Goal: Use online tool/utility: Utilize a website feature to perform a specific function

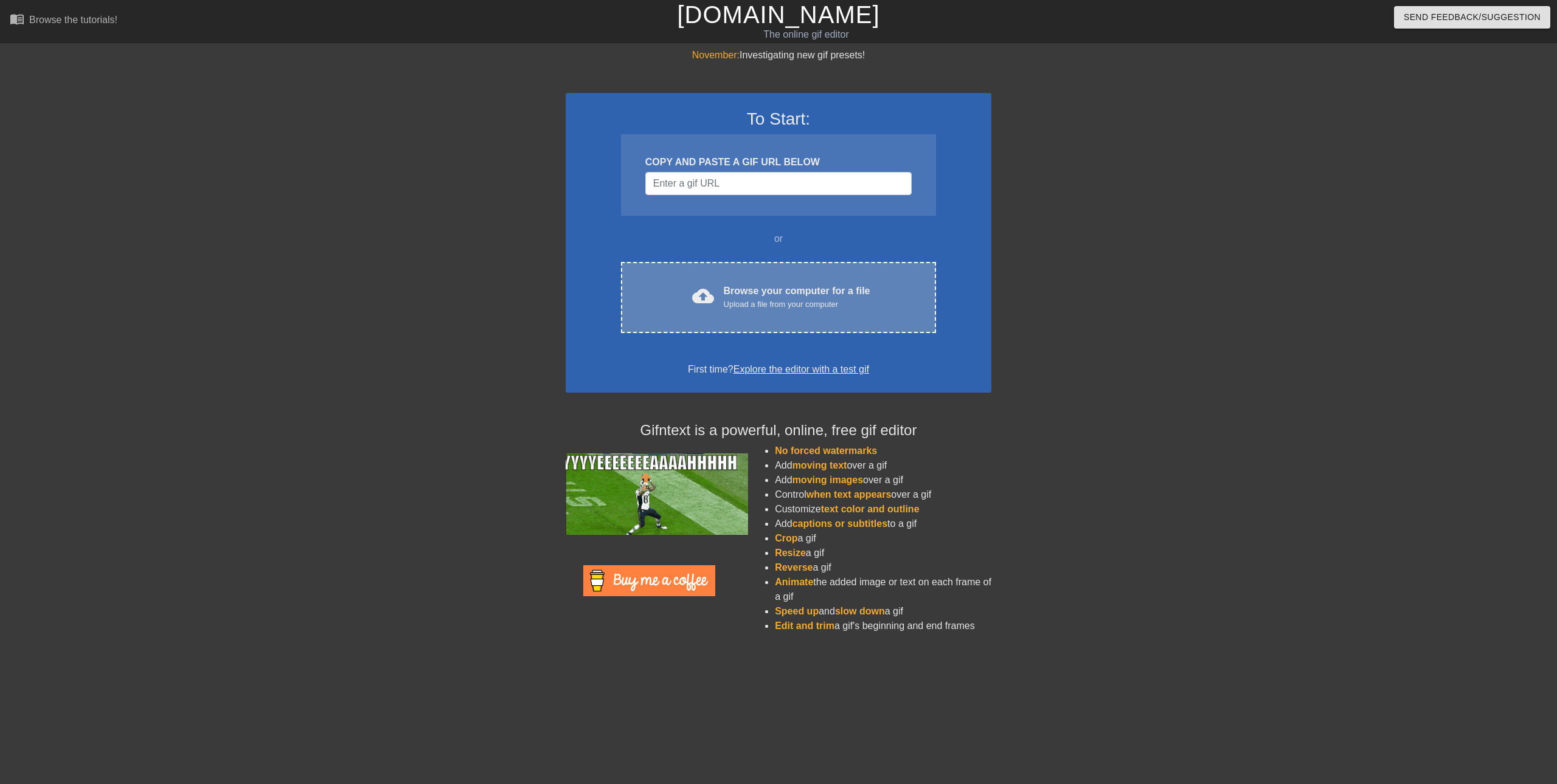
click at [753, 292] on div "Browse your computer for a file Upload a file from your computer" at bounding box center [797, 298] width 147 height 27
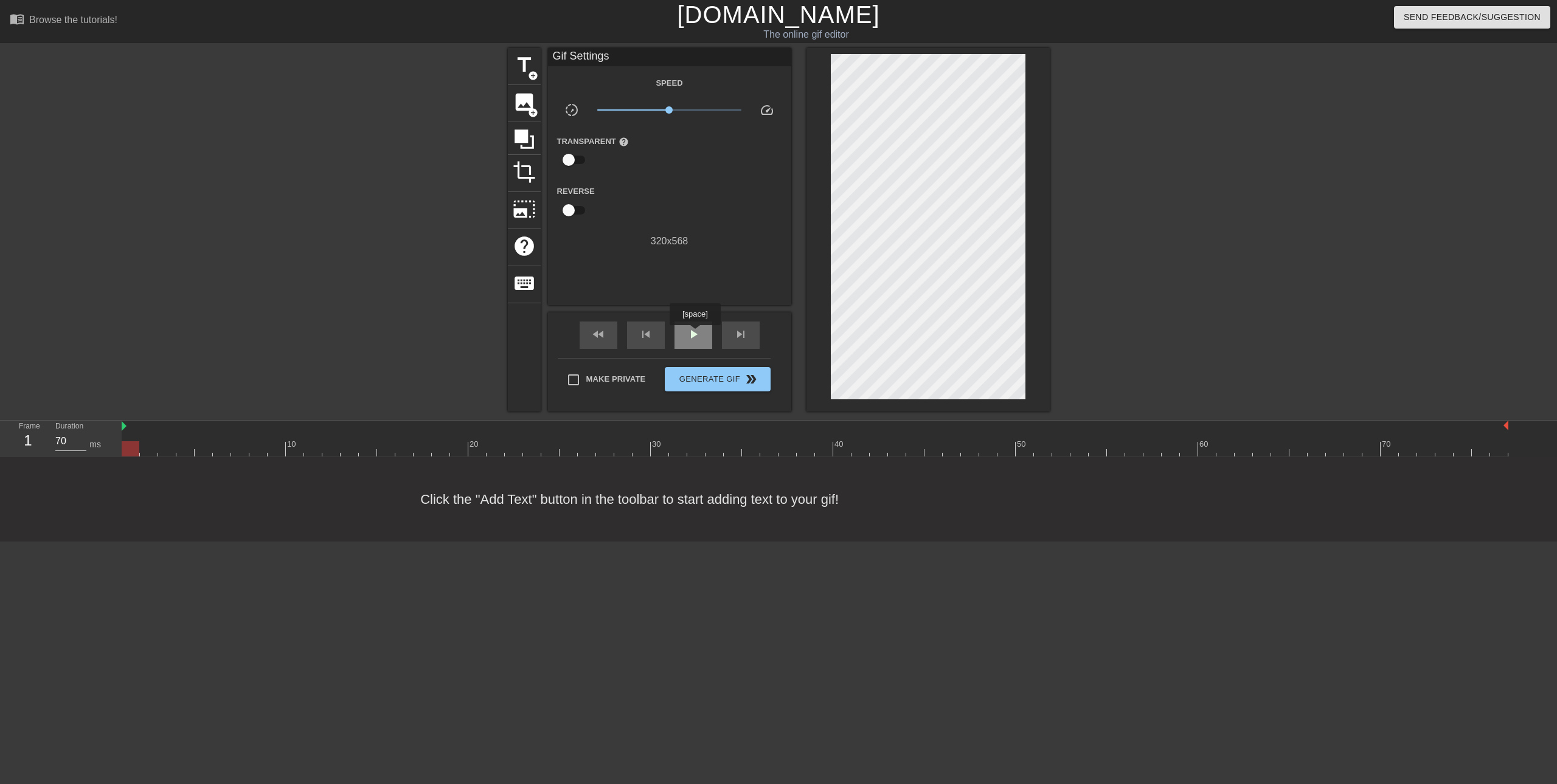
click at [695, 334] on span "play_arrow" at bounding box center [693, 334] width 14 height 14
type input "60"
click at [695, 338] on span "pause" at bounding box center [693, 334] width 14 height 14
click at [528, 116] on span "add_circle" at bounding box center [533, 112] width 10 height 10
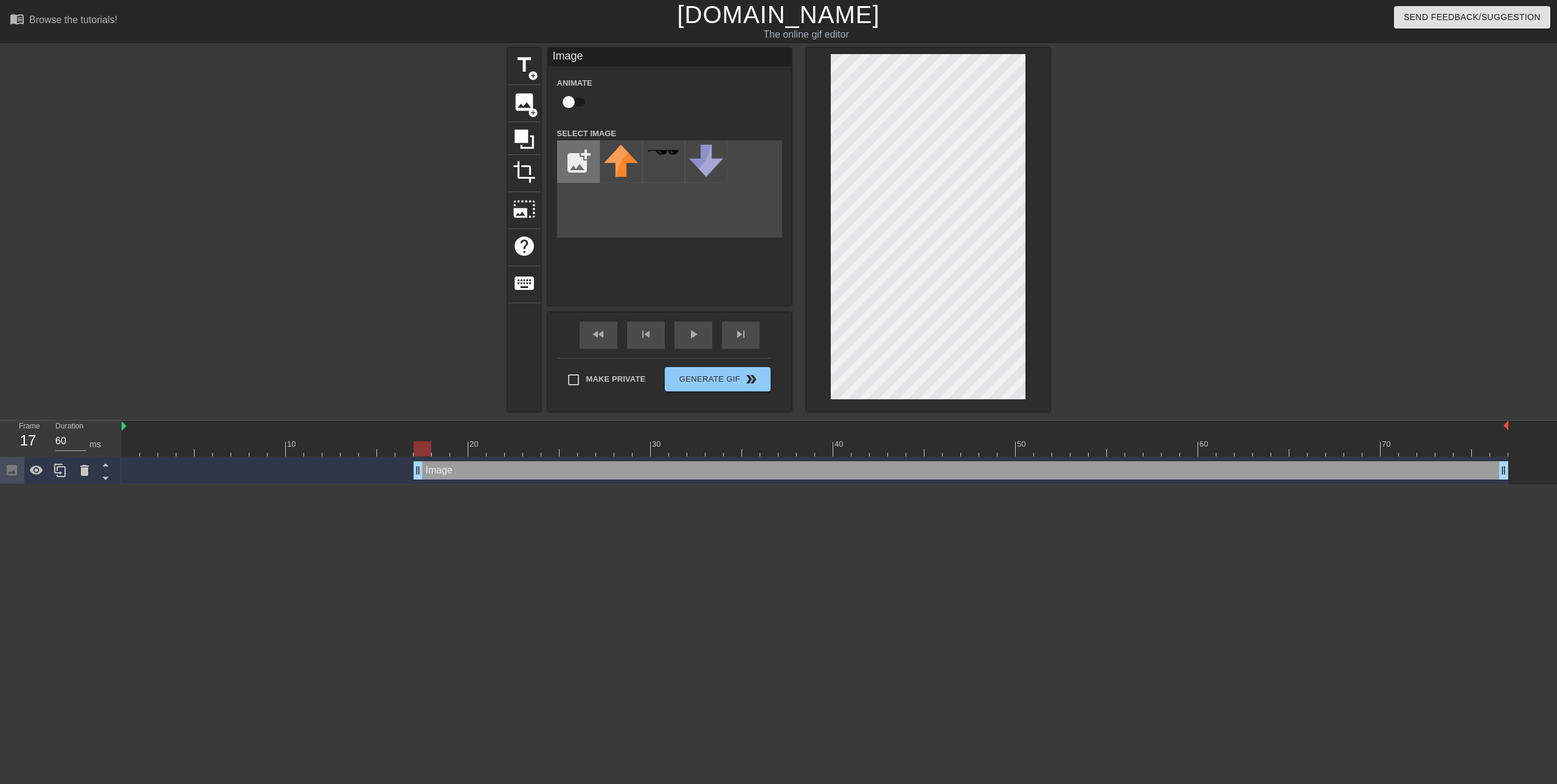
click at [591, 159] on input "file" at bounding box center [579, 162] width 42 height 42
click at [568, 161] on input "file" at bounding box center [579, 162] width 42 height 42
type input "C:\fakepath\light-bulb-png-transparent-light-bulb-115628766421gdl0skp2k.png"
click at [623, 164] on img at bounding box center [621, 162] width 34 height 34
click at [631, 165] on img at bounding box center [621, 162] width 34 height 34
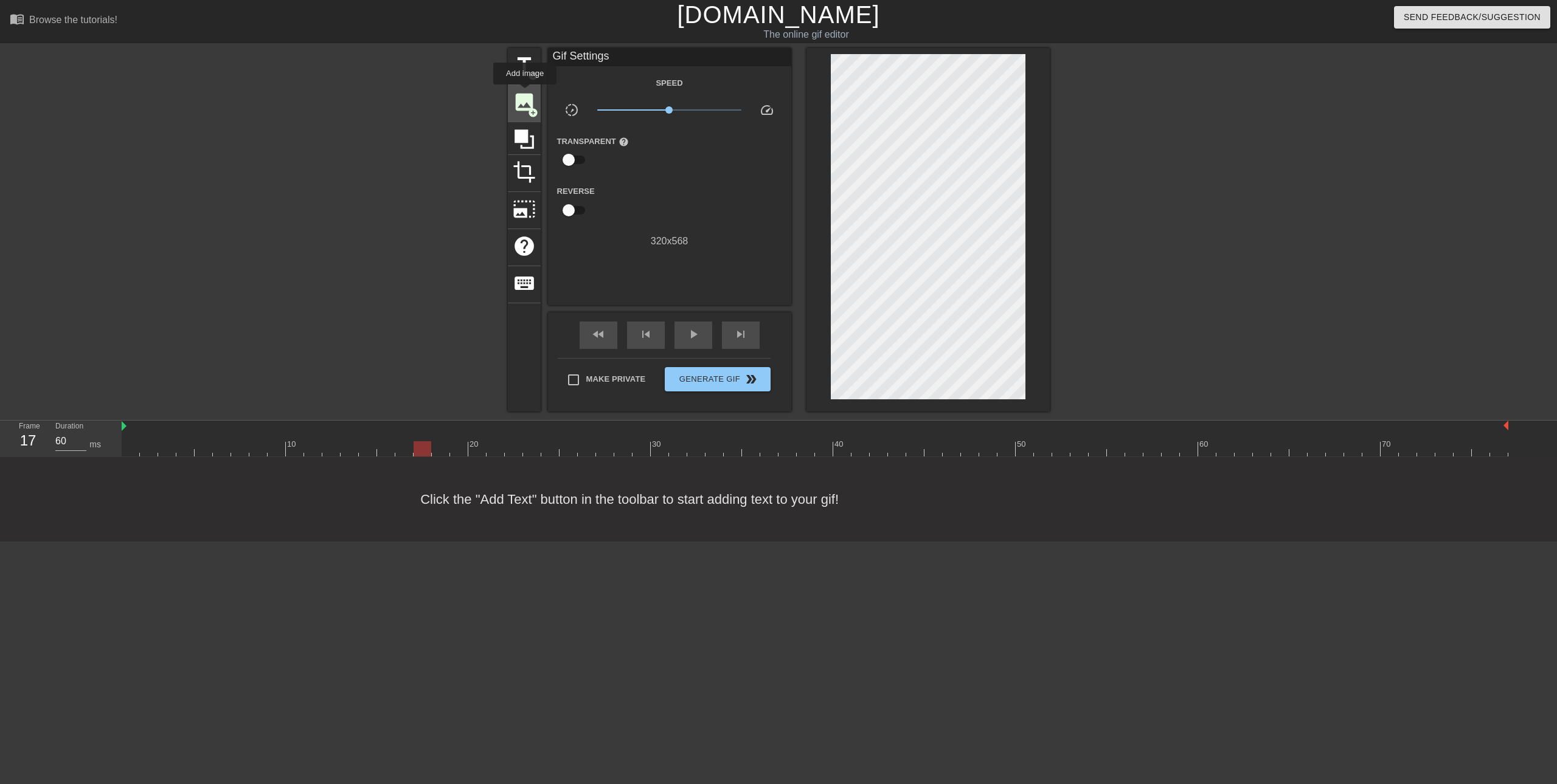
click at [524, 94] on span "image" at bounding box center [524, 102] width 24 height 24
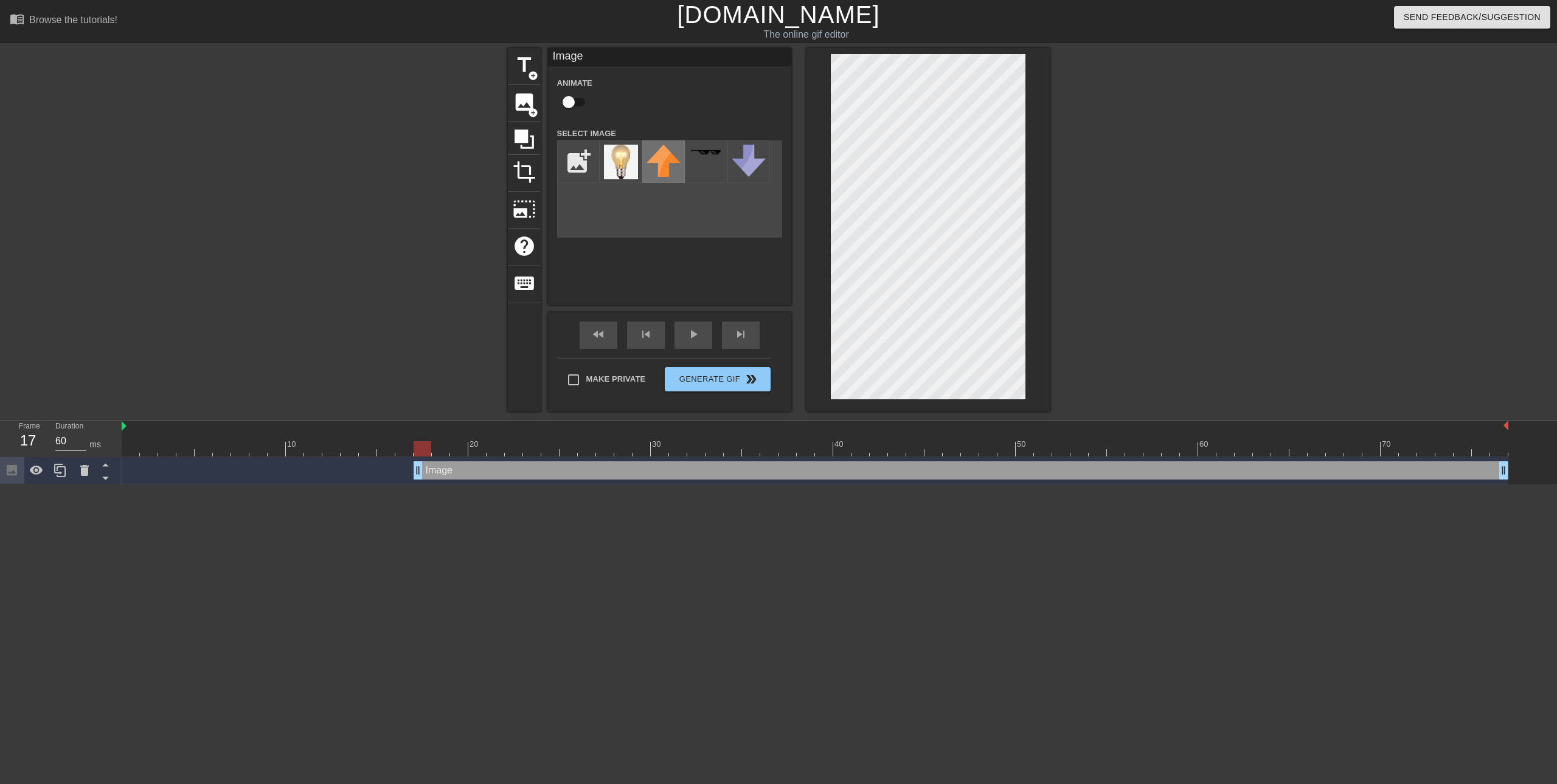
click at [670, 168] on img at bounding box center [664, 161] width 34 height 33
click at [706, 172] on div at bounding box center [706, 161] width 43 height 43
click at [665, 172] on img at bounding box center [664, 161] width 34 height 33
click at [589, 172] on input "file" at bounding box center [579, 162] width 42 height 42
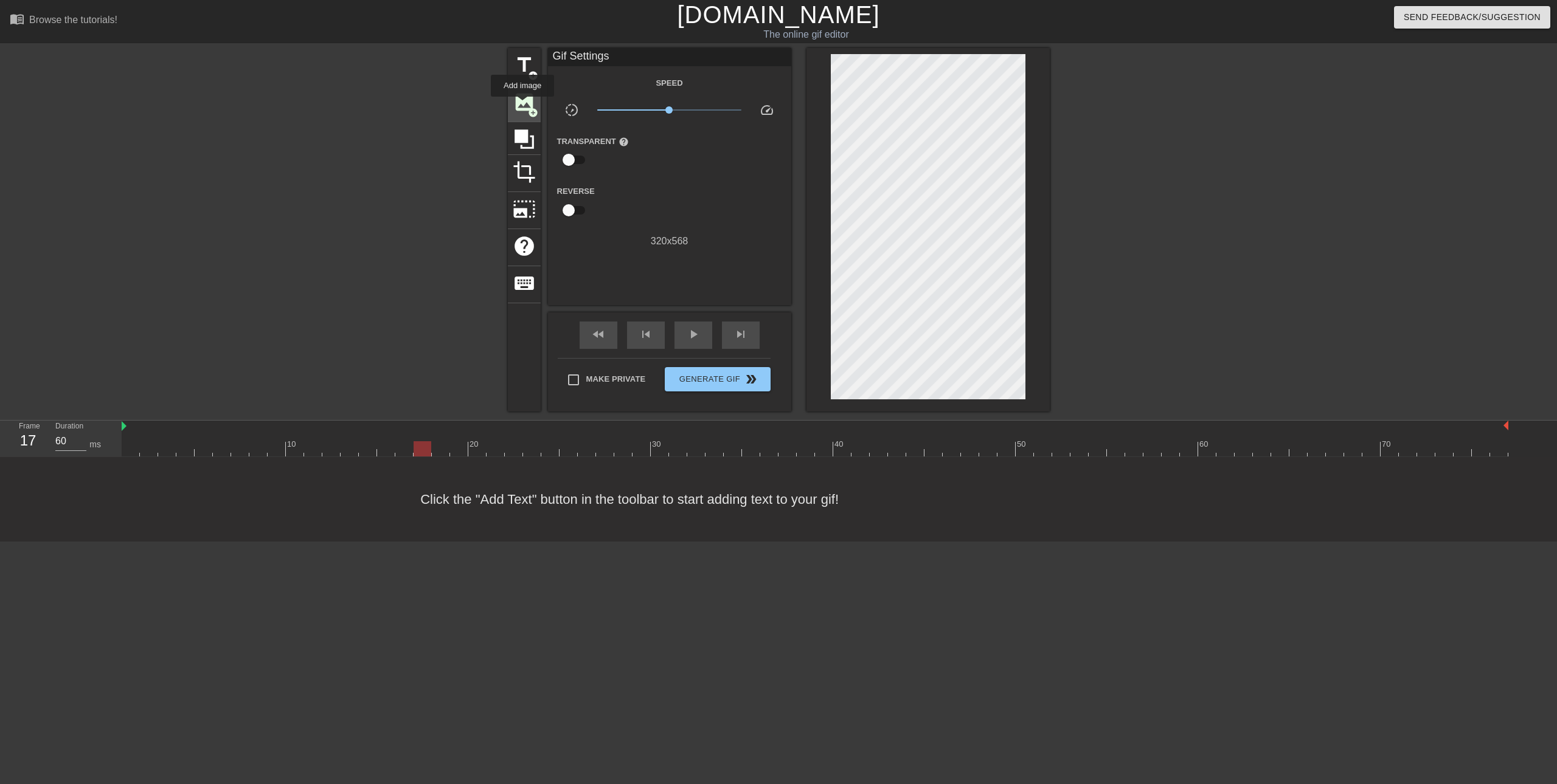
click at [524, 114] on div "image add_circle" at bounding box center [524, 103] width 33 height 37
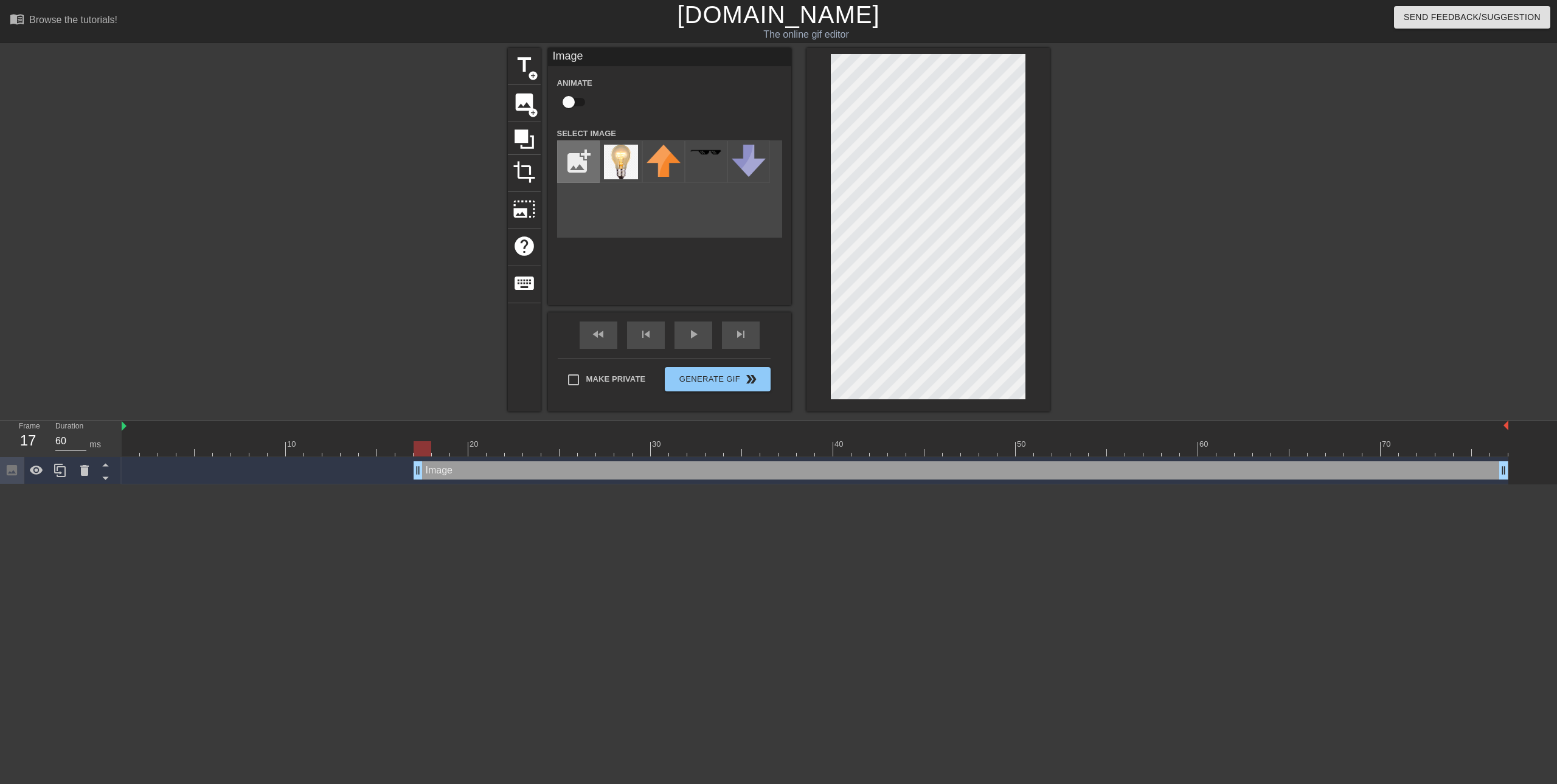
click at [579, 159] on input "file" at bounding box center [579, 162] width 42 height 42
type input "C:\fakepath\bec.png"
click at [617, 161] on img at bounding box center [621, 174] width 34 height 58
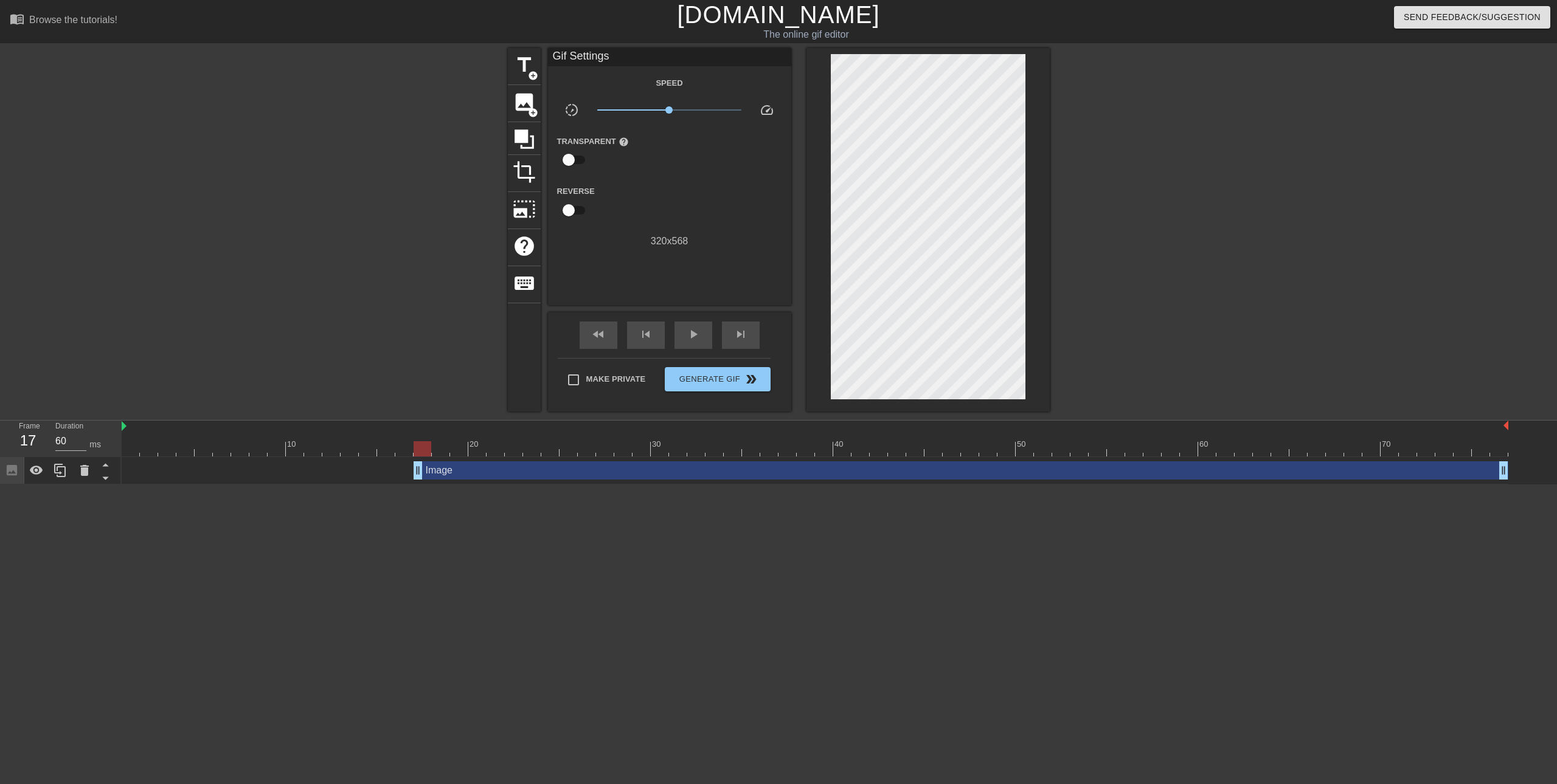
click at [1145, 203] on div at bounding box center [1155, 230] width 182 height 365
click at [679, 334] on div "play_arrow" at bounding box center [694, 335] width 38 height 27
click at [688, 336] on span "pause" at bounding box center [693, 334] width 14 height 14
click at [608, 338] on div "fast_rewind" at bounding box center [599, 335] width 38 height 27
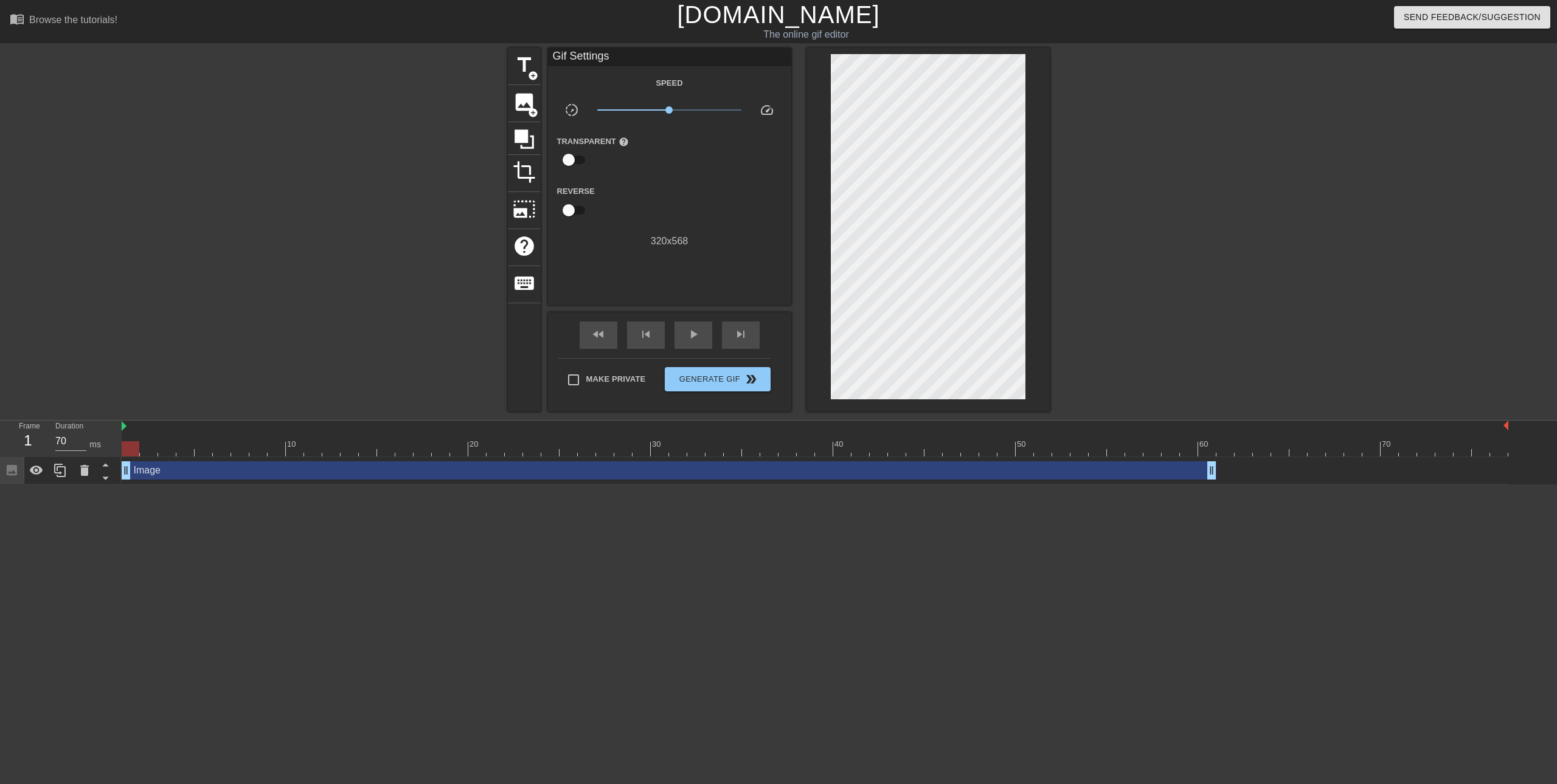
drag, startPoint x: 708, startPoint y: 474, endPoint x: 416, endPoint y: 478, distance: 292.0
click at [416, 478] on div "Image drag_handle drag_handle" at bounding box center [668, 471] width 1094 height 18
click at [695, 339] on span "play_arrow" at bounding box center [693, 334] width 14 height 14
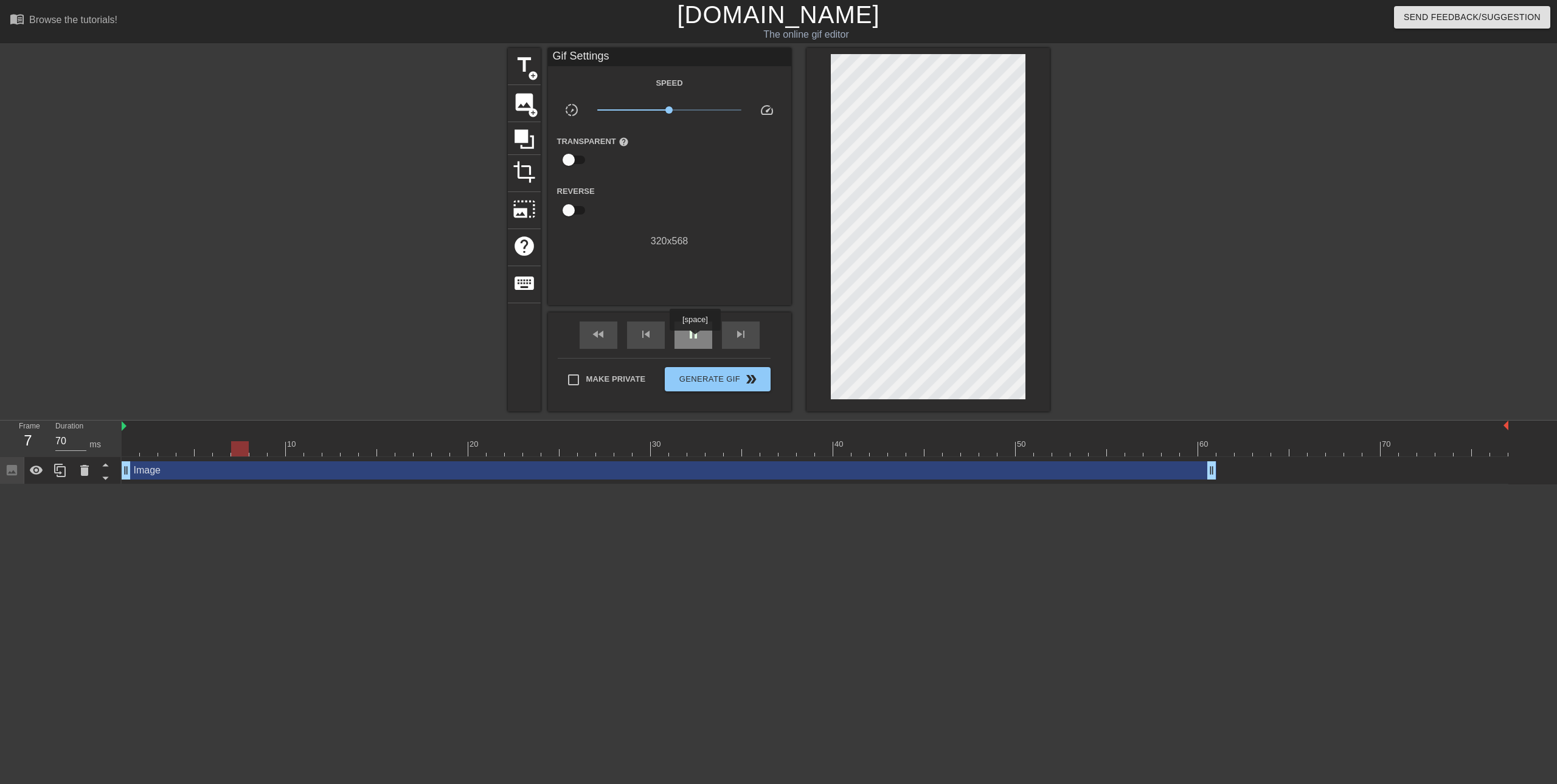
click at [695, 339] on span "pause" at bounding box center [693, 334] width 14 height 14
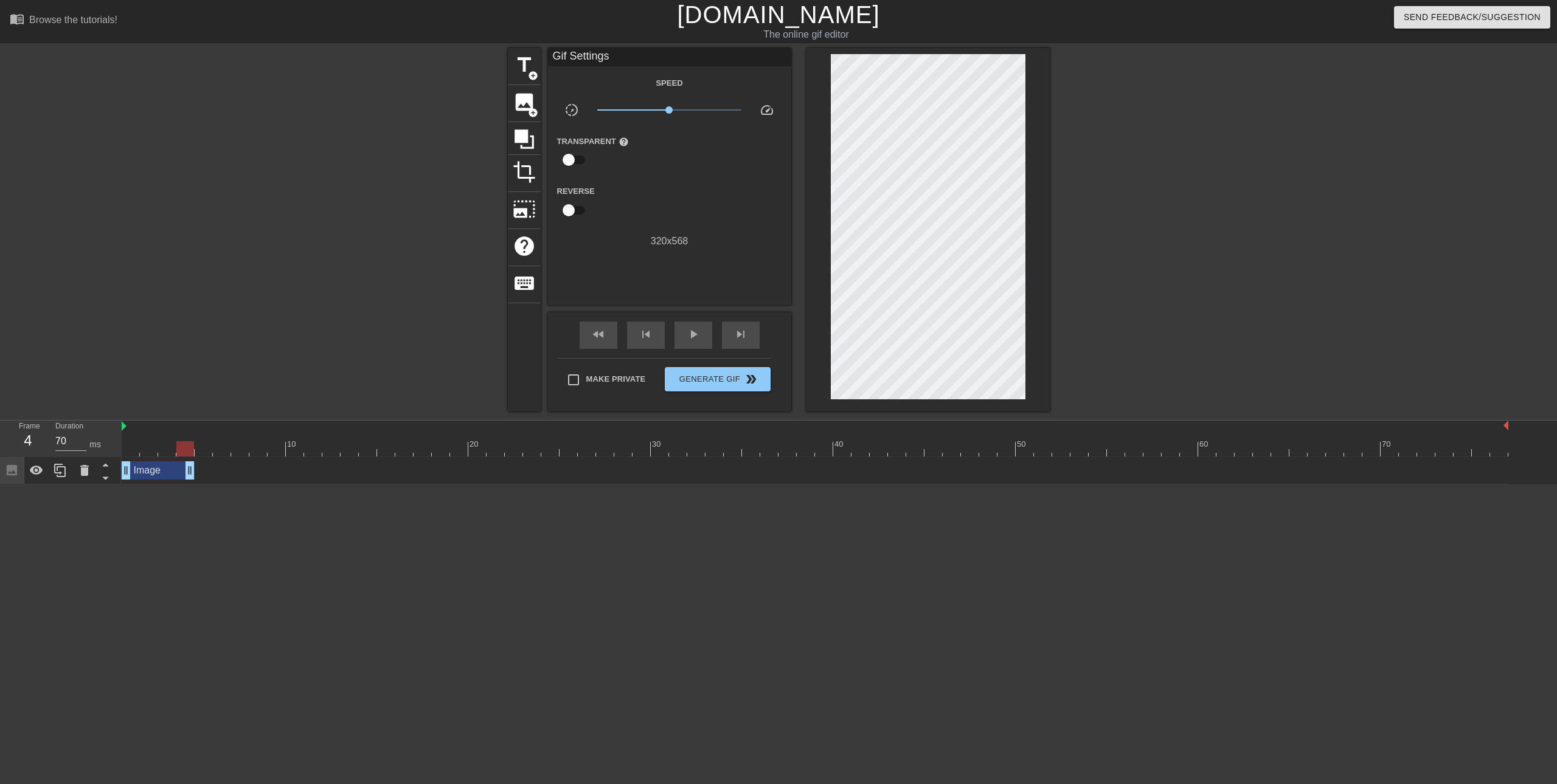
drag, startPoint x: 1211, startPoint y: 471, endPoint x: 182, endPoint y: 473, distance: 1029.0
drag, startPoint x: 261, startPoint y: 521, endPoint x: 209, endPoint y: 504, distance: 54.7
click at [261, 484] on html "menu_book Browse the tutorials! [DOMAIN_NAME] The online gif editor Send Feedba…" at bounding box center [778, 242] width 1557 height 484
click at [63, 471] on icon at bounding box center [60, 471] width 14 height 14
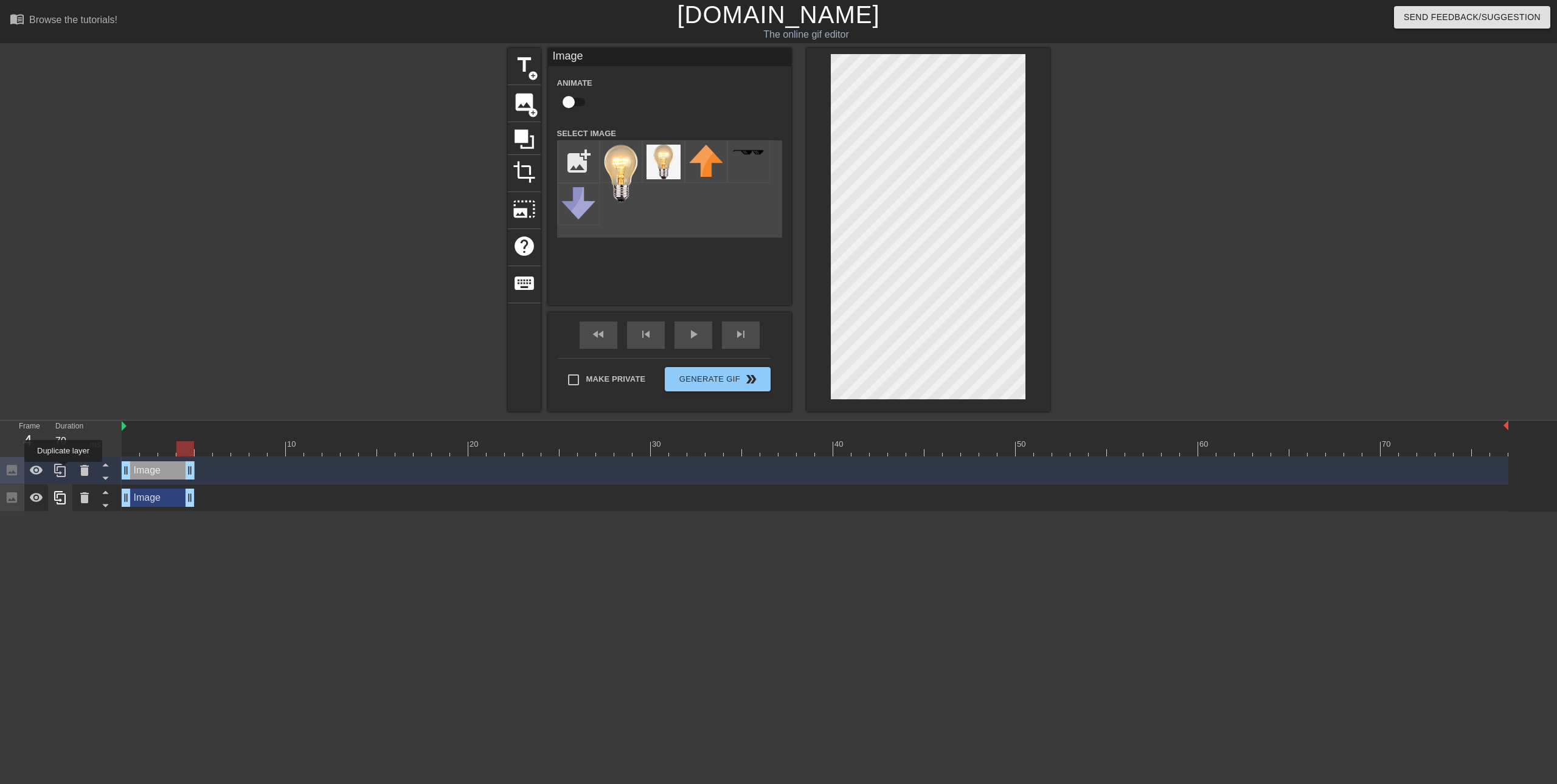
click at [63, 471] on icon at bounding box center [60, 471] width 14 height 14
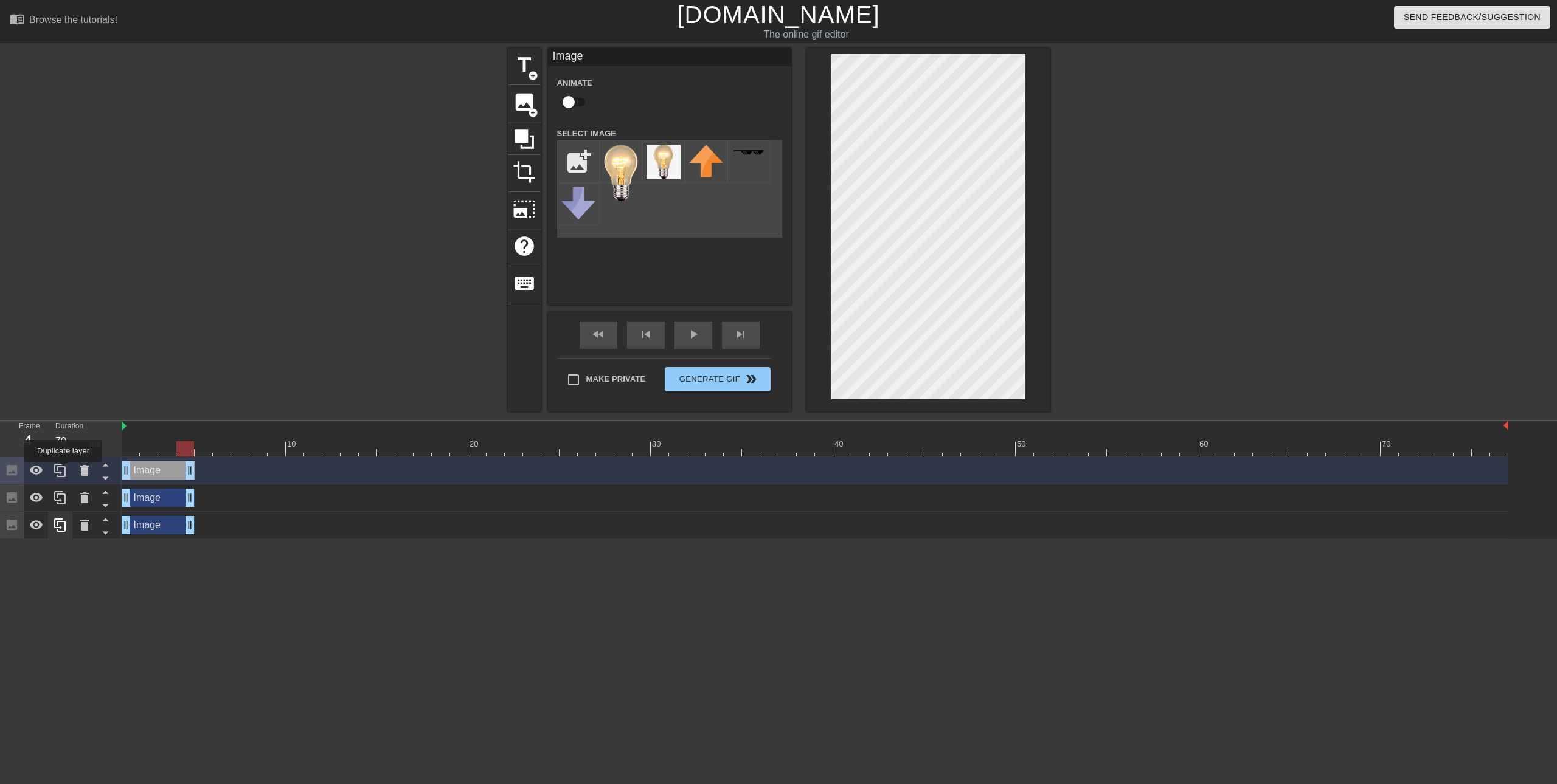
click at [63, 471] on icon at bounding box center [60, 471] width 14 height 14
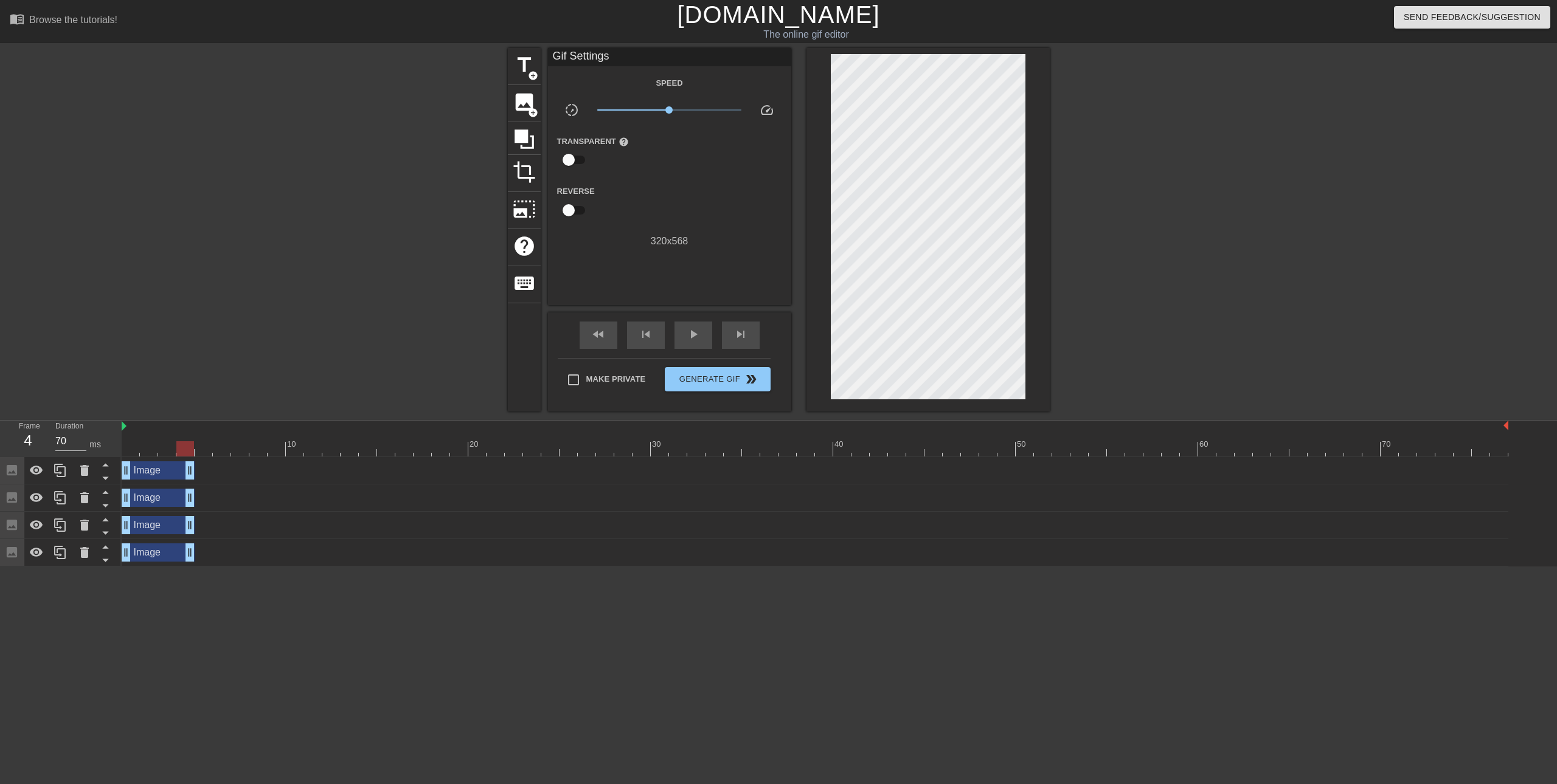
click at [297, 465] on div "Image drag_handle drag_handle" at bounding box center [814, 471] width 1387 height 18
click at [141, 445] on div at bounding box center [814, 448] width 1387 height 15
click at [173, 450] on div at bounding box center [814, 448] width 1387 height 15
click at [190, 447] on div at bounding box center [814, 448] width 1387 height 15
click at [216, 445] on div at bounding box center [814, 448] width 1387 height 15
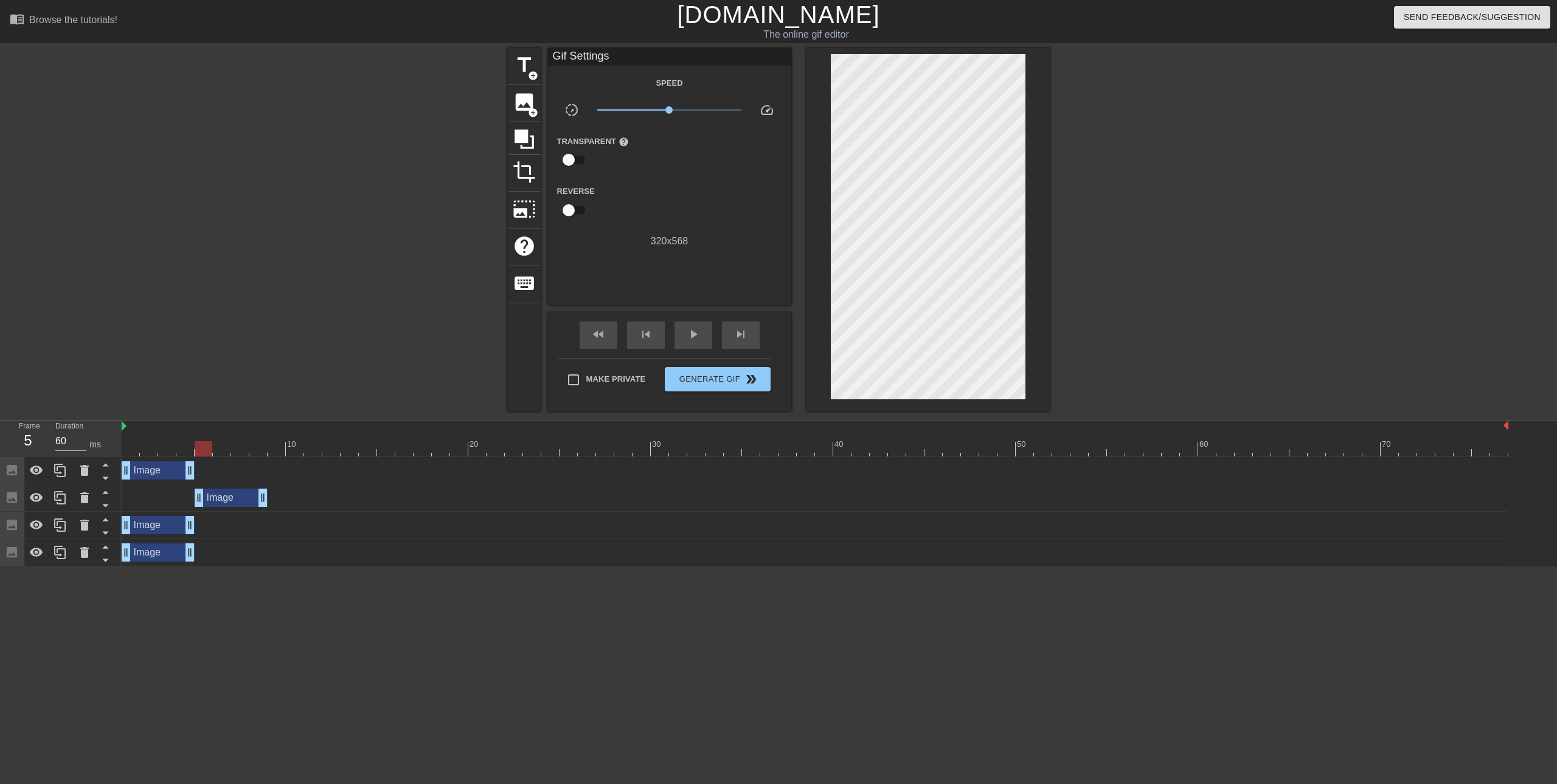
drag, startPoint x: 153, startPoint y: 502, endPoint x: 231, endPoint y: 497, distance: 78.2
click at [231, 497] on div "Image drag_handle drag_handle" at bounding box center [231, 498] width 73 height 18
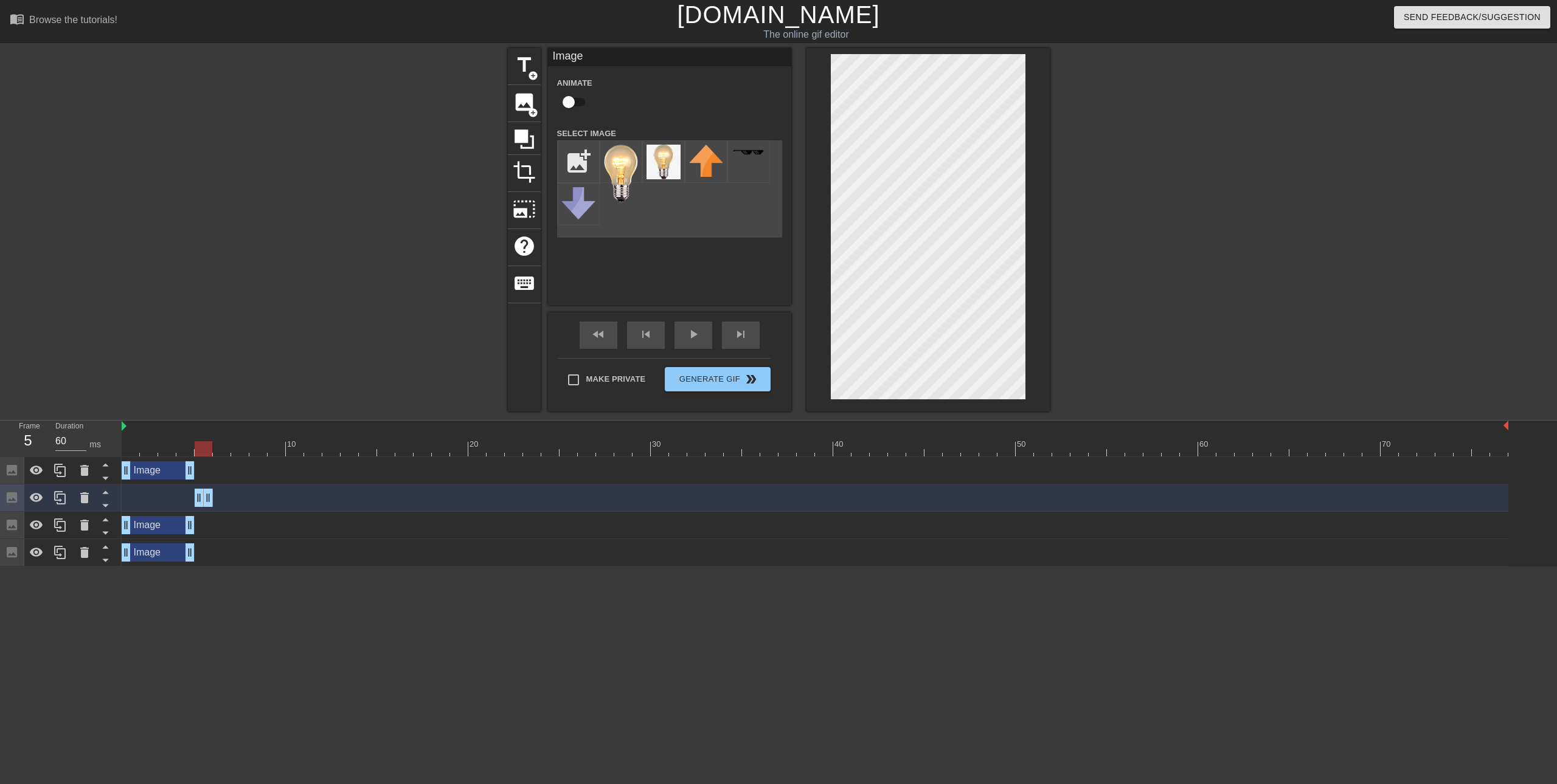
drag, startPoint x: 264, startPoint y: 499, endPoint x: 216, endPoint y: 500, distance: 48.0
click at [216, 500] on div "Image drag_handle drag_handle" at bounding box center [814, 498] width 1387 height 18
drag, startPoint x: 154, startPoint y: 528, endPoint x: 252, endPoint y: 524, distance: 98.1
click at [252, 524] on div "Image drag_handle drag_handle" at bounding box center [249, 525] width 73 height 18
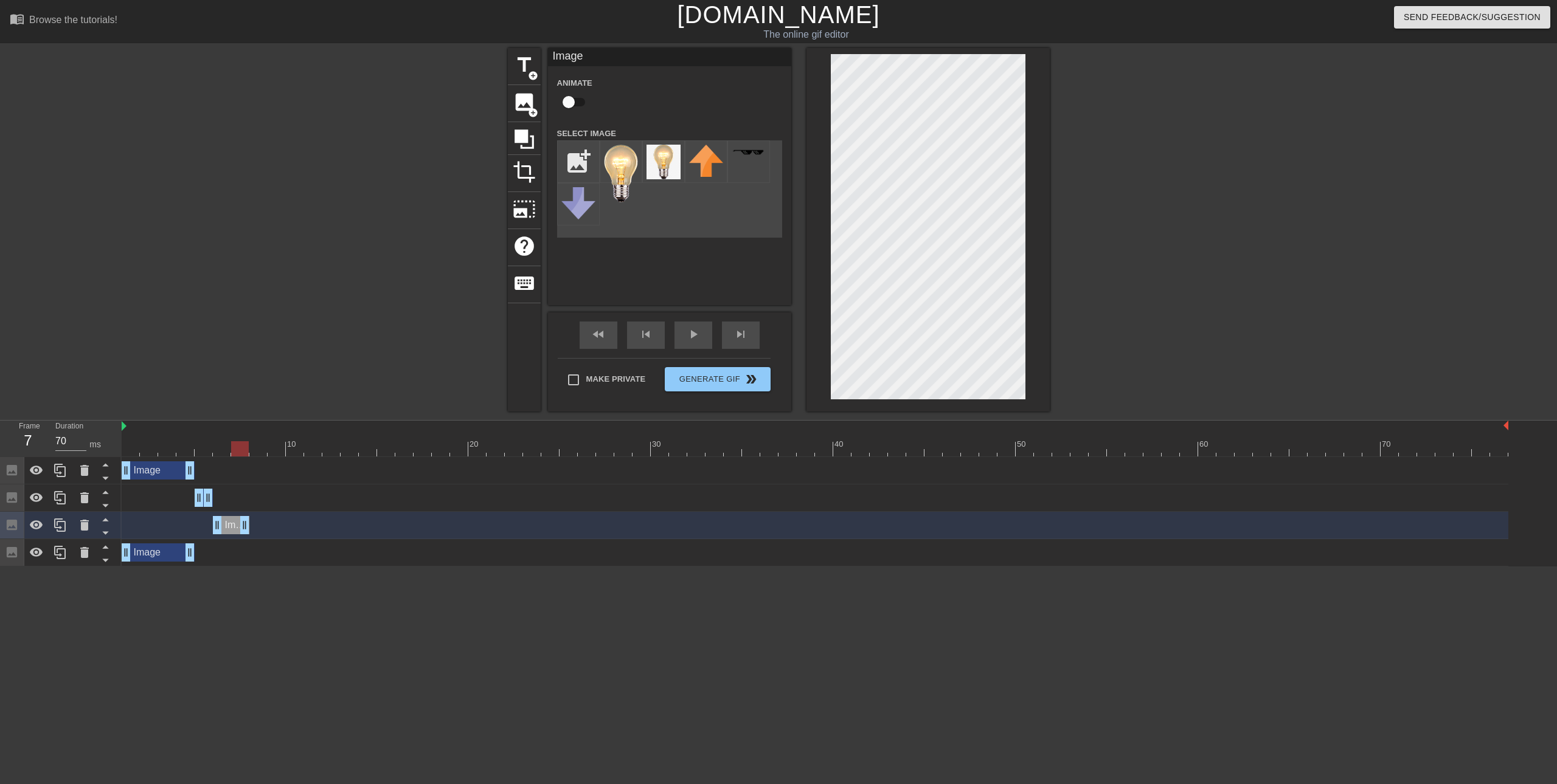
drag, startPoint x: 279, startPoint y: 529, endPoint x: 250, endPoint y: 524, distance: 29.4
click at [250, 524] on div "Image drag_handle drag_handle" at bounding box center [814, 525] width 1387 height 18
click at [130, 449] on div at bounding box center [814, 448] width 1387 height 15
click at [686, 330] on span "play_arrow" at bounding box center [693, 334] width 14 height 14
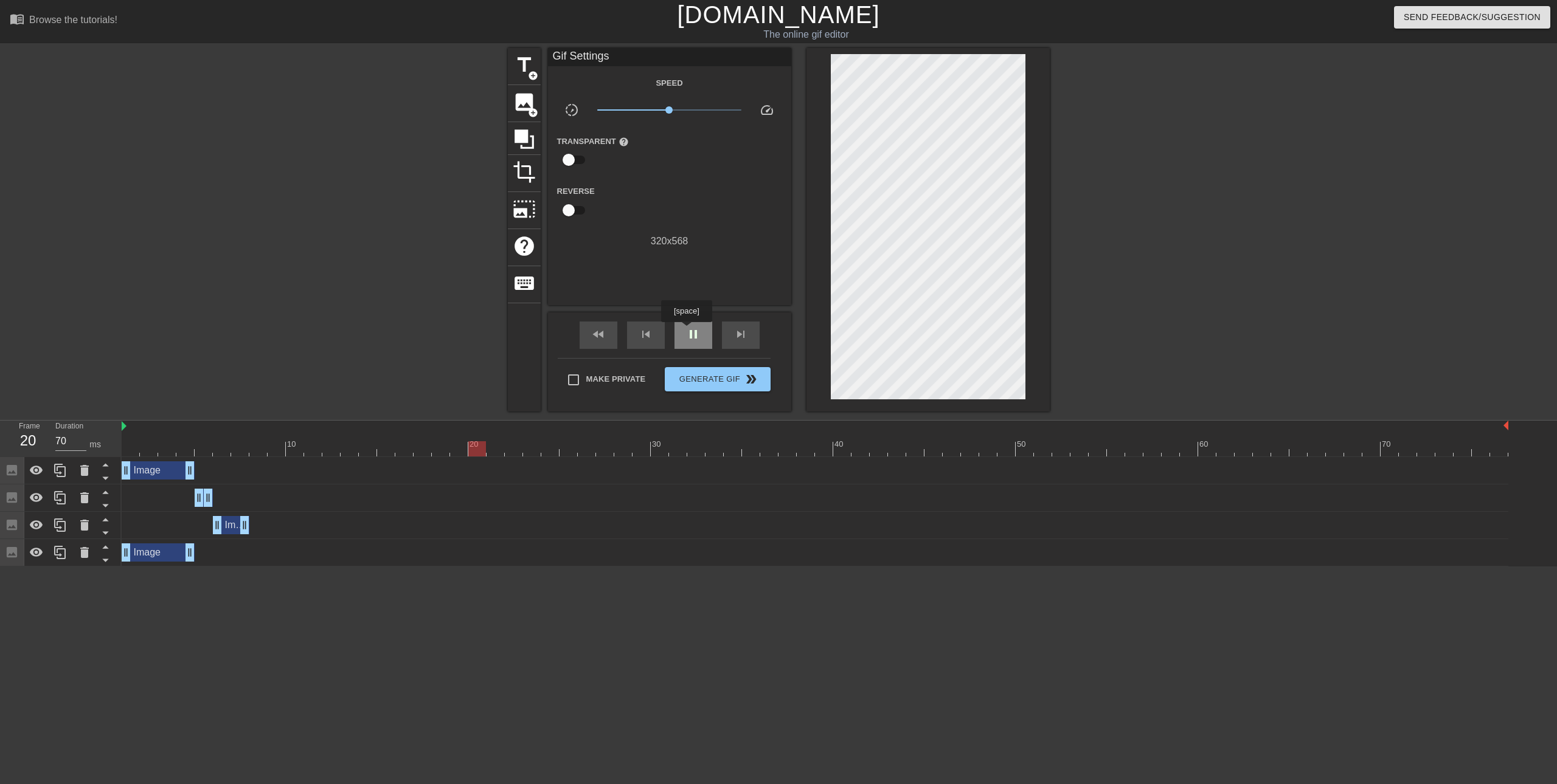
click at [686, 330] on span "pause" at bounding box center [693, 334] width 14 height 14
click at [592, 336] on span "fast_rewind" at bounding box center [599, 334] width 14 height 14
drag, startPoint x: 151, startPoint y: 553, endPoint x: 303, endPoint y: 553, distance: 152.0
click at [303, 553] on div "Image drag_handle drag_handle" at bounding box center [303, 552] width 73 height 18
click at [243, 464] on div "Image drag_handle drag_handle" at bounding box center [814, 471] width 1387 height 18
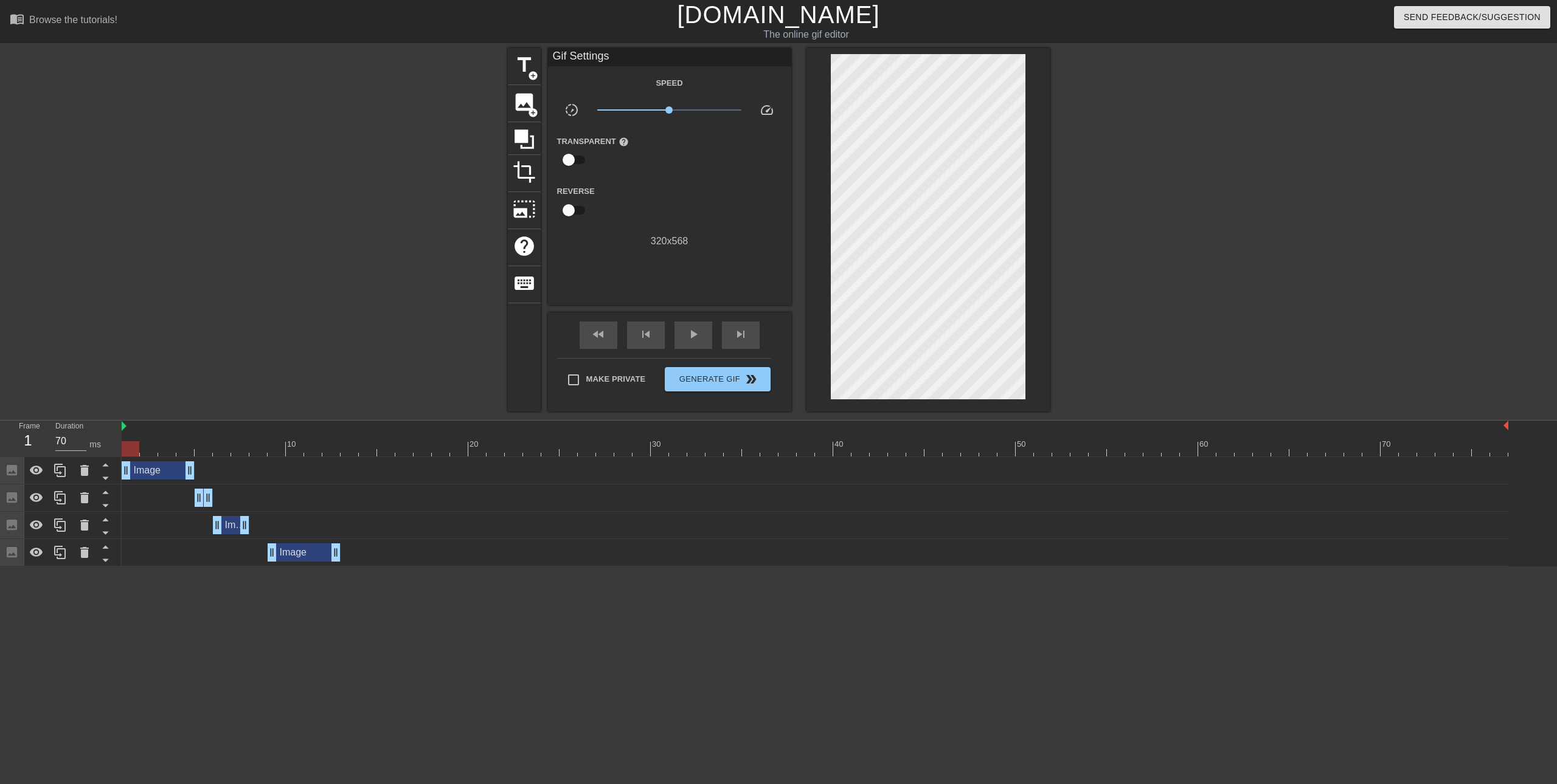
click at [129, 445] on div at bounding box center [814, 448] width 1387 height 15
click at [157, 448] on div at bounding box center [814, 448] width 1387 height 15
click at [166, 448] on div at bounding box center [814, 448] width 1387 height 15
click at [601, 339] on span "fast_rewind" at bounding box center [599, 334] width 14 height 14
click at [693, 339] on span "play_arrow" at bounding box center [693, 334] width 14 height 14
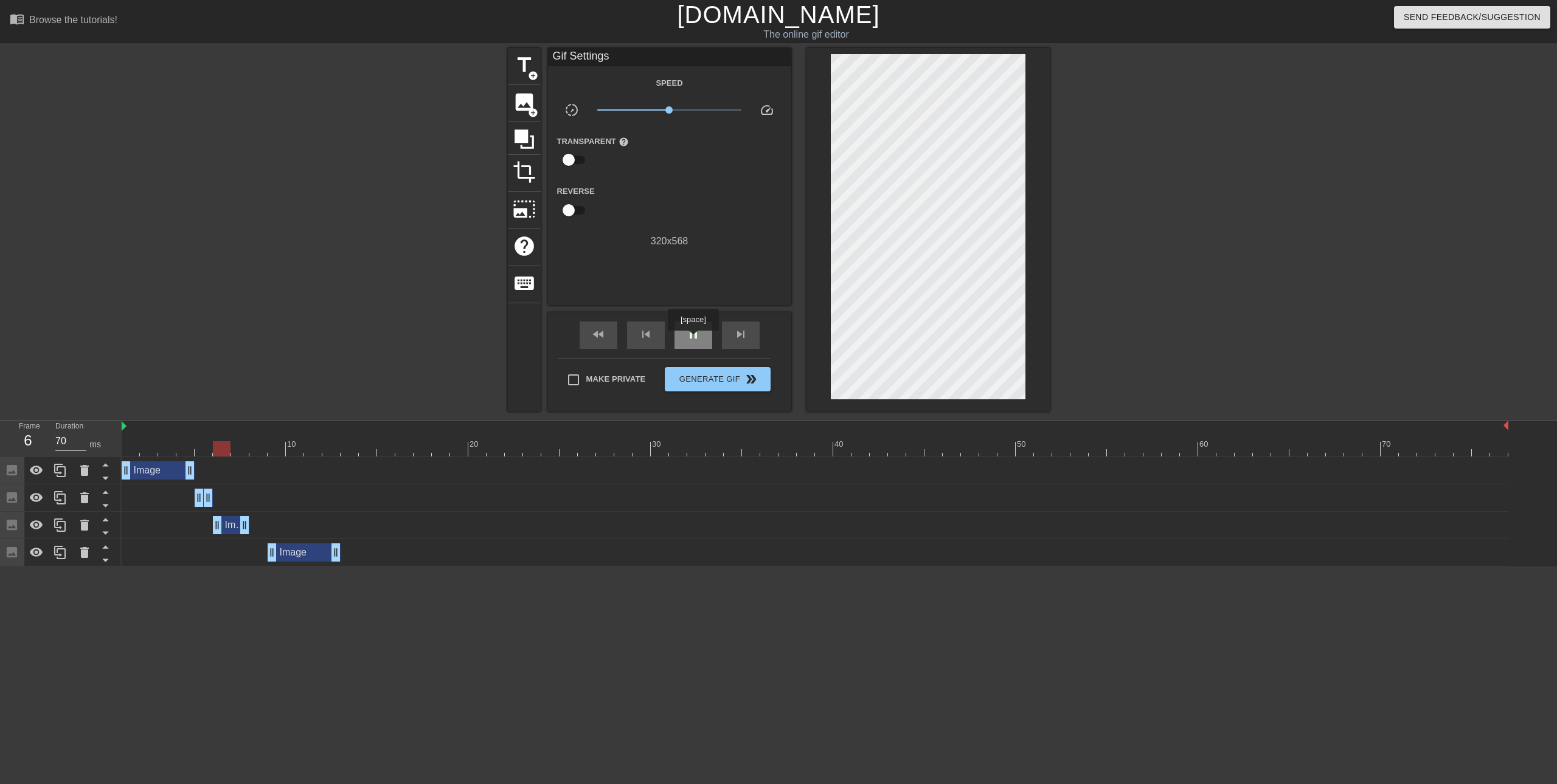
click at [693, 339] on span "pause" at bounding box center [693, 334] width 14 height 14
drag, startPoint x: 196, startPoint y: 498, endPoint x: 205, endPoint y: 499, distance: 9.1
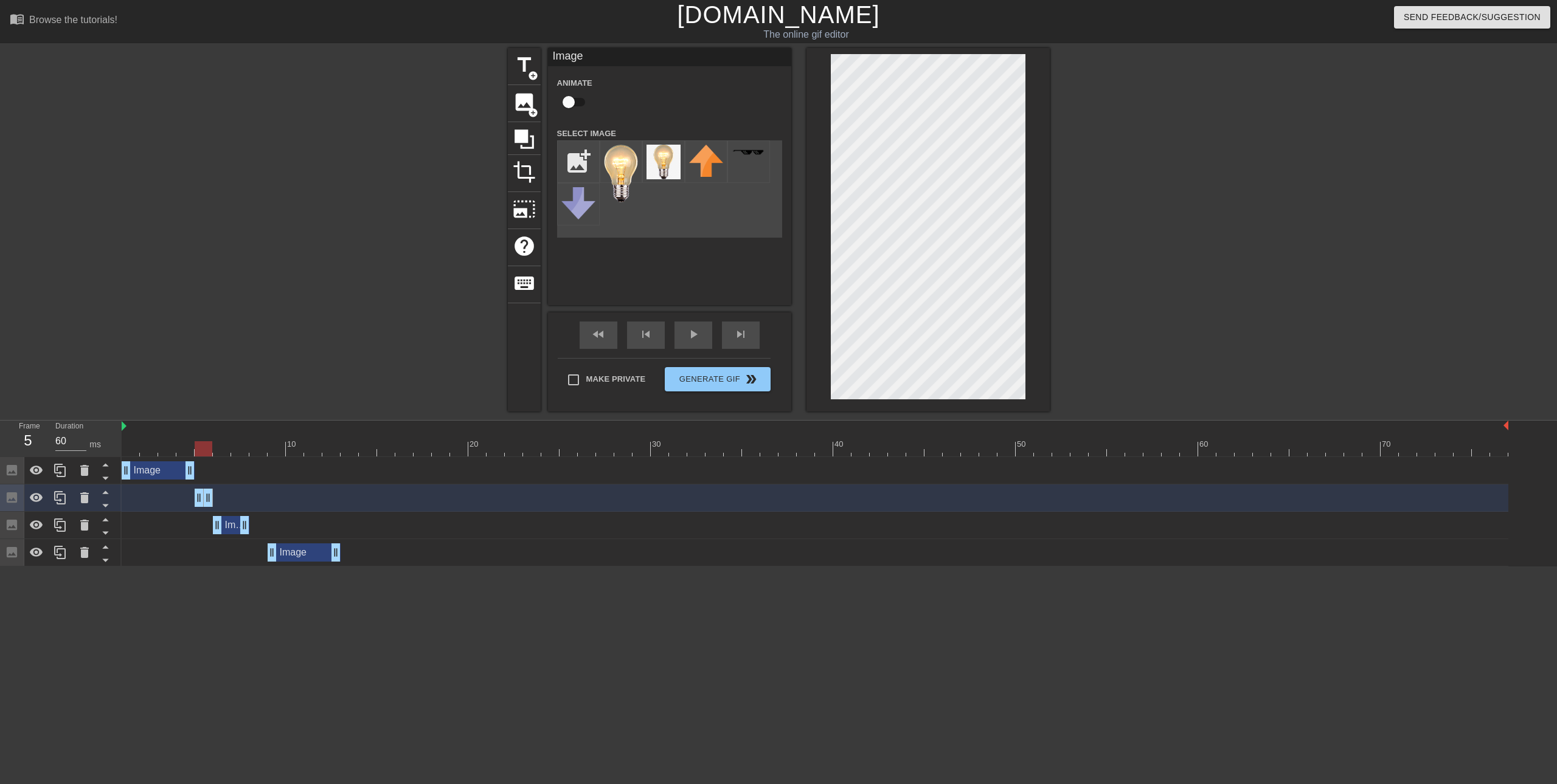
click at [231, 524] on div "Image drag_handle drag_handle" at bounding box center [231, 525] width 36 height 18
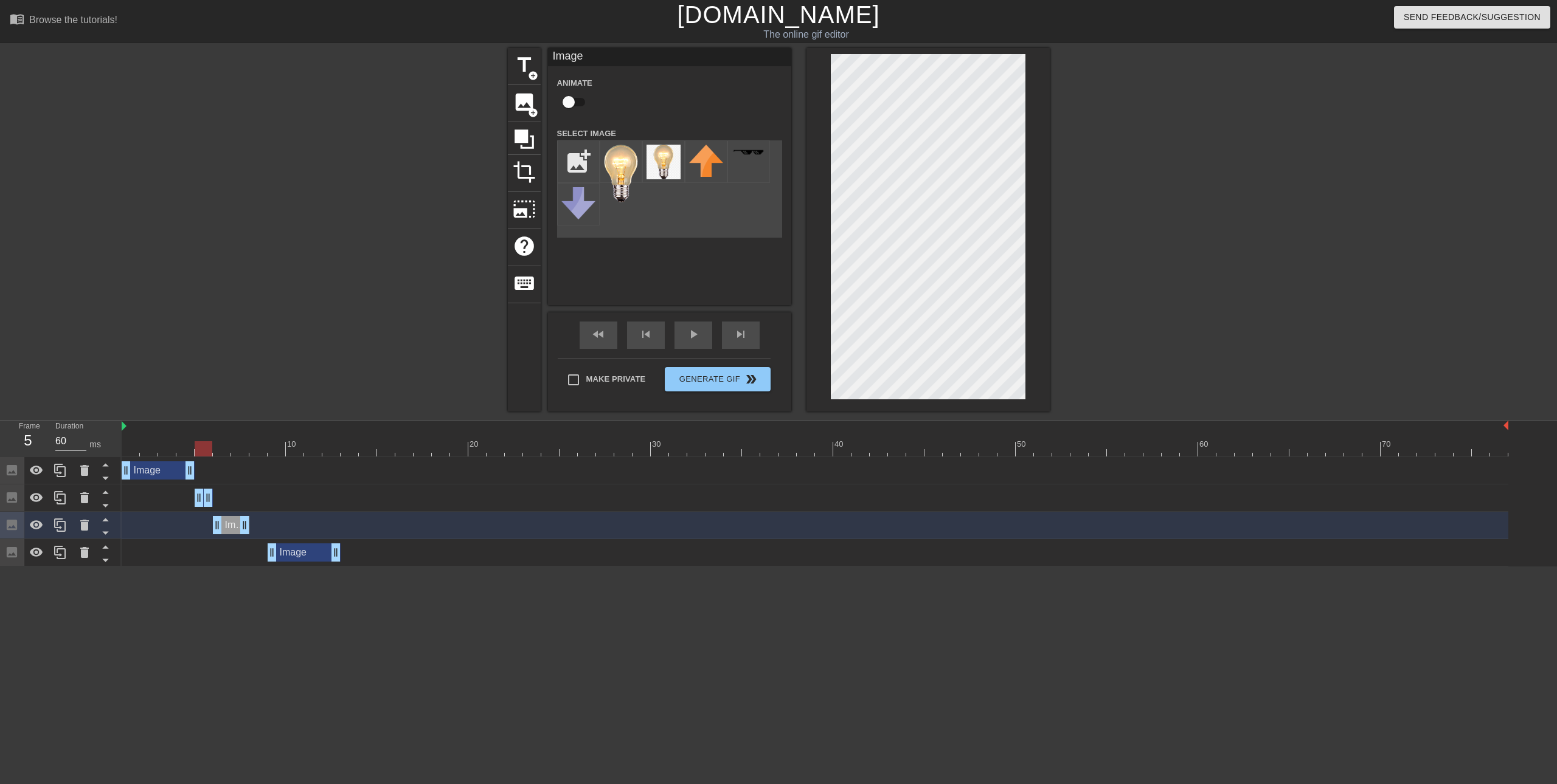
click at [295, 554] on div "Image drag_handle drag_handle" at bounding box center [303, 552] width 73 height 18
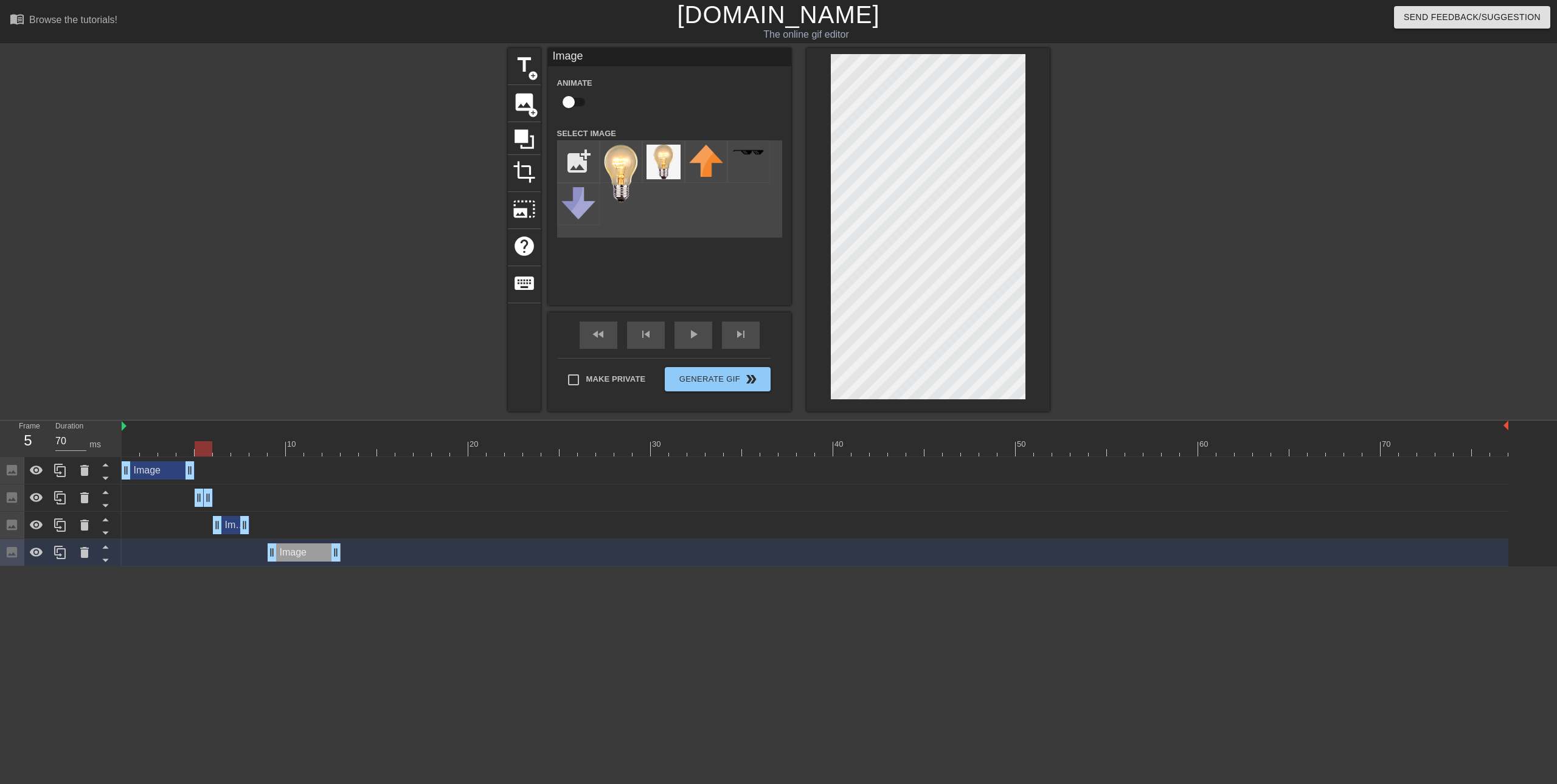
click at [131, 451] on div at bounding box center [814, 448] width 1387 height 15
click at [688, 333] on span "play_arrow" at bounding box center [693, 334] width 14 height 14
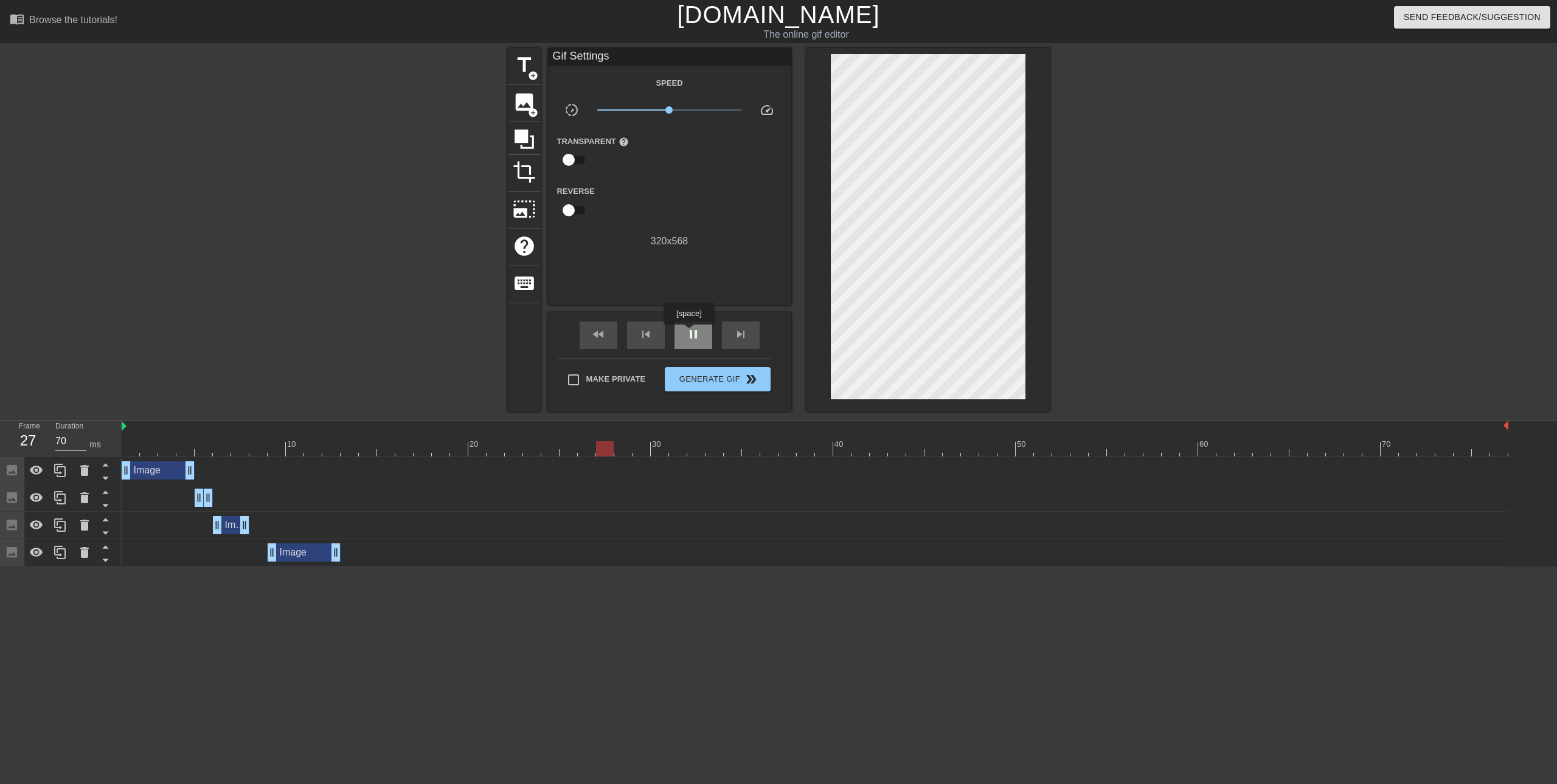
click at [688, 333] on span "pause" at bounding box center [693, 334] width 14 height 14
drag, startPoint x: 334, startPoint y: 557, endPoint x: 352, endPoint y: 538, distance: 26.2
click at [602, 338] on span "fast_rewind" at bounding box center [599, 334] width 14 height 14
click at [697, 337] on span "play_arrow" at bounding box center [693, 334] width 14 height 14
click at [697, 337] on span "pause" at bounding box center [693, 334] width 14 height 14
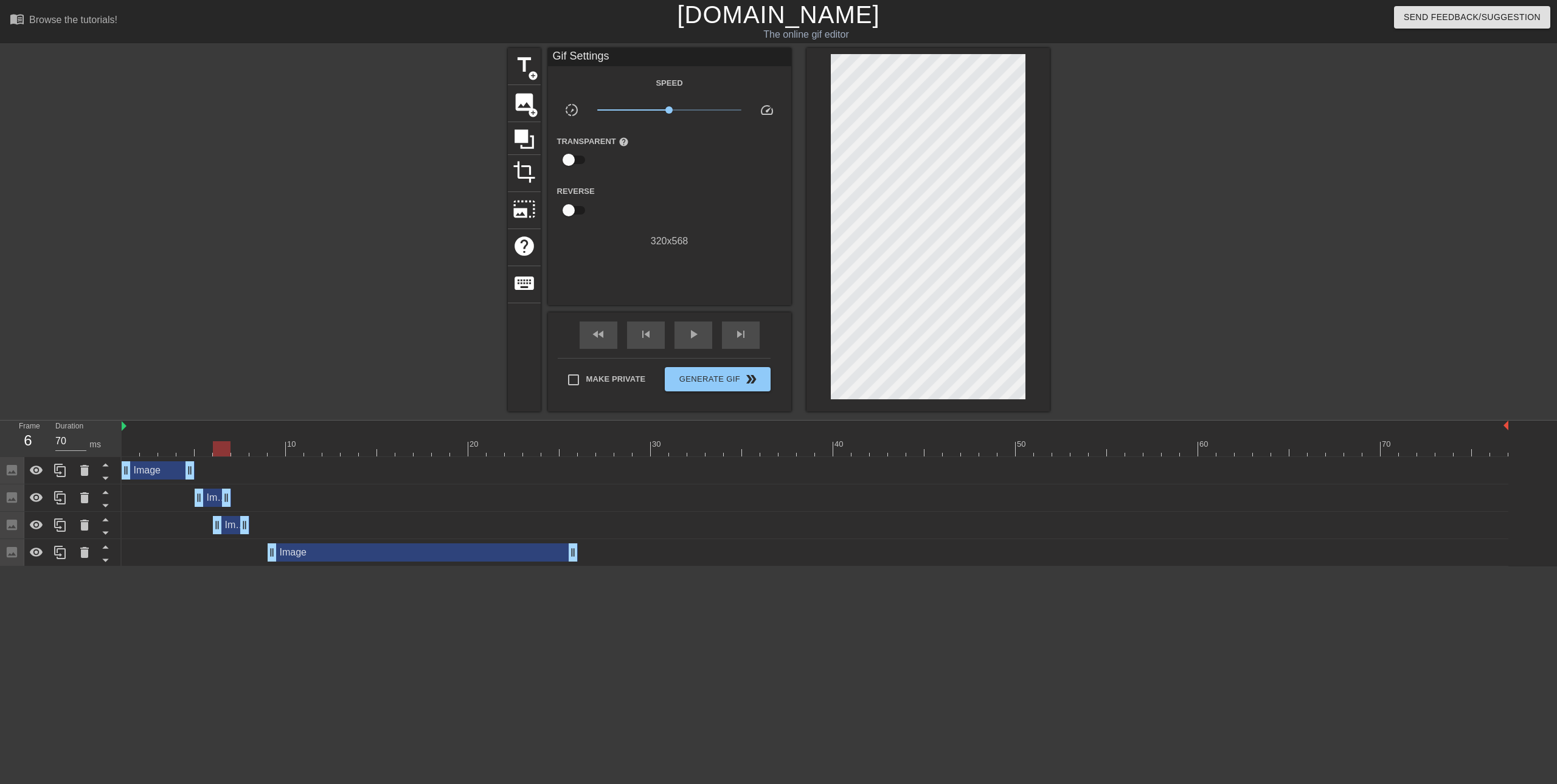
drag, startPoint x: 212, startPoint y: 502, endPoint x: 221, endPoint y: 502, distance: 9.0
drag, startPoint x: 235, startPoint y: 530, endPoint x: 257, endPoint y: 530, distance: 22.0
click at [257, 530] on div "Image drag_handle drag_handle" at bounding box center [249, 525] width 36 height 18
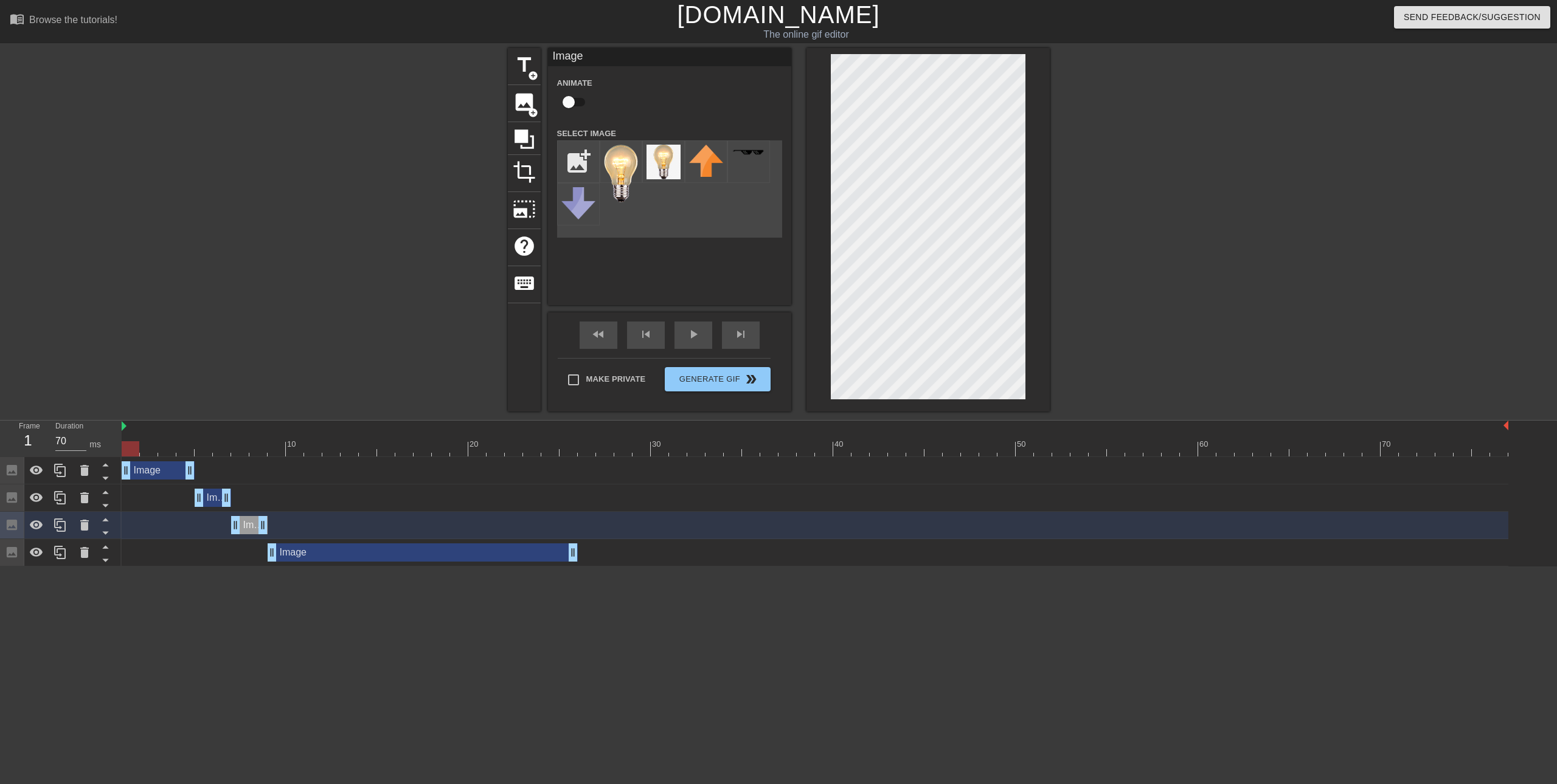
drag, startPoint x: 121, startPoint y: 449, endPoint x: 207, endPoint y: 434, distance: 87.3
click at [126, 450] on div at bounding box center [814, 448] width 1387 height 15
click at [700, 335] on span "play_arrow" at bounding box center [693, 334] width 14 height 14
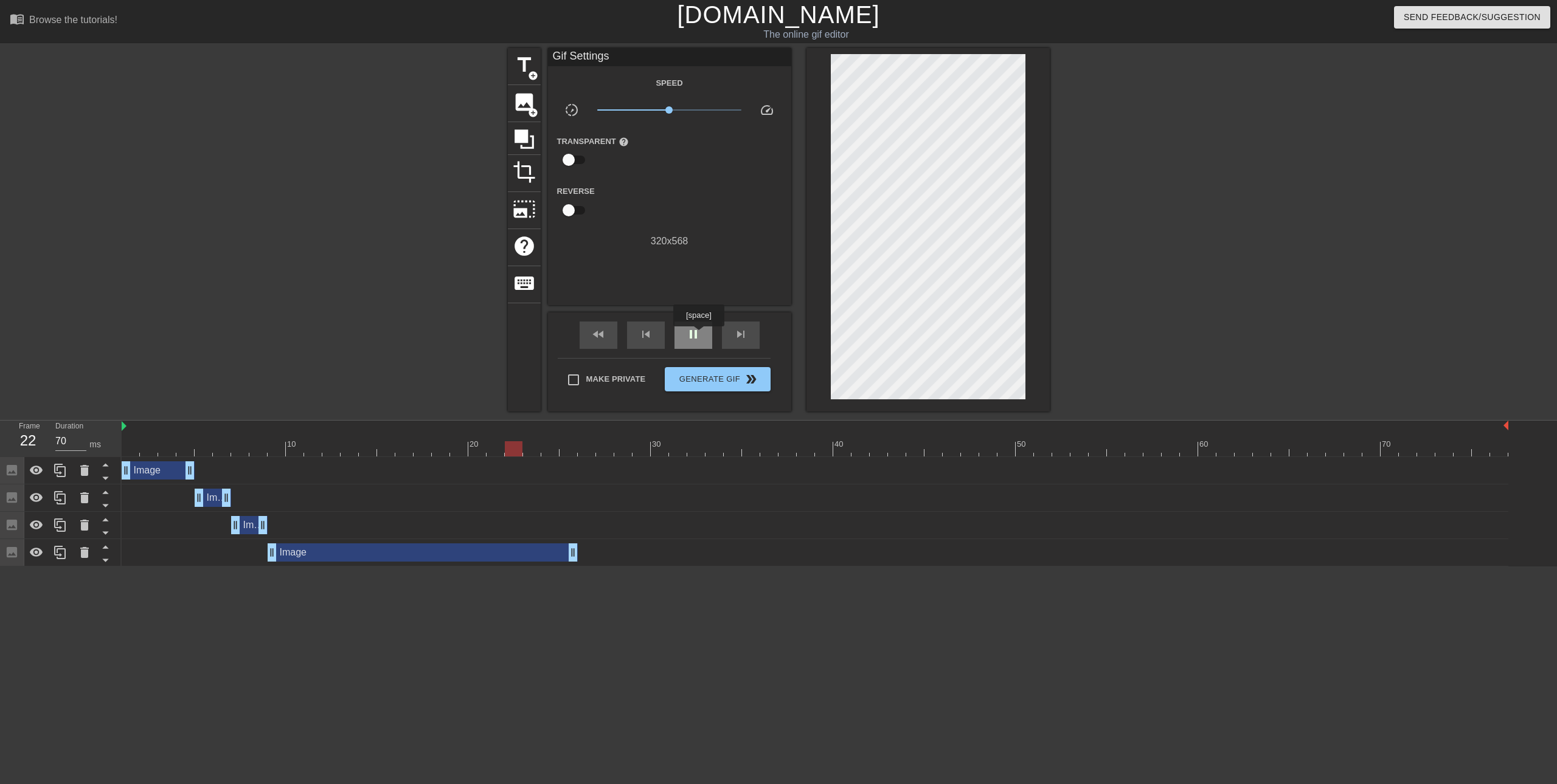
click at [698, 335] on span "pause" at bounding box center [693, 334] width 14 height 14
drag, startPoint x: 576, startPoint y: 552, endPoint x: 319, endPoint y: 552, distance: 257.0
click at [54, 555] on icon at bounding box center [60, 552] width 14 height 14
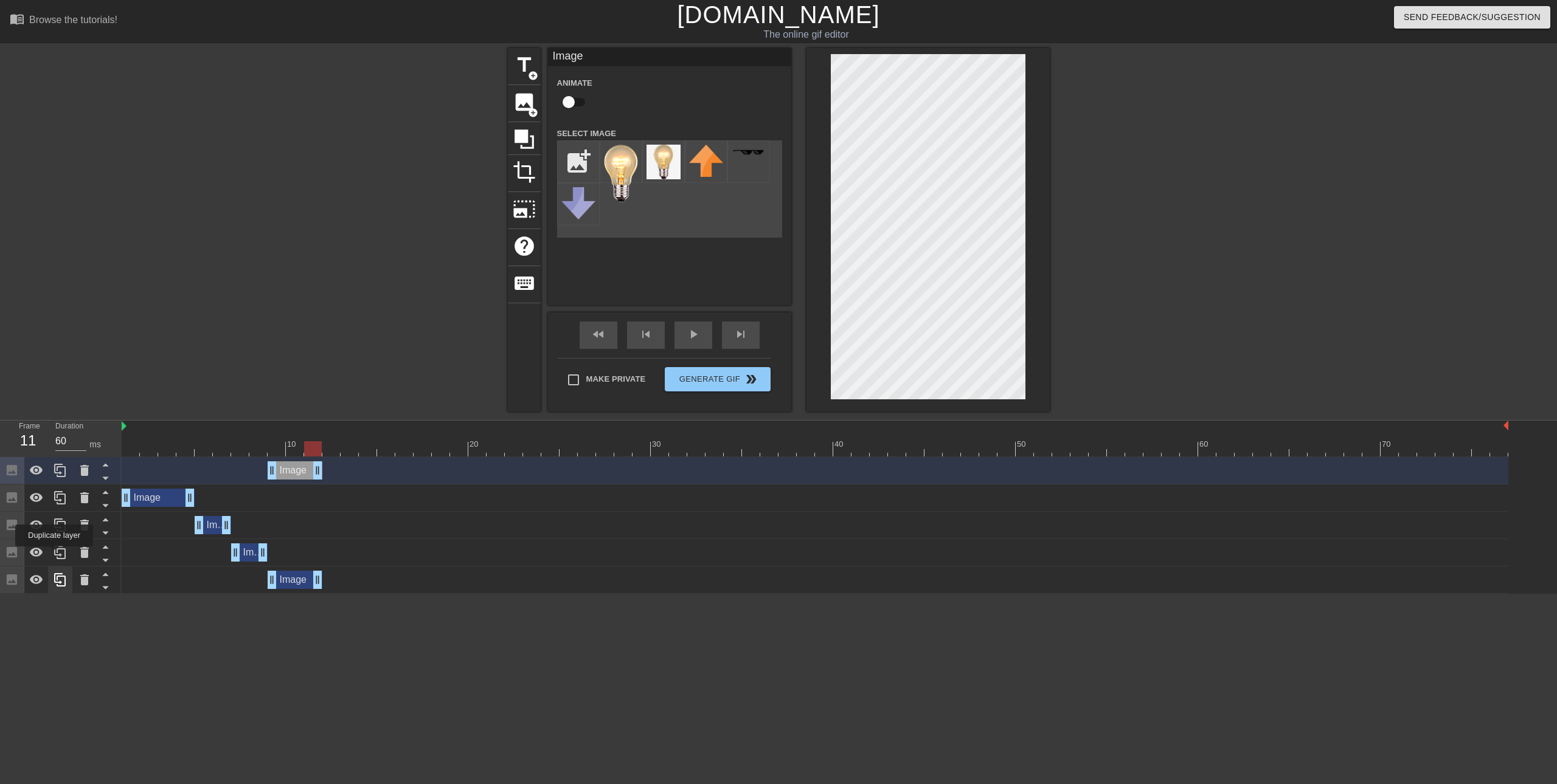
click at [54, 555] on icon at bounding box center [60, 552] width 14 height 14
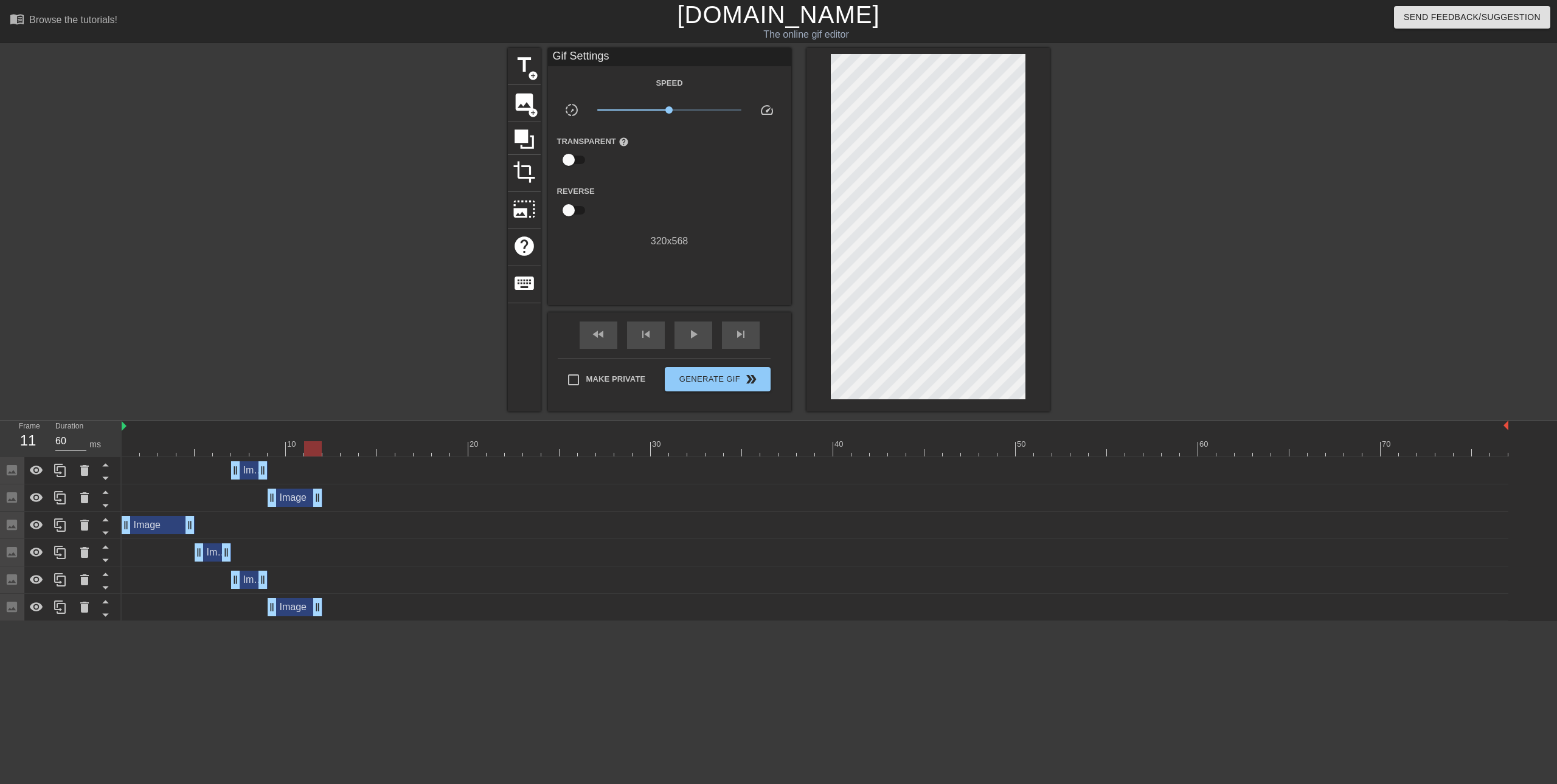
click at [152, 494] on div "Image drag_handle drag_handle" at bounding box center [814, 498] width 1387 height 18
click at [102, 510] on icon at bounding box center [105, 505] width 15 height 15
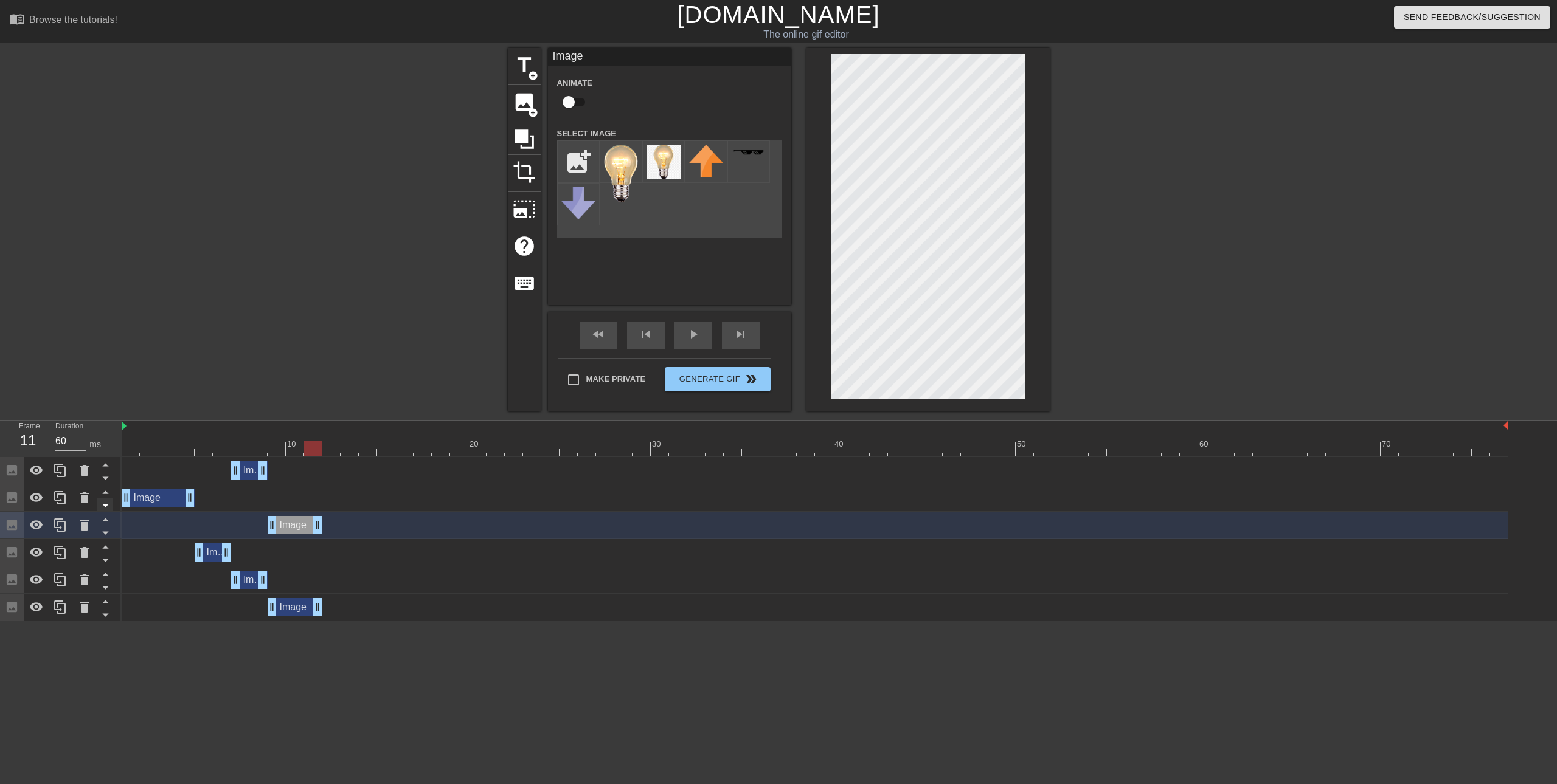
click at [102, 508] on icon at bounding box center [105, 505] width 15 height 15
click at [151, 489] on div "Image drag_handle drag_handle" at bounding box center [158, 498] width 73 height 18
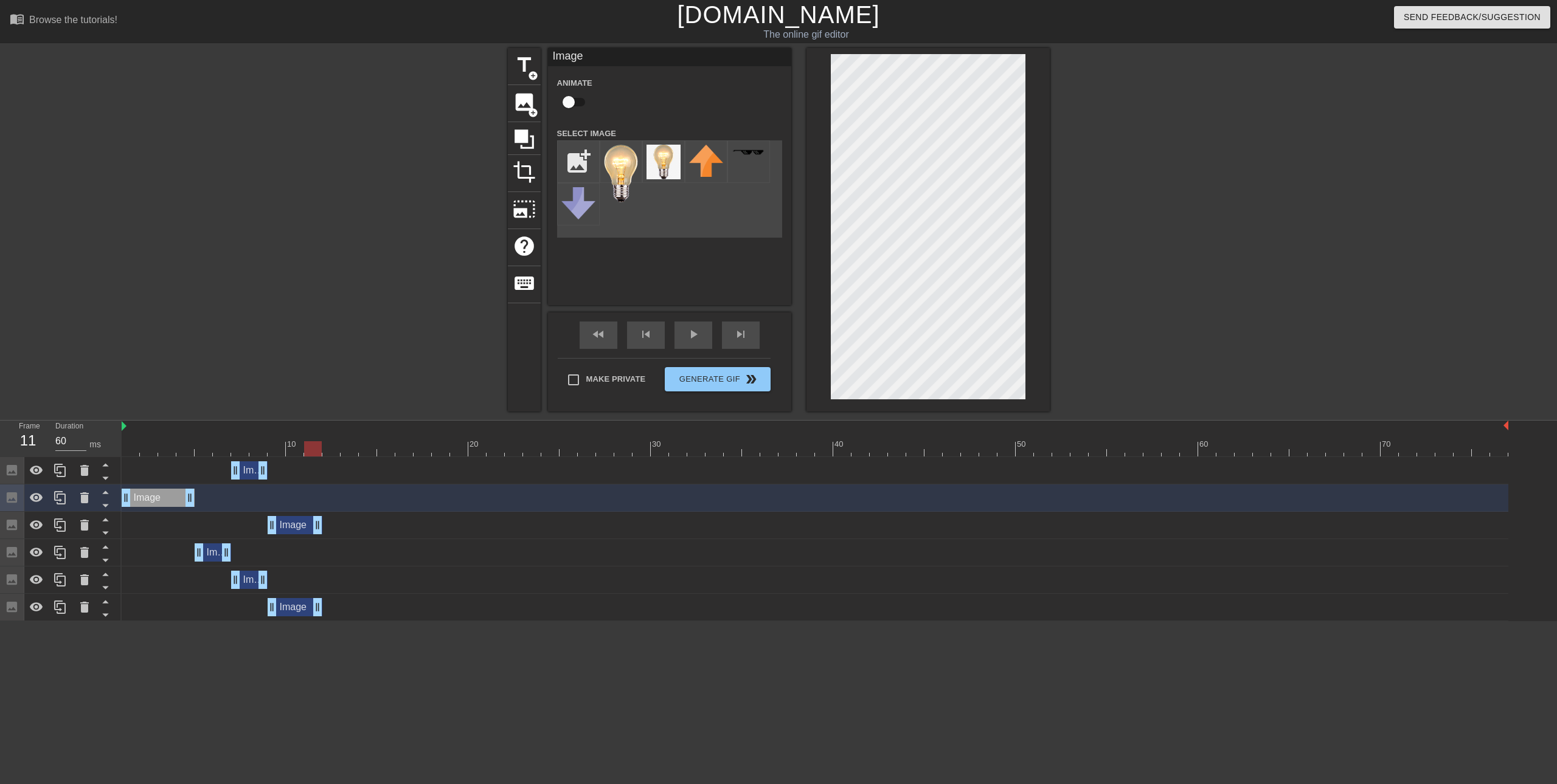
click at [155, 496] on div "Image drag_handle drag_handle" at bounding box center [158, 498] width 73 height 18
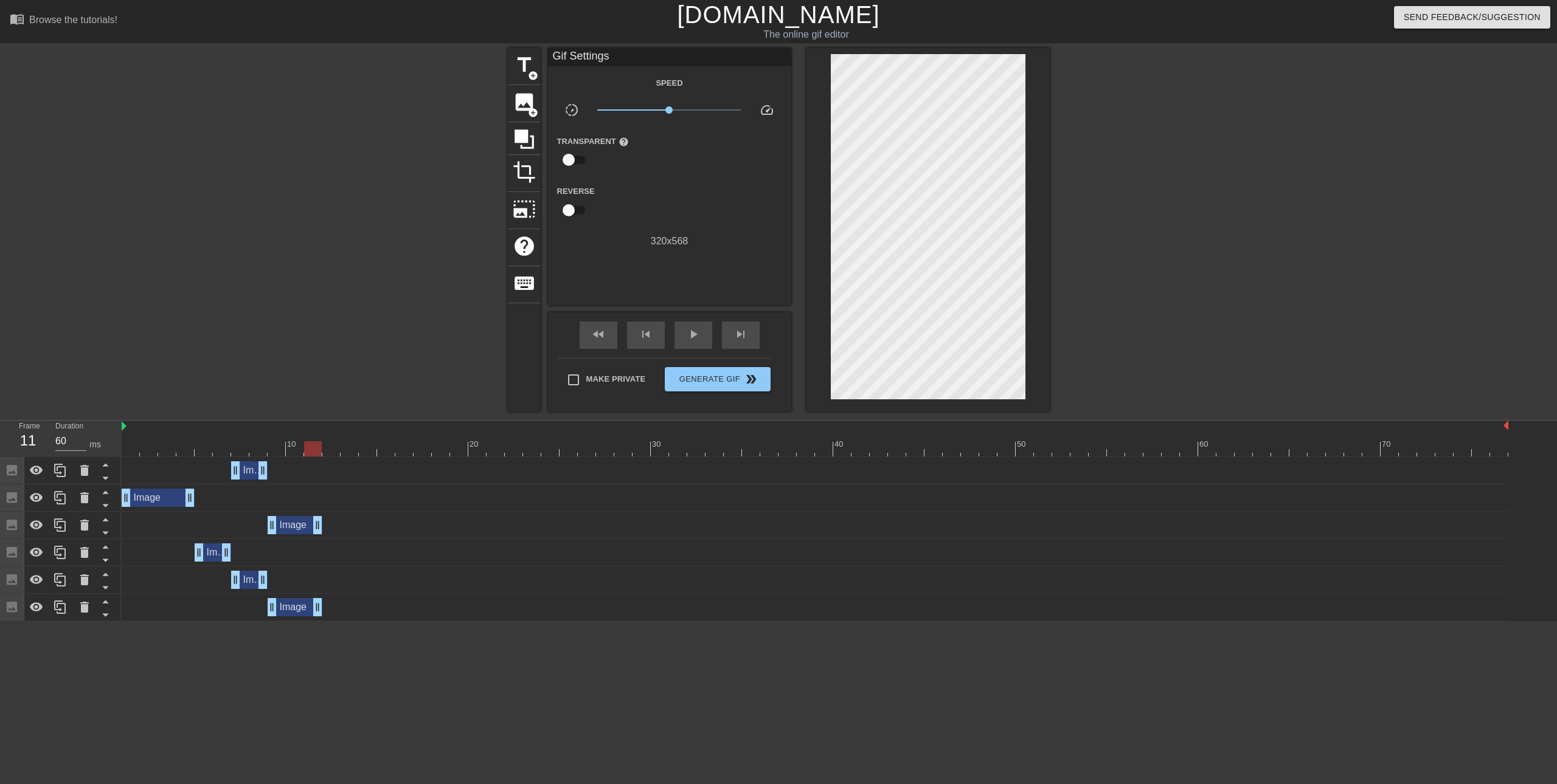
drag, startPoint x: 247, startPoint y: 497, endPoint x: 255, endPoint y: 606, distance: 109.3
click at [246, 578] on div "Image drag_handle drag_handle Image drag_handle drag_handle Image drag_handle d…" at bounding box center [839, 539] width 1435 height 164
drag, startPoint x: 286, startPoint y: 659, endPoint x: 191, endPoint y: 567, distance: 132.2
click at [283, 621] on html "menu_book Browse the tutorials! [DOMAIN_NAME] The online gif editor Send Feedba…" at bounding box center [778, 311] width 1557 height 621
click at [187, 473] on div "Image drag_handle drag_handle" at bounding box center [814, 471] width 1387 height 18
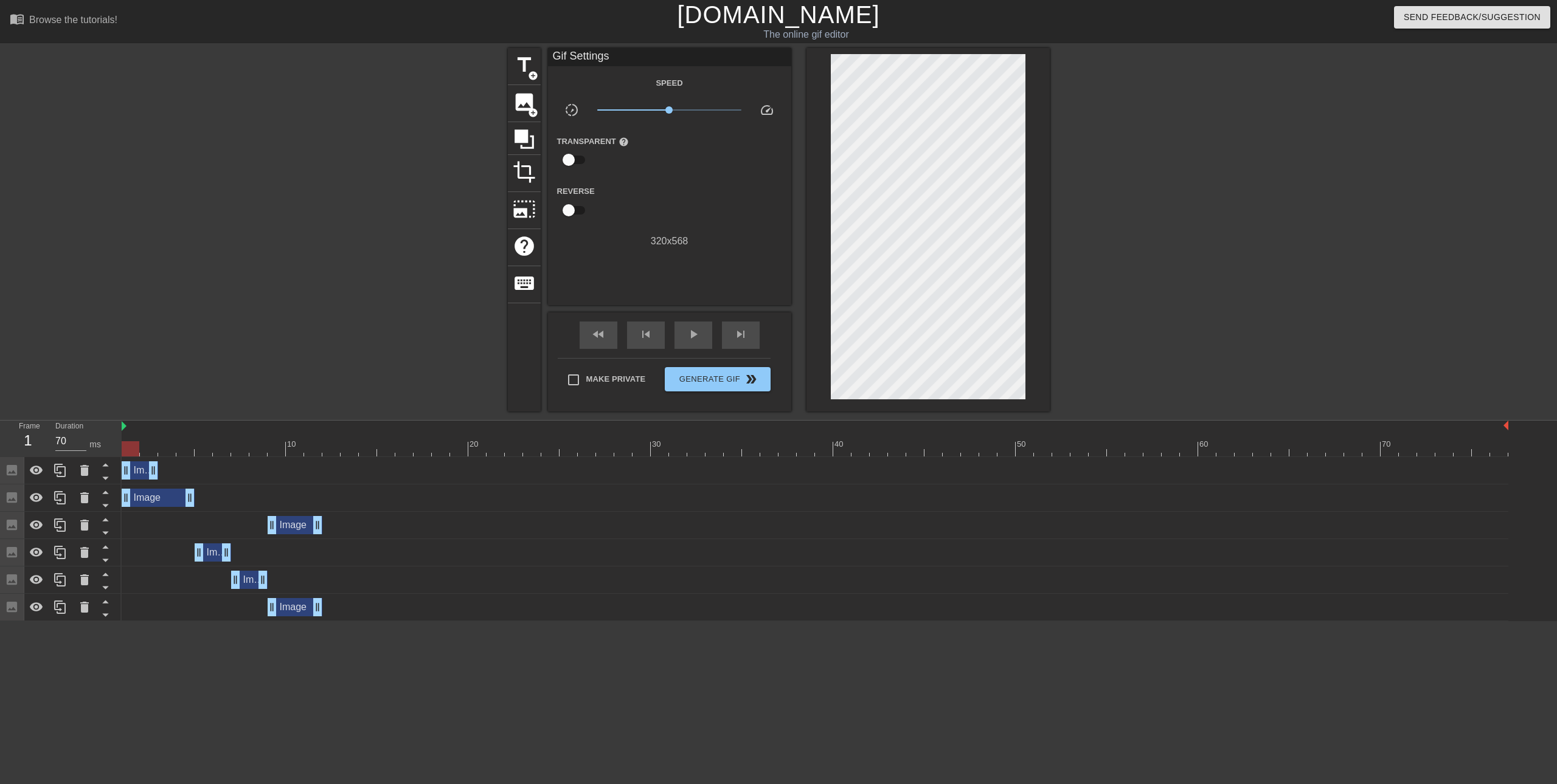
drag, startPoint x: 249, startPoint y: 471, endPoint x: 117, endPoint y: 466, distance: 132.1
click at [117, 466] on div "Frame 1 Duration 70 ms 10 20 30 40 50 60 70 Image drag_handle drag_handle Image…" at bounding box center [778, 521] width 1557 height 201
drag, startPoint x: 169, startPoint y: 496, endPoint x: 201, endPoint y: 498, distance: 32.1
click at [201, 498] on div "Image drag_handle drag_handle" at bounding box center [195, 498] width 73 height 18
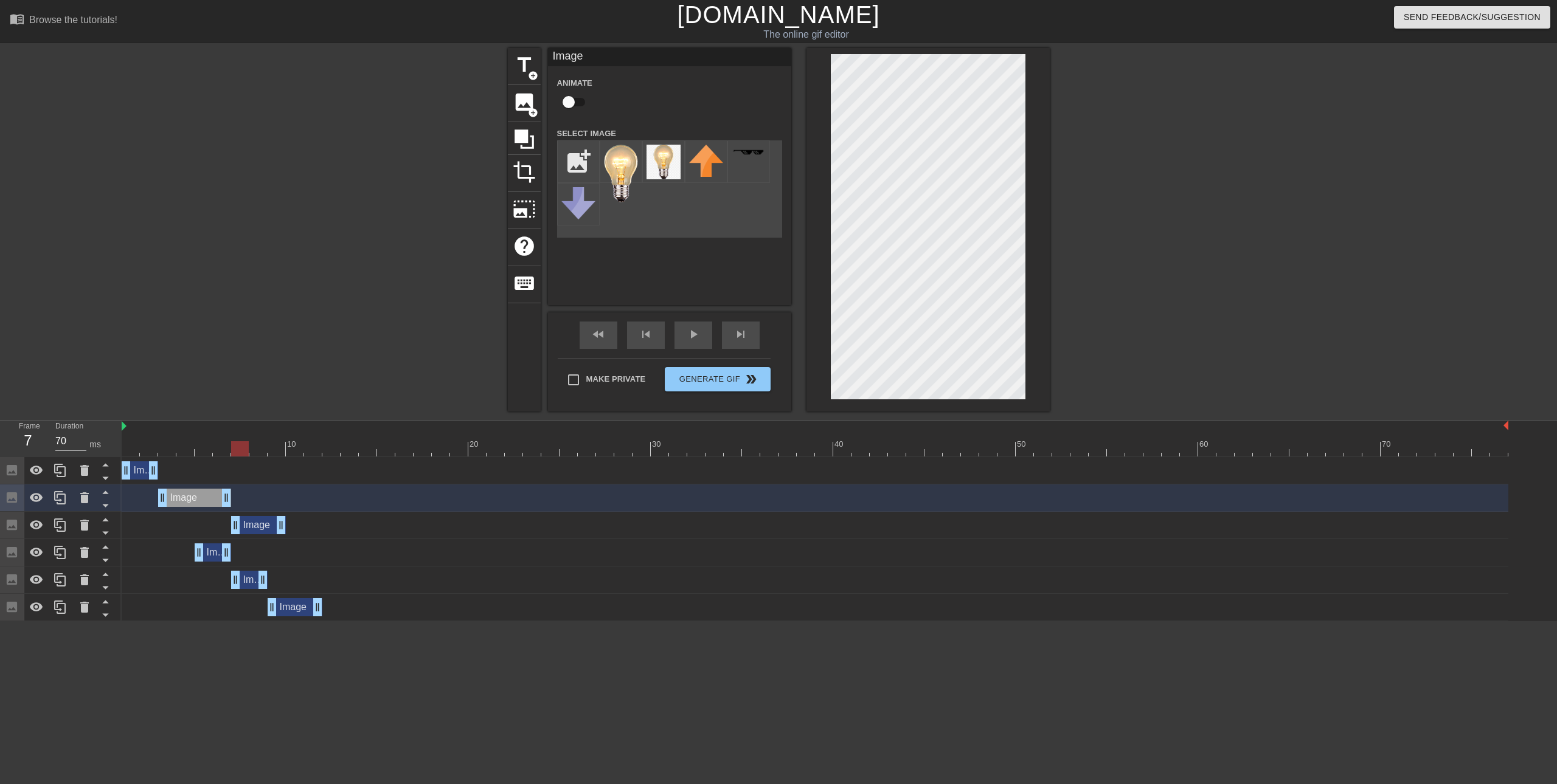
drag, startPoint x: 279, startPoint y: 526, endPoint x: 272, endPoint y: 525, distance: 7.1
click at [272, 525] on div "Image drag_handle drag_handle" at bounding box center [258, 525] width 54 height 18
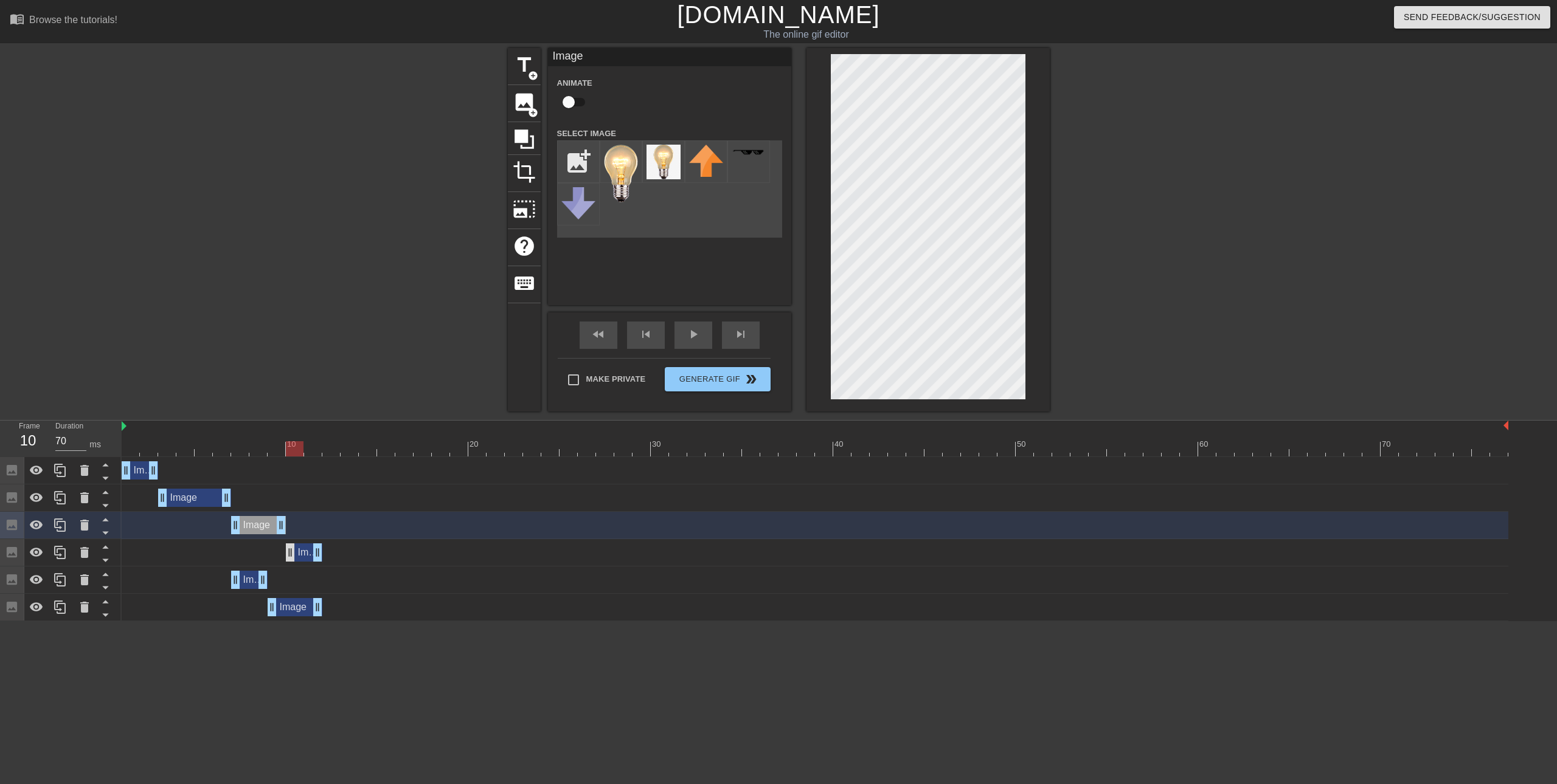
drag, startPoint x: 208, startPoint y: 549, endPoint x: 293, endPoint y: 552, distance: 85.1
click at [293, 552] on div "Image drag_handle drag_handle" at bounding box center [304, 552] width 36 height 18
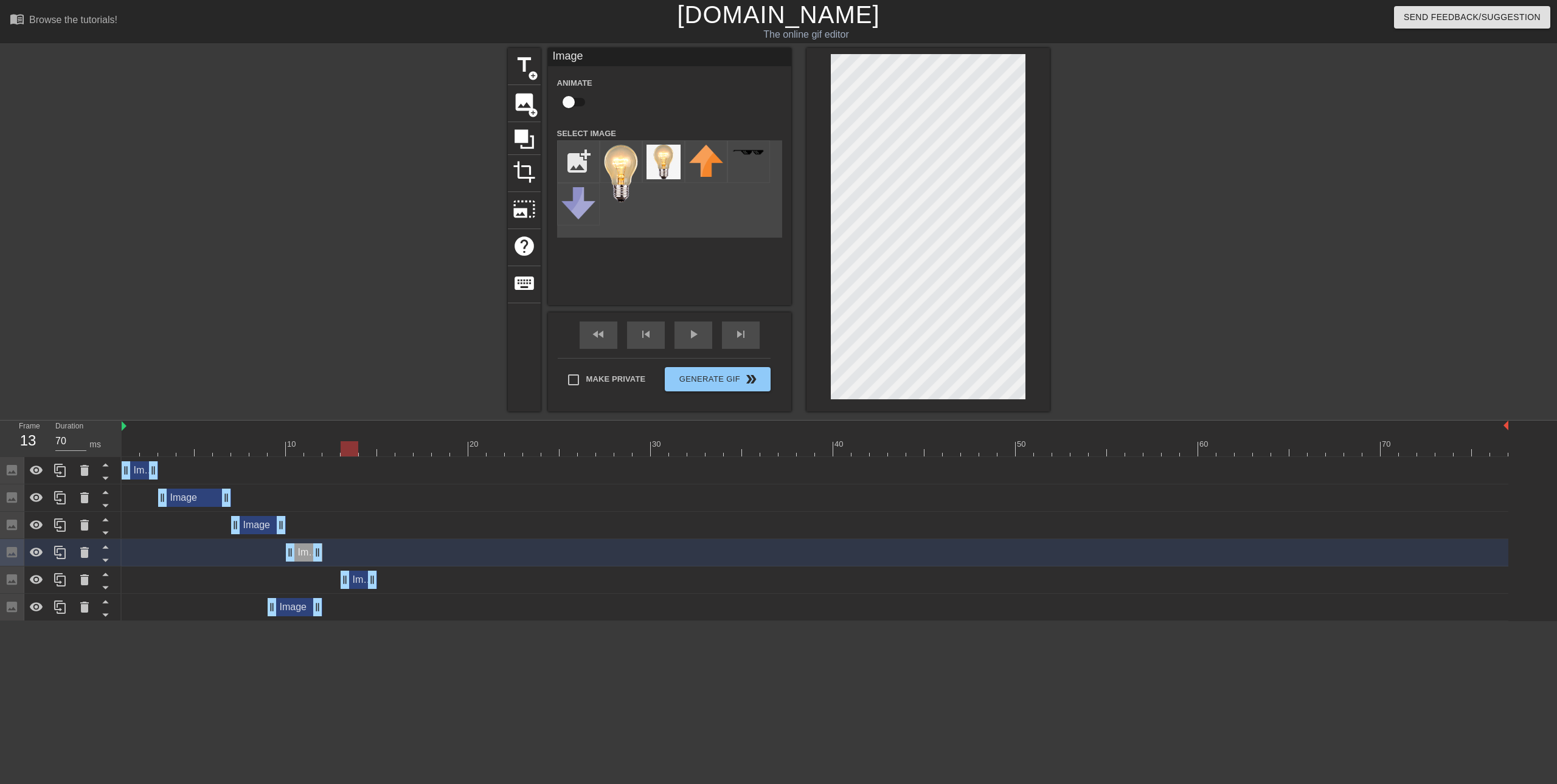
drag, startPoint x: 245, startPoint y: 574, endPoint x: 356, endPoint y: 578, distance: 111.1
click at [356, 578] on div "Image drag_handle drag_handle" at bounding box center [359, 579] width 36 height 18
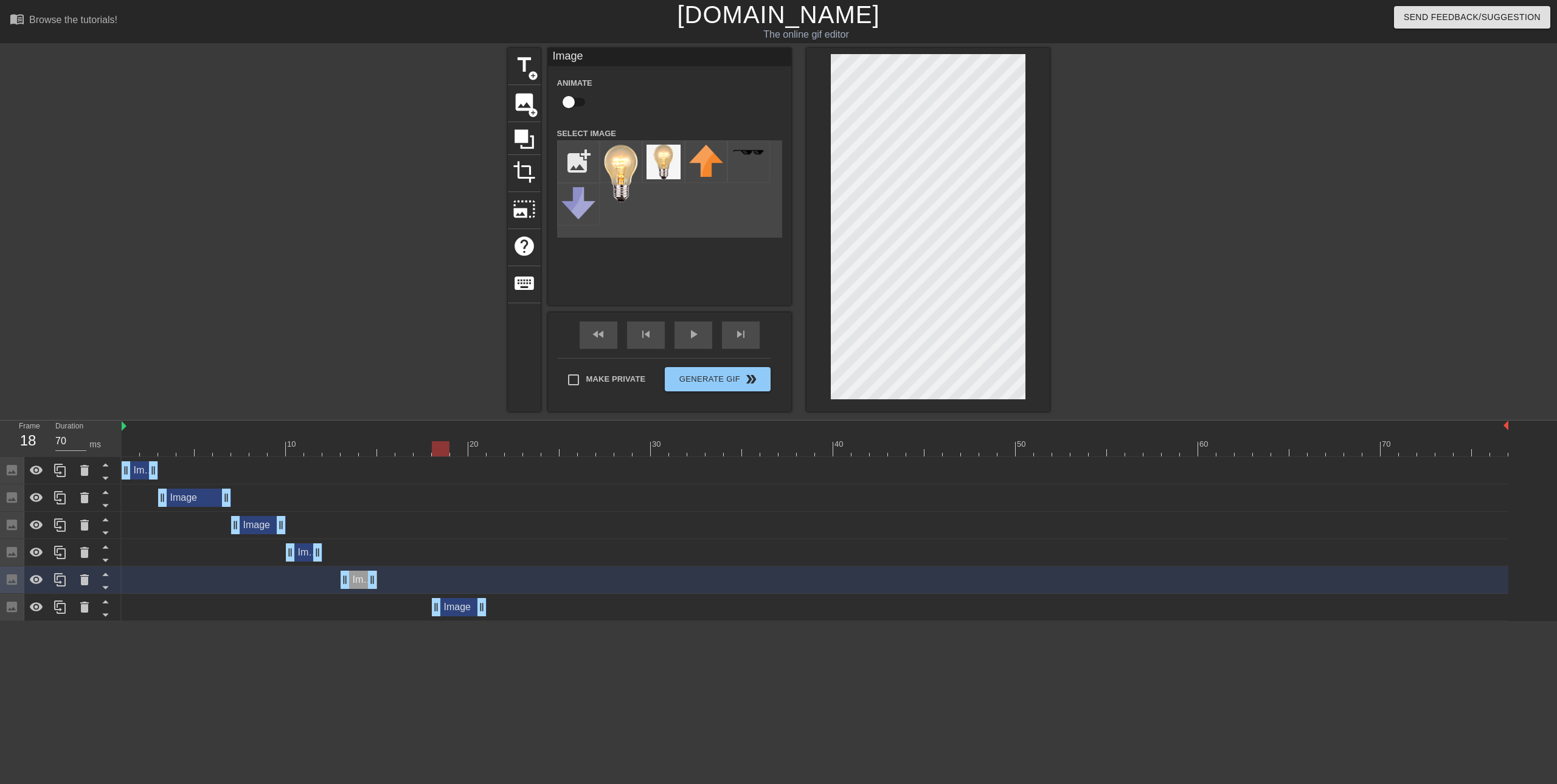
drag, startPoint x: 291, startPoint y: 607, endPoint x: 457, endPoint y: 604, distance: 166.0
click at [457, 604] on div "Image drag_handle drag_handle" at bounding box center [459, 607] width 54 height 18
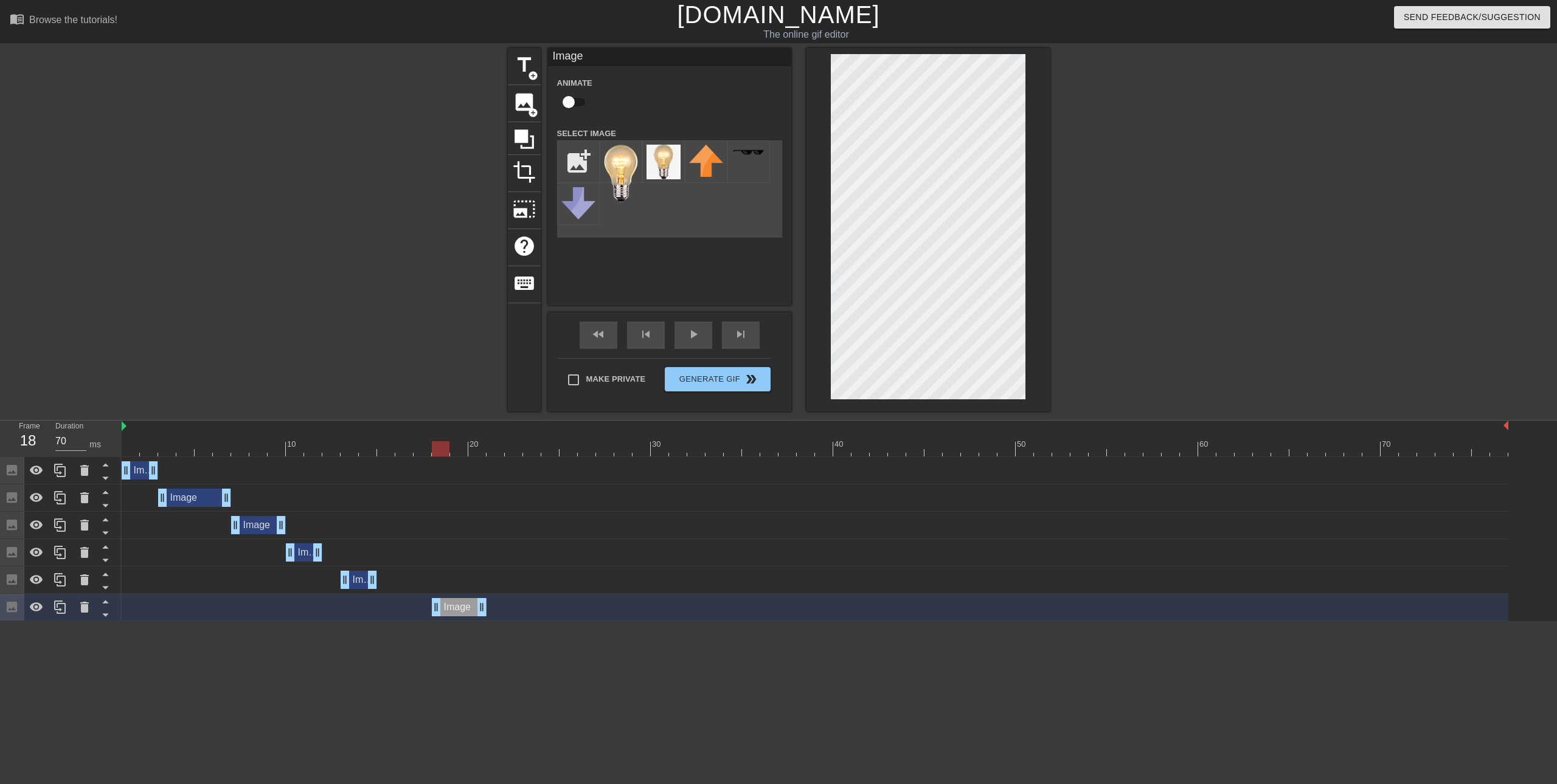
click at [120, 450] on div "Frame 18 Duration 70 ms" at bounding box center [61, 439] width 121 height 36
click at [130, 450] on div at bounding box center [814, 448] width 1387 height 15
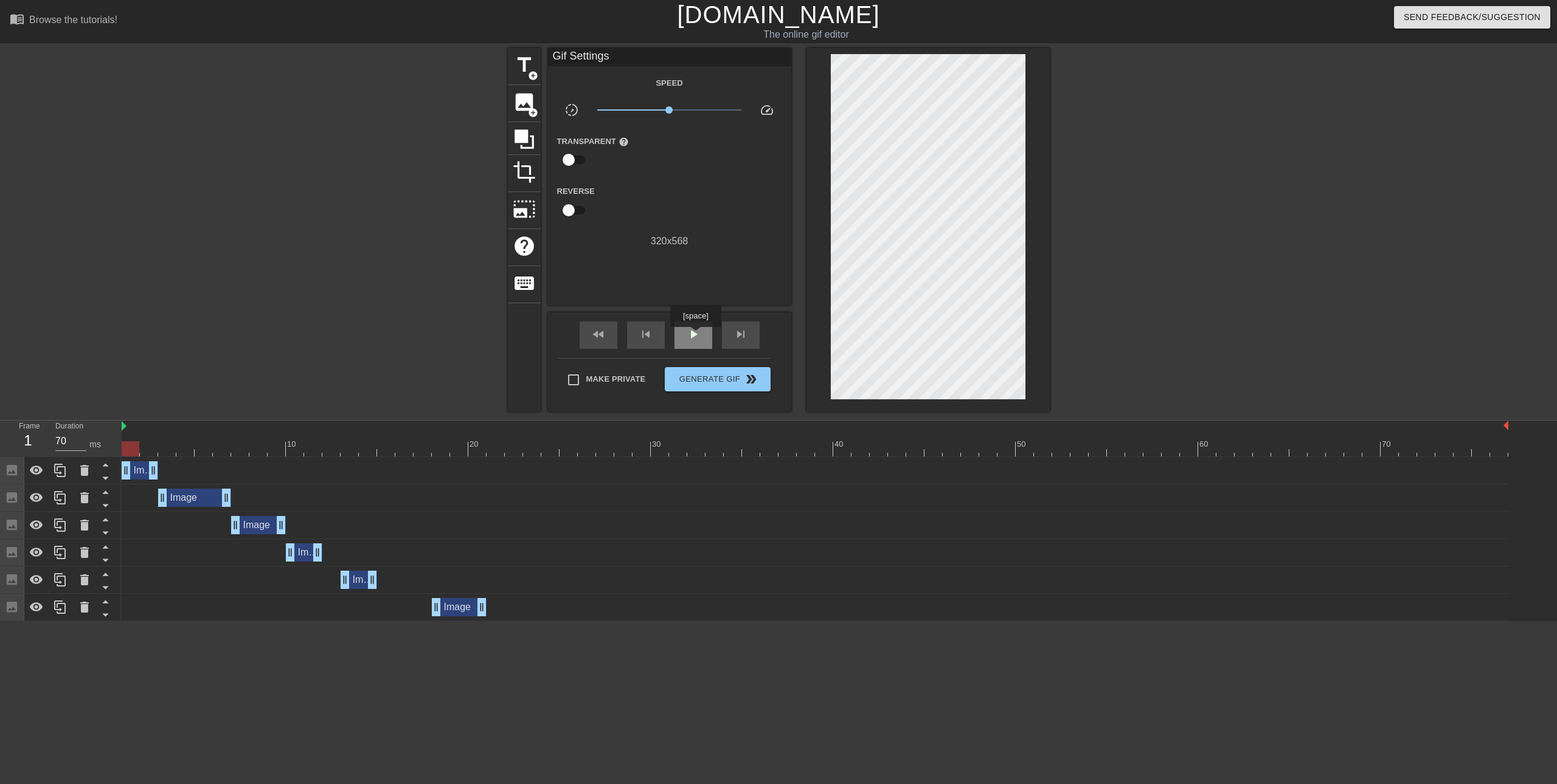
click at [695, 336] on span "play_arrow" at bounding box center [693, 334] width 14 height 14
click at [695, 335] on span "pause" at bounding box center [693, 334] width 14 height 14
click at [308, 555] on div "Image drag_handle drag_handle" at bounding box center [304, 552] width 36 height 18
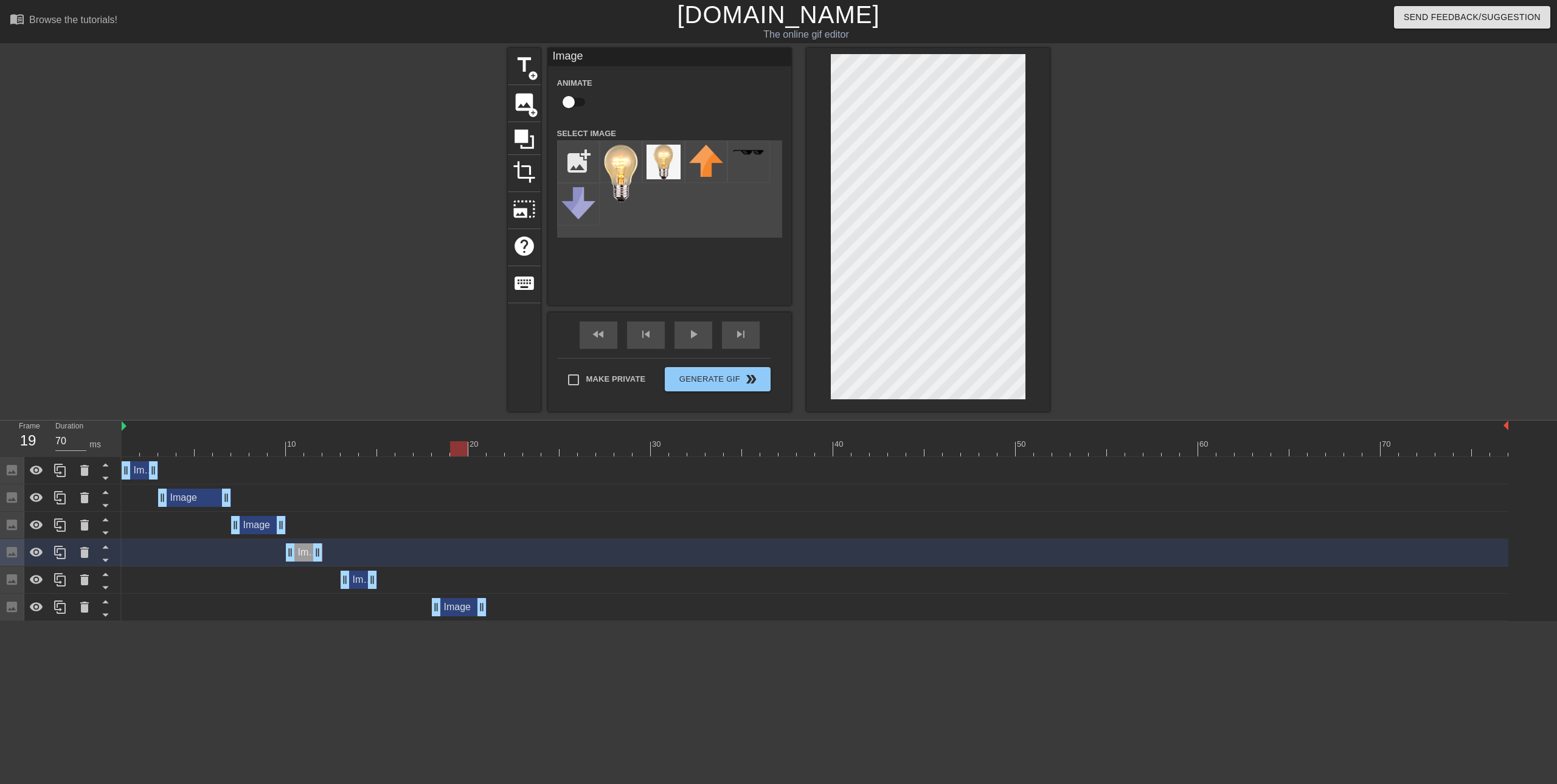
click at [128, 449] on div at bounding box center [814, 448] width 1387 height 15
click at [151, 450] on div at bounding box center [814, 448] width 1387 height 15
click at [168, 453] on div at bounding box center [814, 448] width 1387 height 15
click at [180, 503] on div "Image drag_handle drag_handle" at bounding box center [195, 498] width 73 height 18
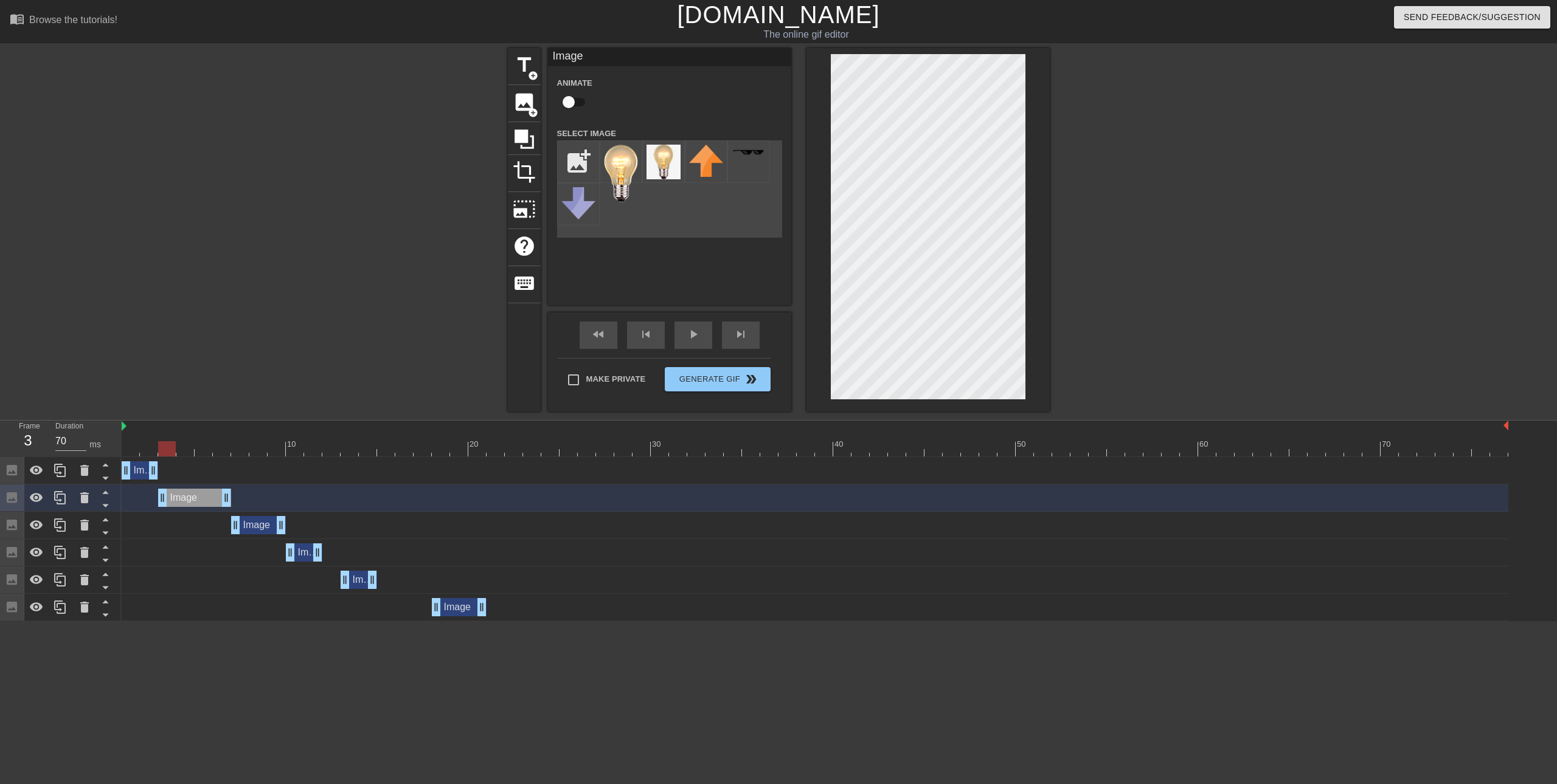
click at [255, 525] on div "Image drag_handle drag_handle" at bounding box center [258, 525] width 54 height 18
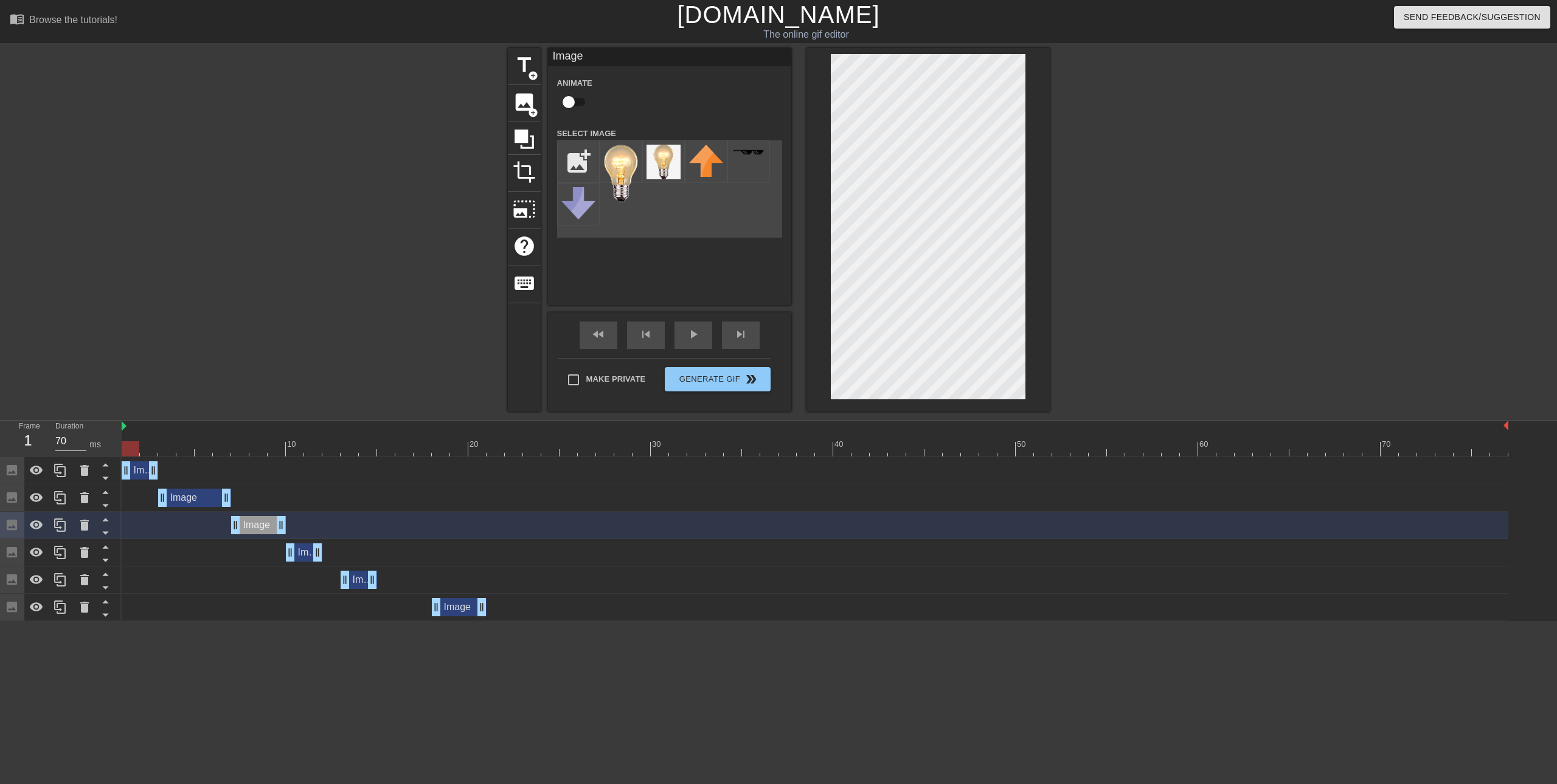
click at [130, 450] on div at bounding box center [814, 448] width 1387 height 15
click at [682, 336] on div "play_arrow" at bounding box center [694, 335] width 38 height 27
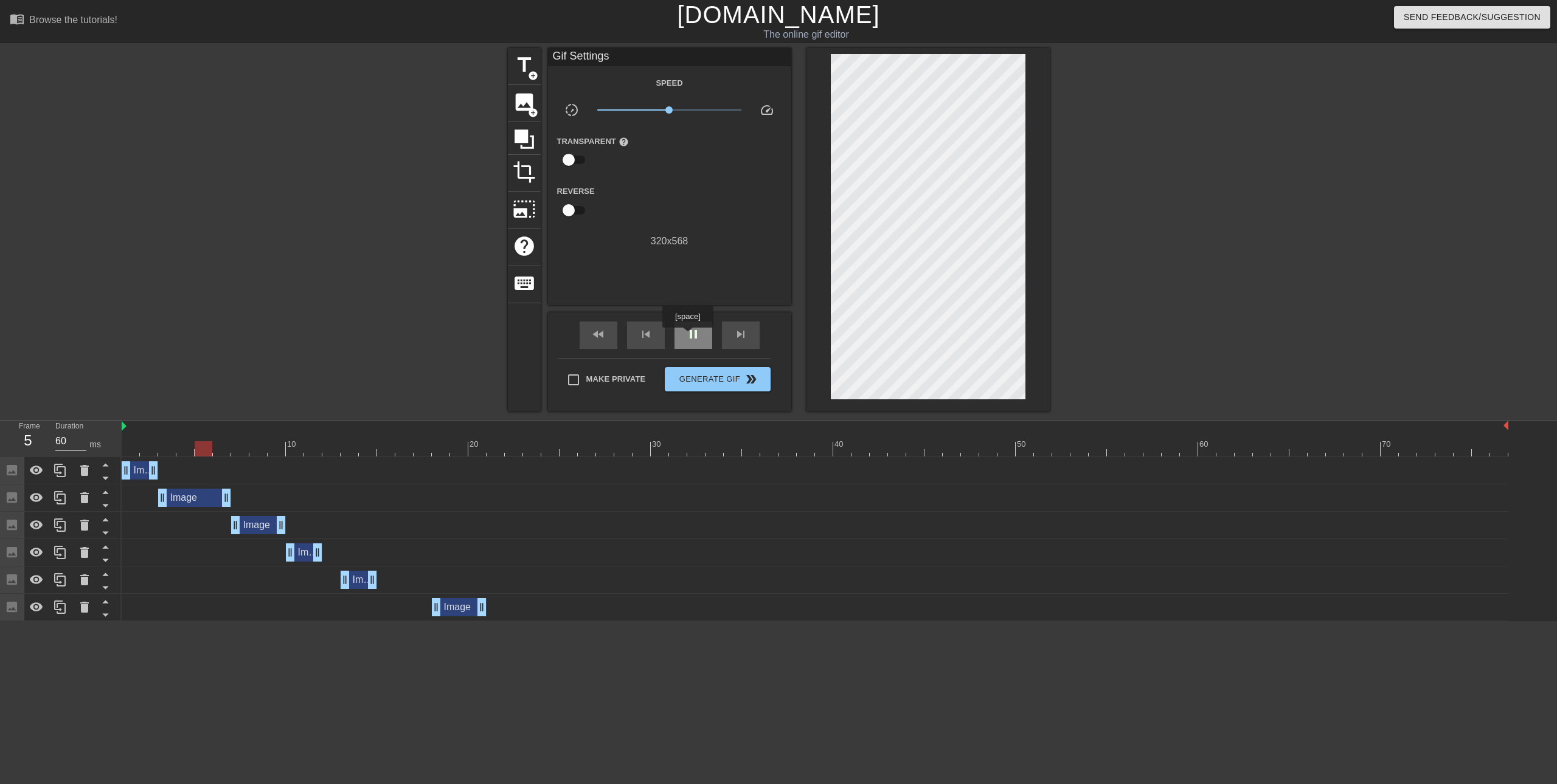
click at [689, 336] on span "pause" at bounding box center [693, 334] width 14 height 14
click at [689, 336] on span "play_arrow" at bounding box center [693, 334] width 14 height 14
click at [689, 336] on span "pause" at bounding box center [693, 334] width 14 height 14
drag, startPoint x: 319, startPoint y: 549, endPoint x: 339, endPoint y: 551, distance: 20.1
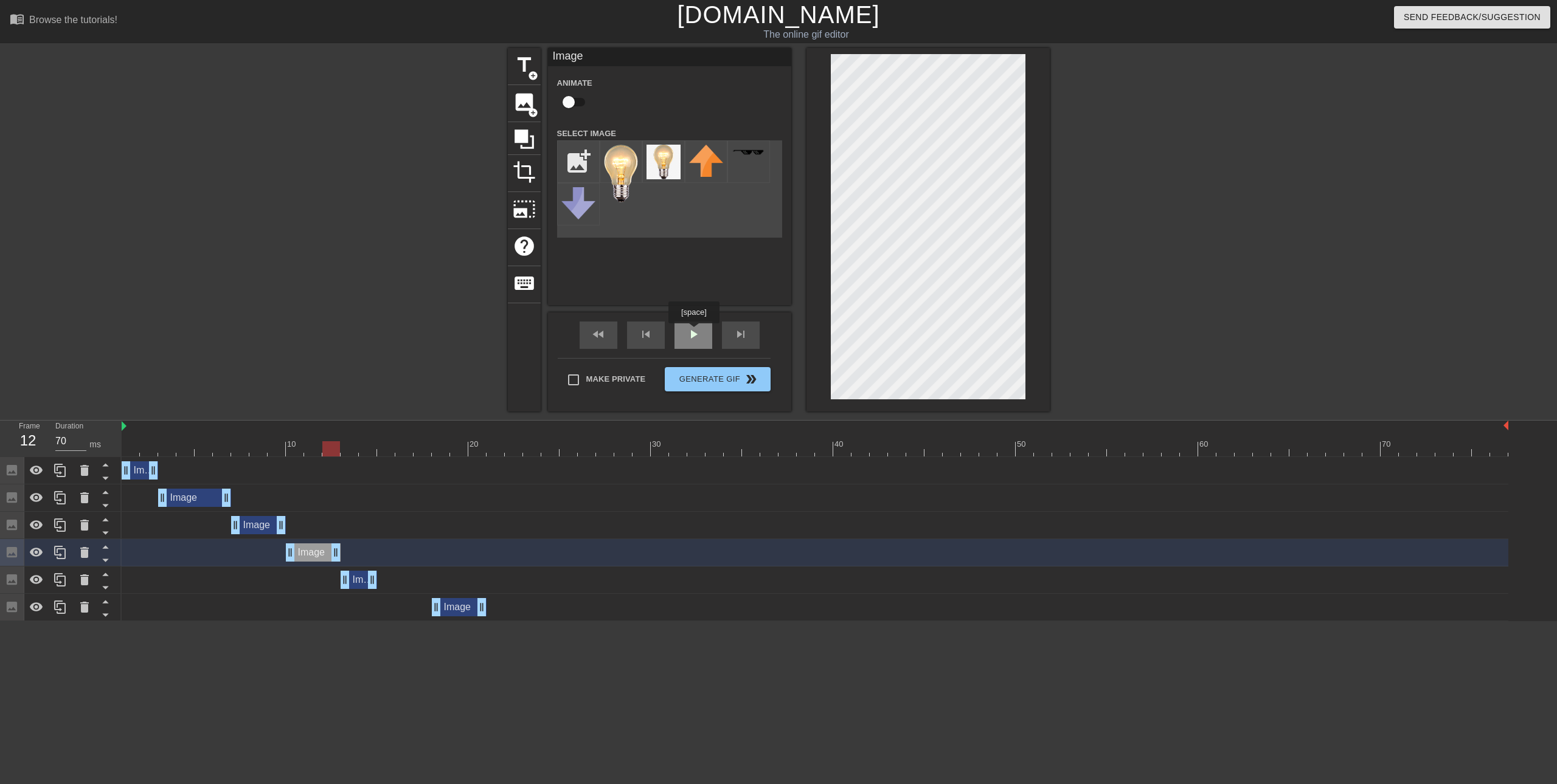
click at [693, 332] on span "play_arrow" at bounding box center [693, 334] width 14 height 14
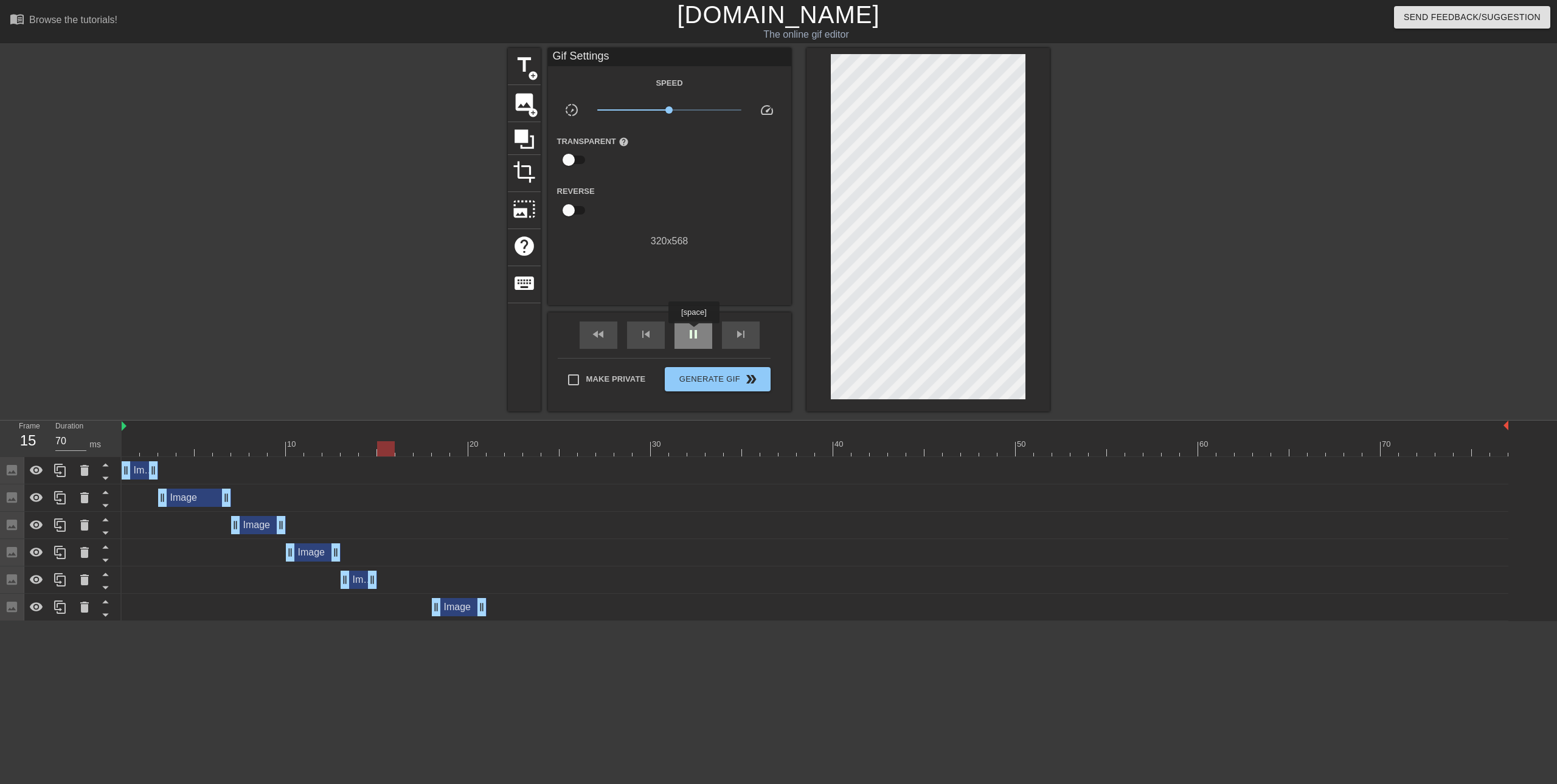
click at [693, 332] on span "pause" at bounding box center [693, 334] width 14 height 14
click at [354, 578] on div "Image drag_handle drag_handle" at bounding box center [359, 579] width 36 height 18
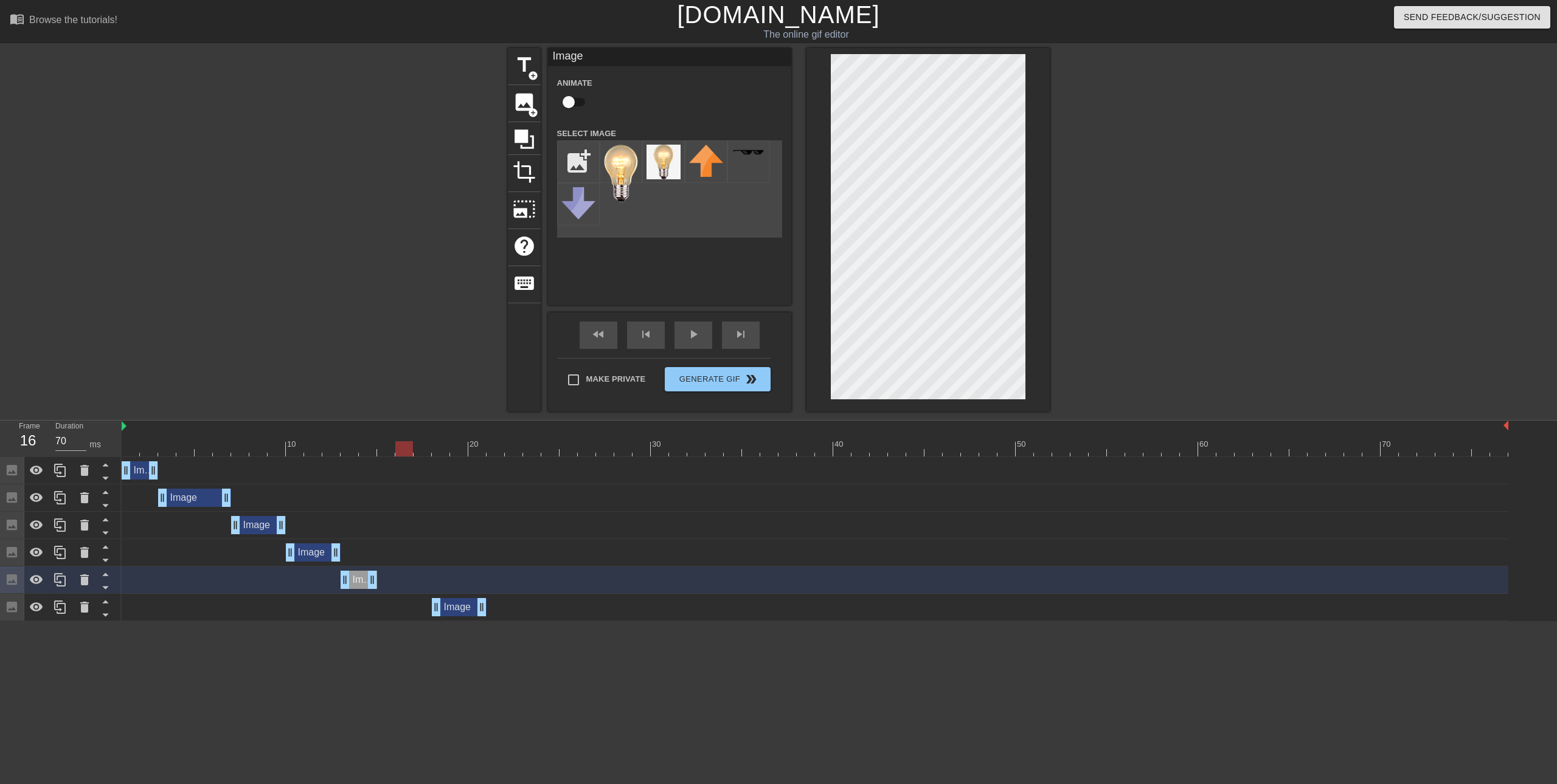
click at [384, 448] on div at bounding box center [814, 448] width 1387 height 15
click at [367, 450] on div at bounding box center [814, 448] width 1387 height 15
drag, startPoint x: 439, startPoint y: 608, endPoint x: 389, endPoint y: 609, distance: 50.0
click at [682, 331] on div "play_arrow" at bounding box center [694, 335] width 38 height 27
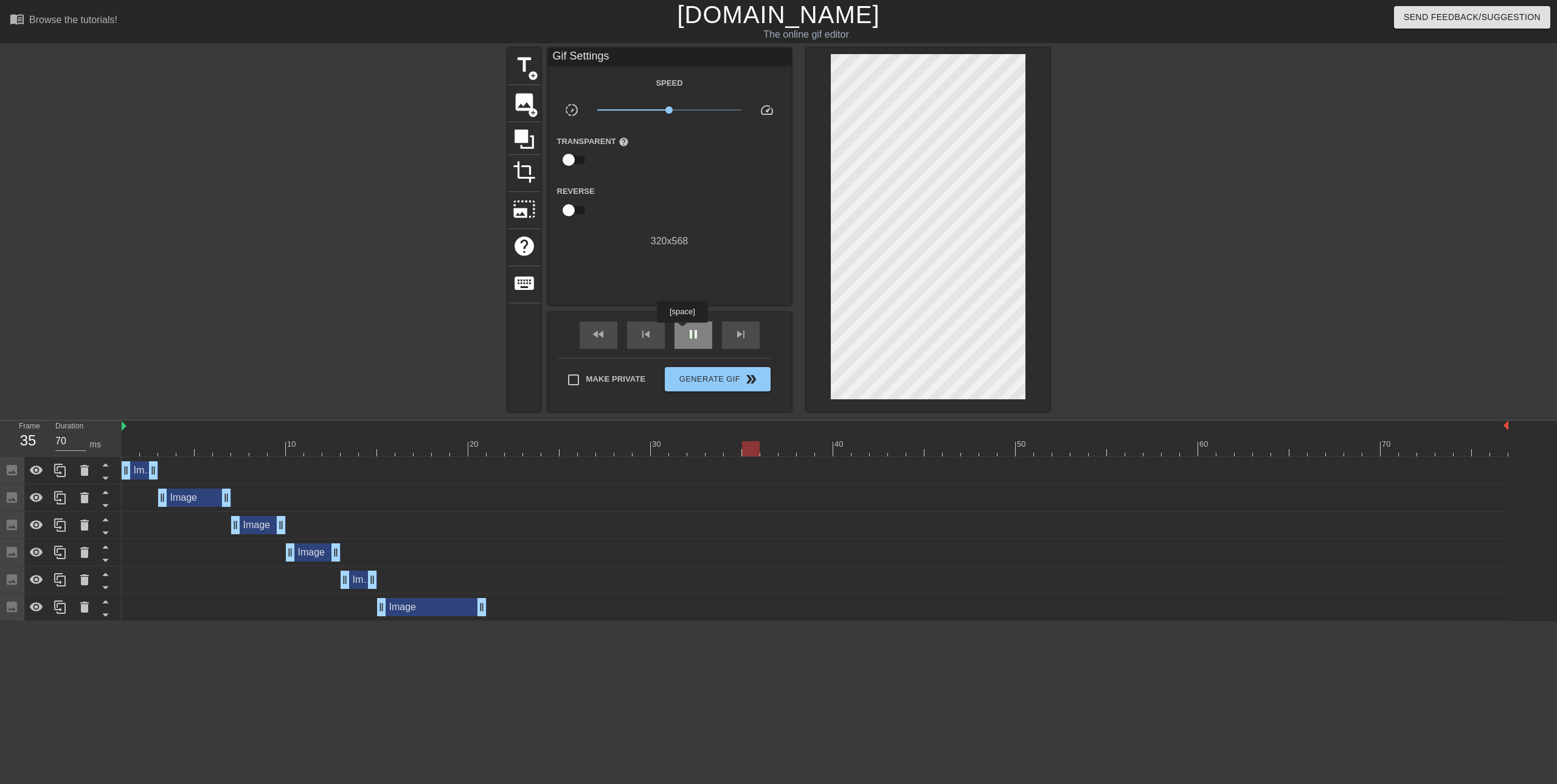
click at [682, 331] on div "pause" at bounding box center [694, 335] width 38 height 27
click at [410, 607] on div "Image drag_handle drag_handle" at bounding box center [431, 607] width 110 height 18
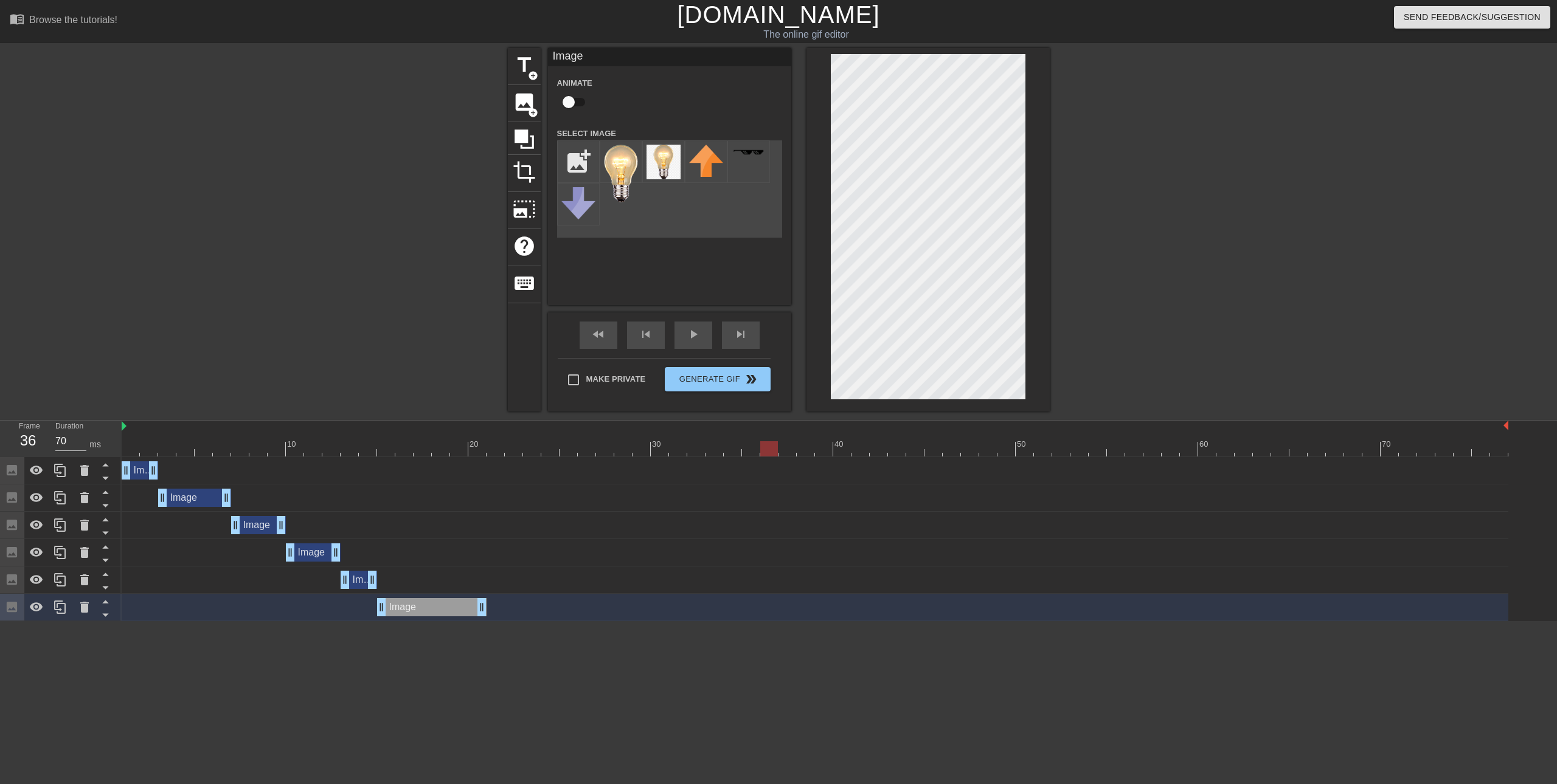
click at [481, 461] on div "Image drag_handle drag_handle" at bounding box center [814, 471] width 1387 height 27
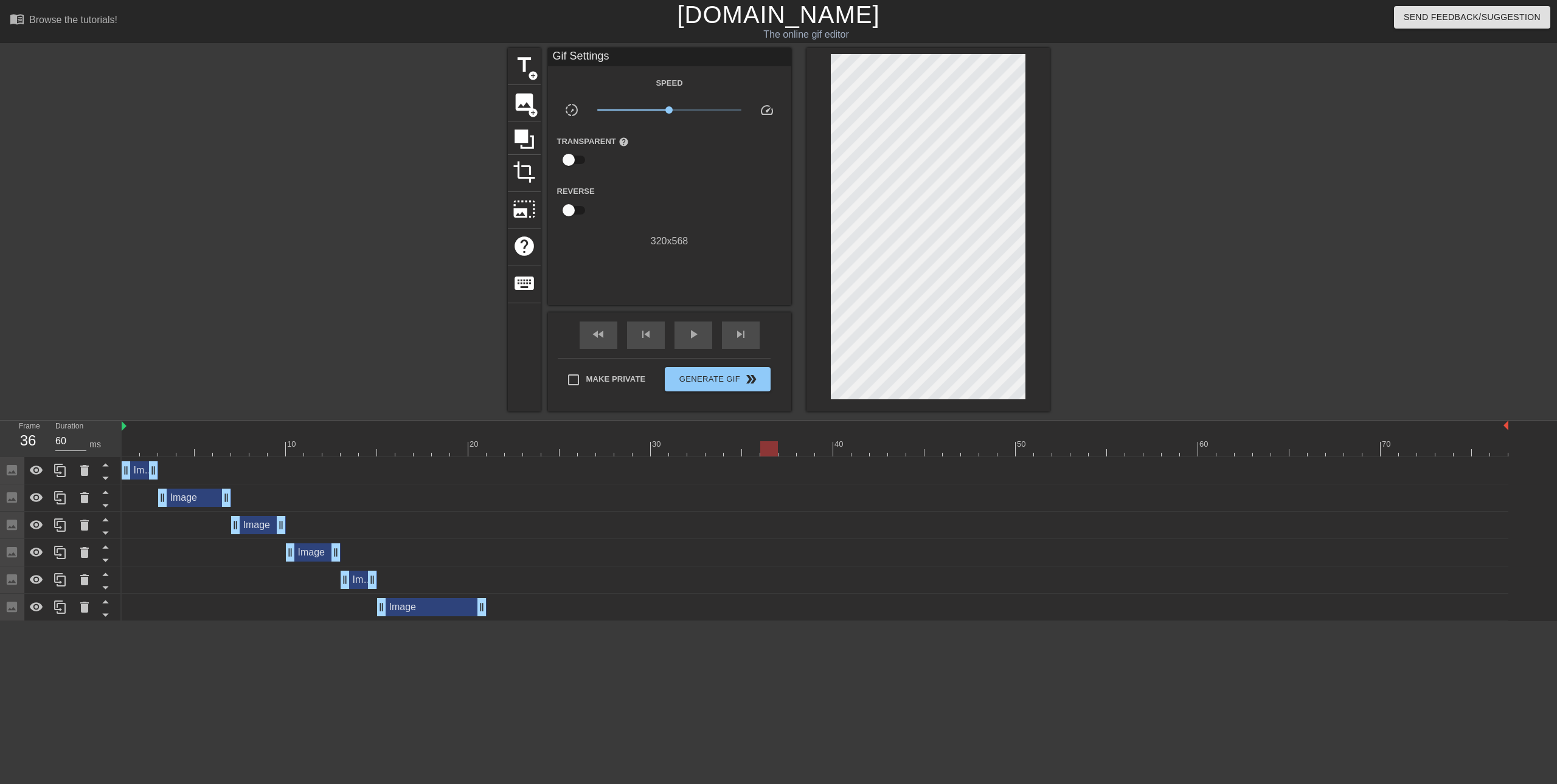
click at [484, 448] on div at bounding box center [814, 448] width 1387 height 15
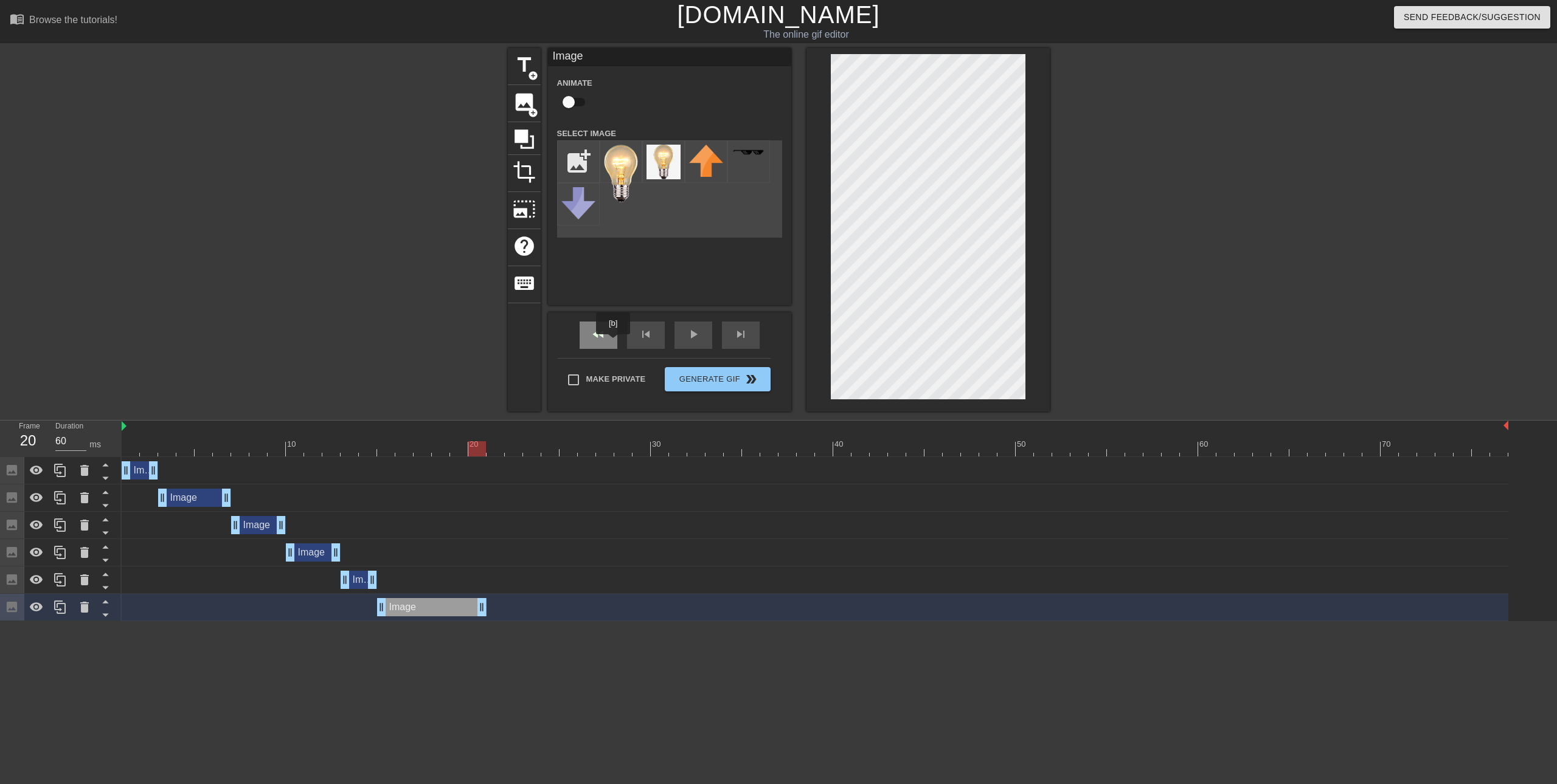
click at [613, 343] on div "fast_rewind" at bounding box center [599, 335] width 38 height 27
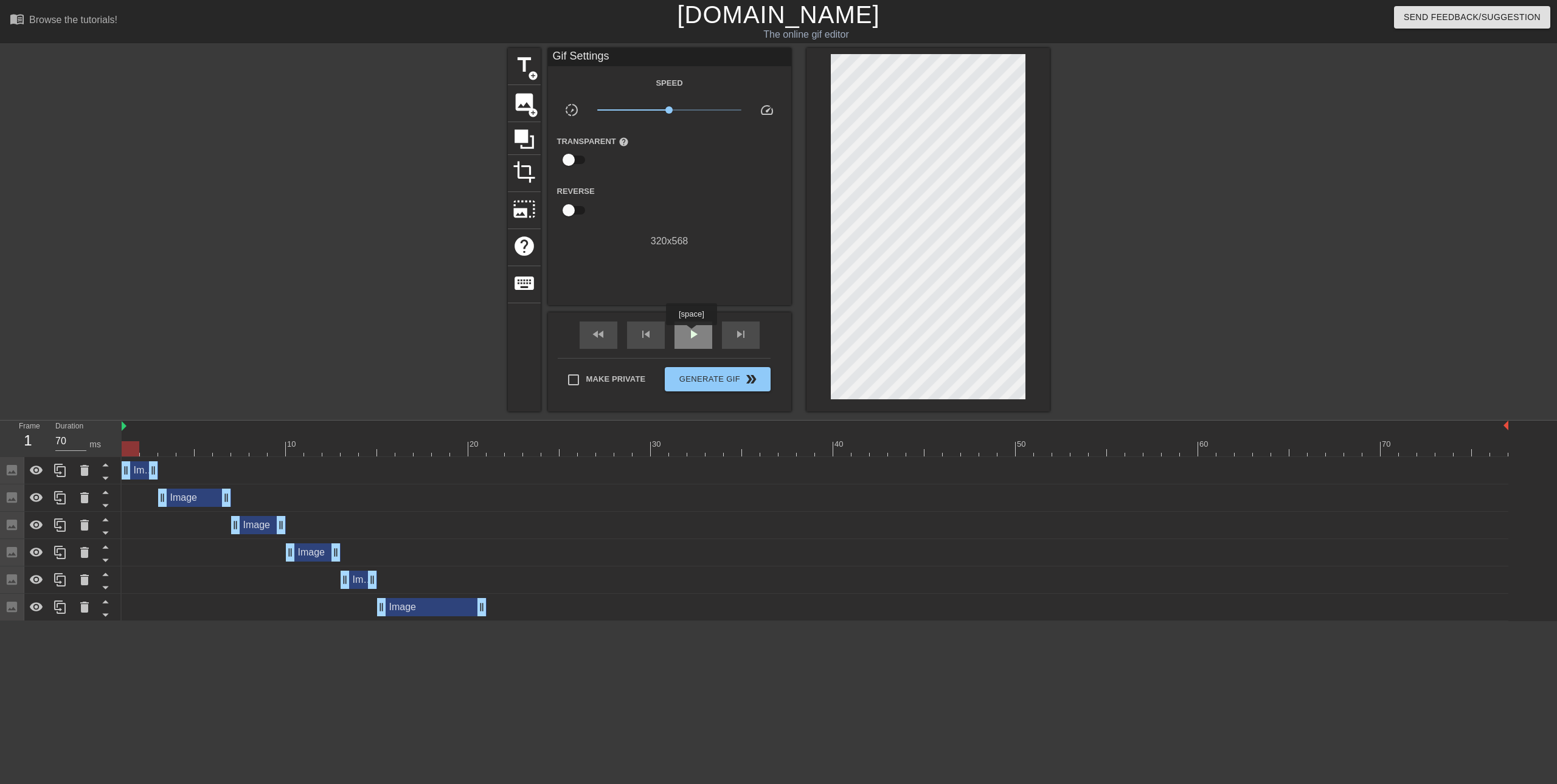
click at [691, 334] on span "play_arrow" at bounding box center [693, 334] width 14 height 14
click at [691, 334] on span "pause" at bounding box center [693, 334] width 14 height 14
click at [298, 604] on div "Image drag_handle drag_handle" at bounding box center [814, 607] width 1387 height 18
click at [53, 611] on icon at bounding box center [60, 607] width 14 height 14
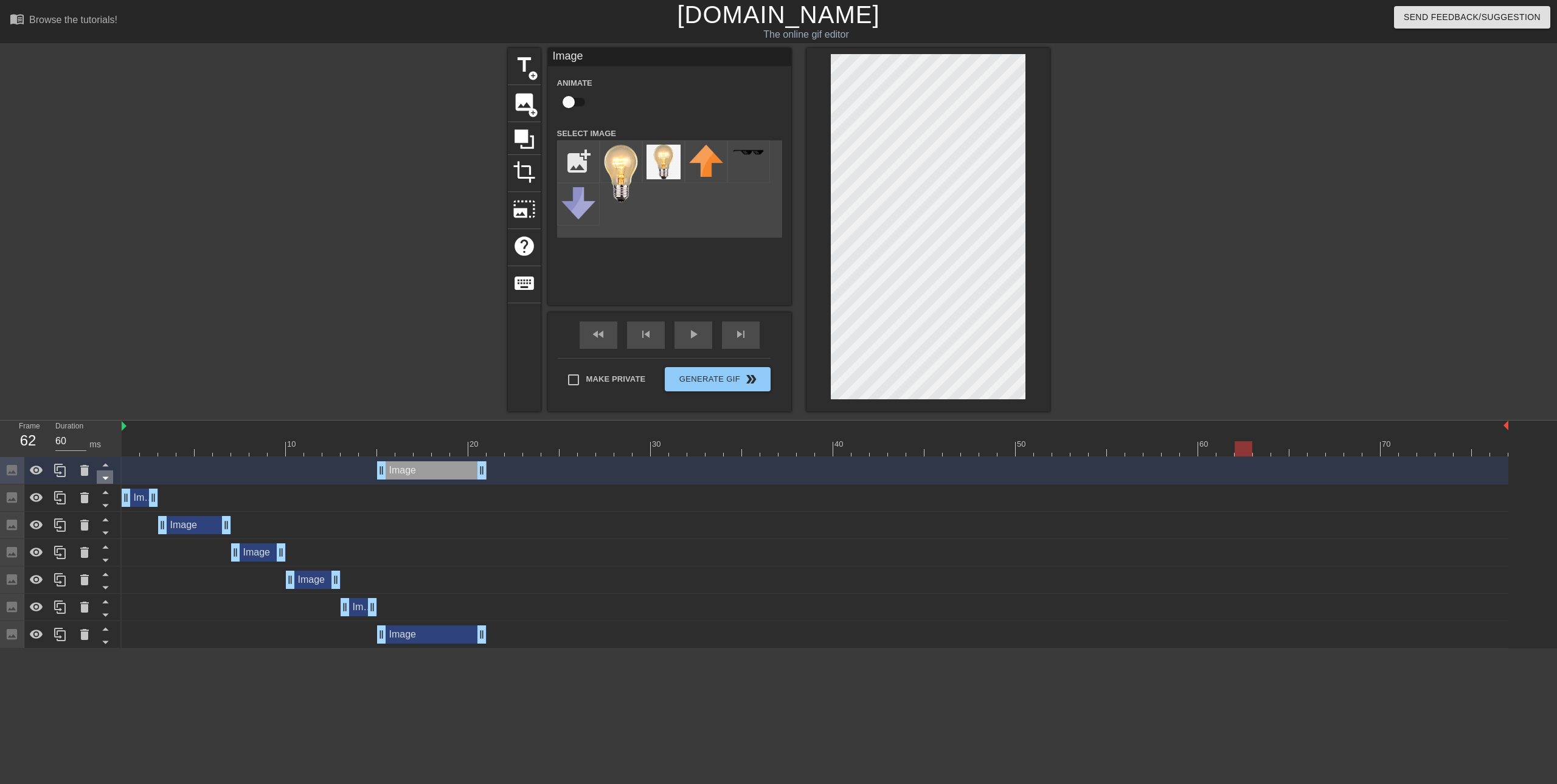
click at [104, 481] on icon at bounding box center [105, 478] width 15 height 15
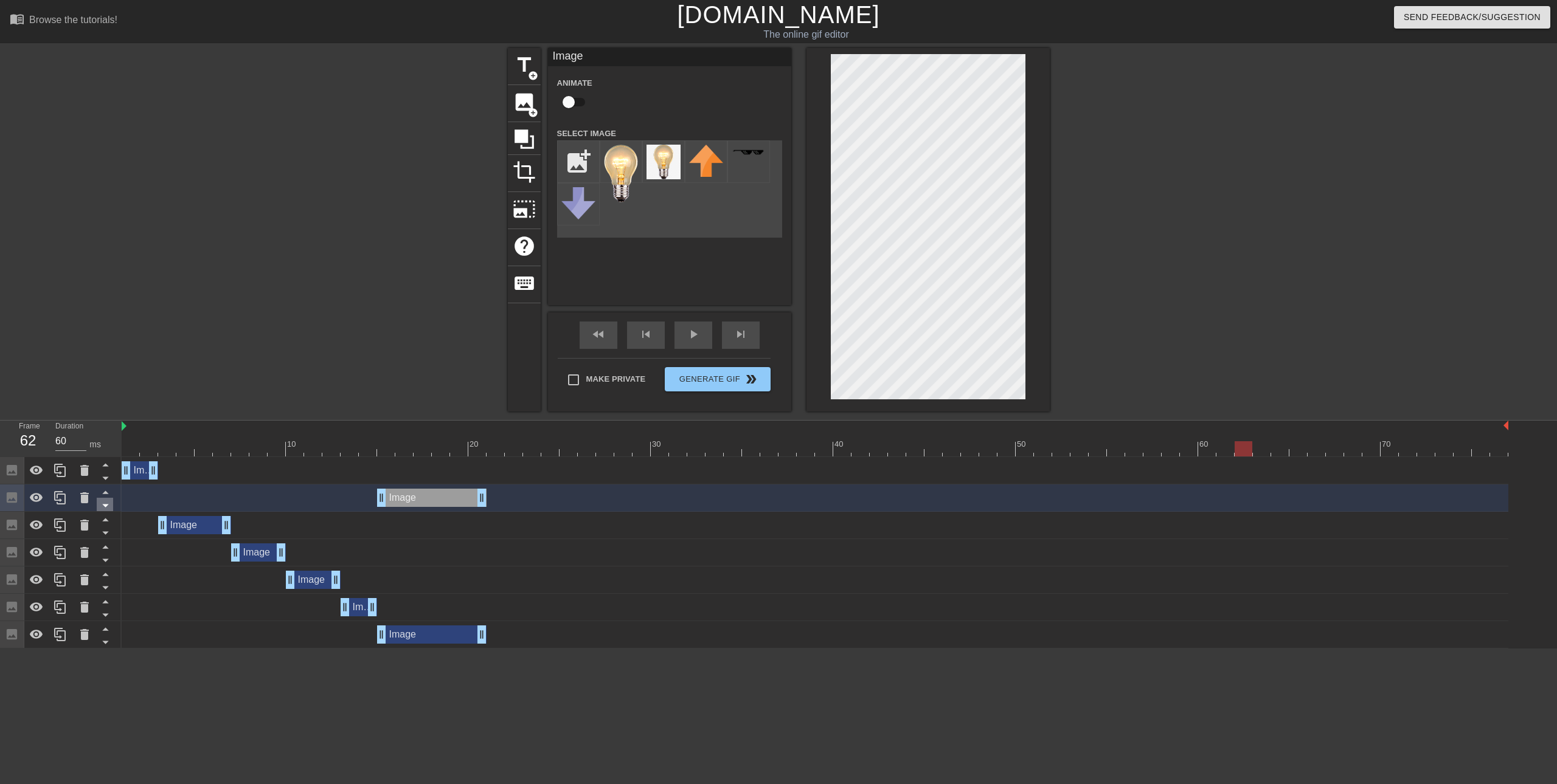
click at [105, 504] on icon at bounding box center [105, 505] width 15 height 15
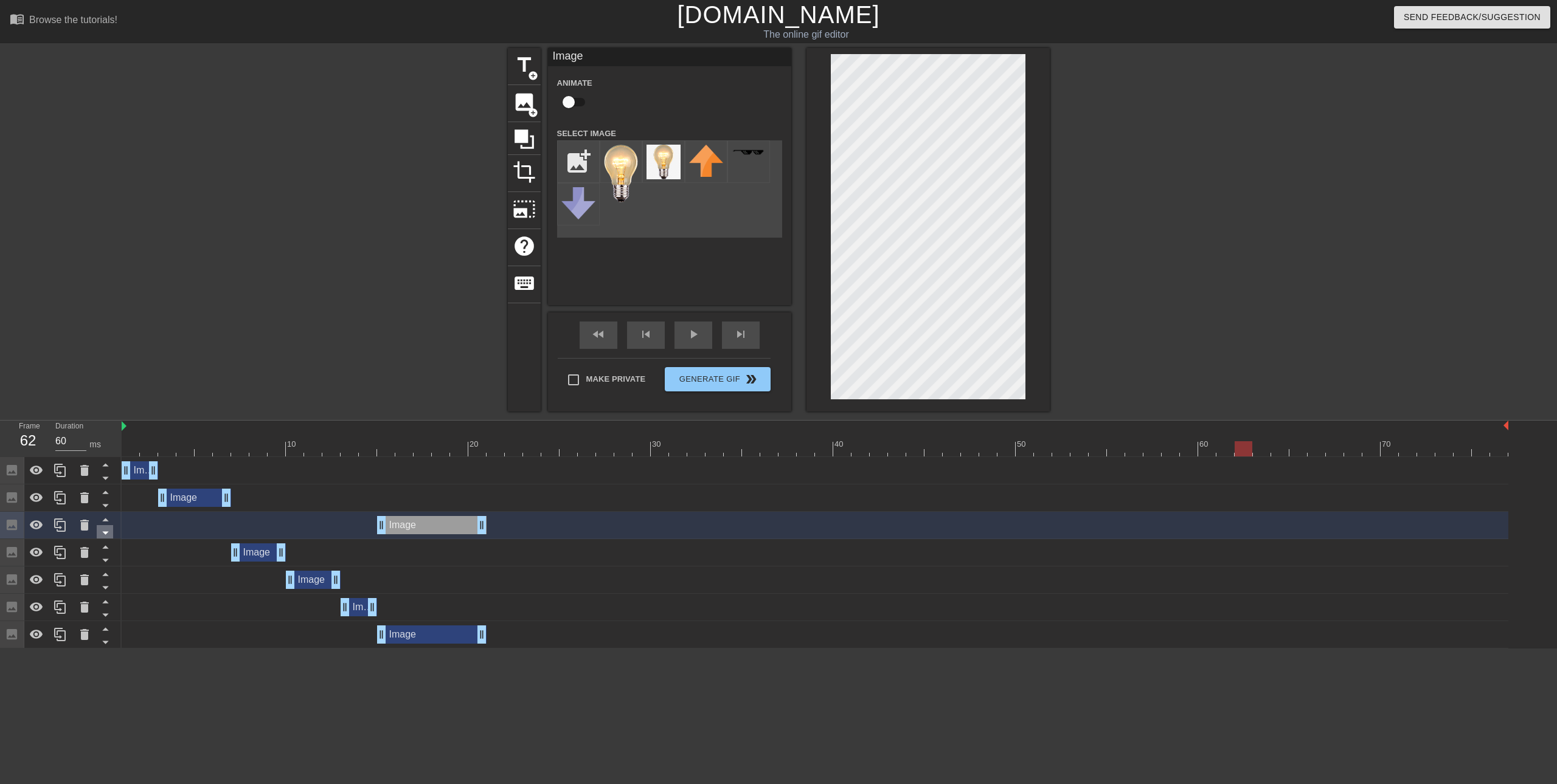
click at [106, 532] on icon at bounding box center [105, 532] width 6 height 3
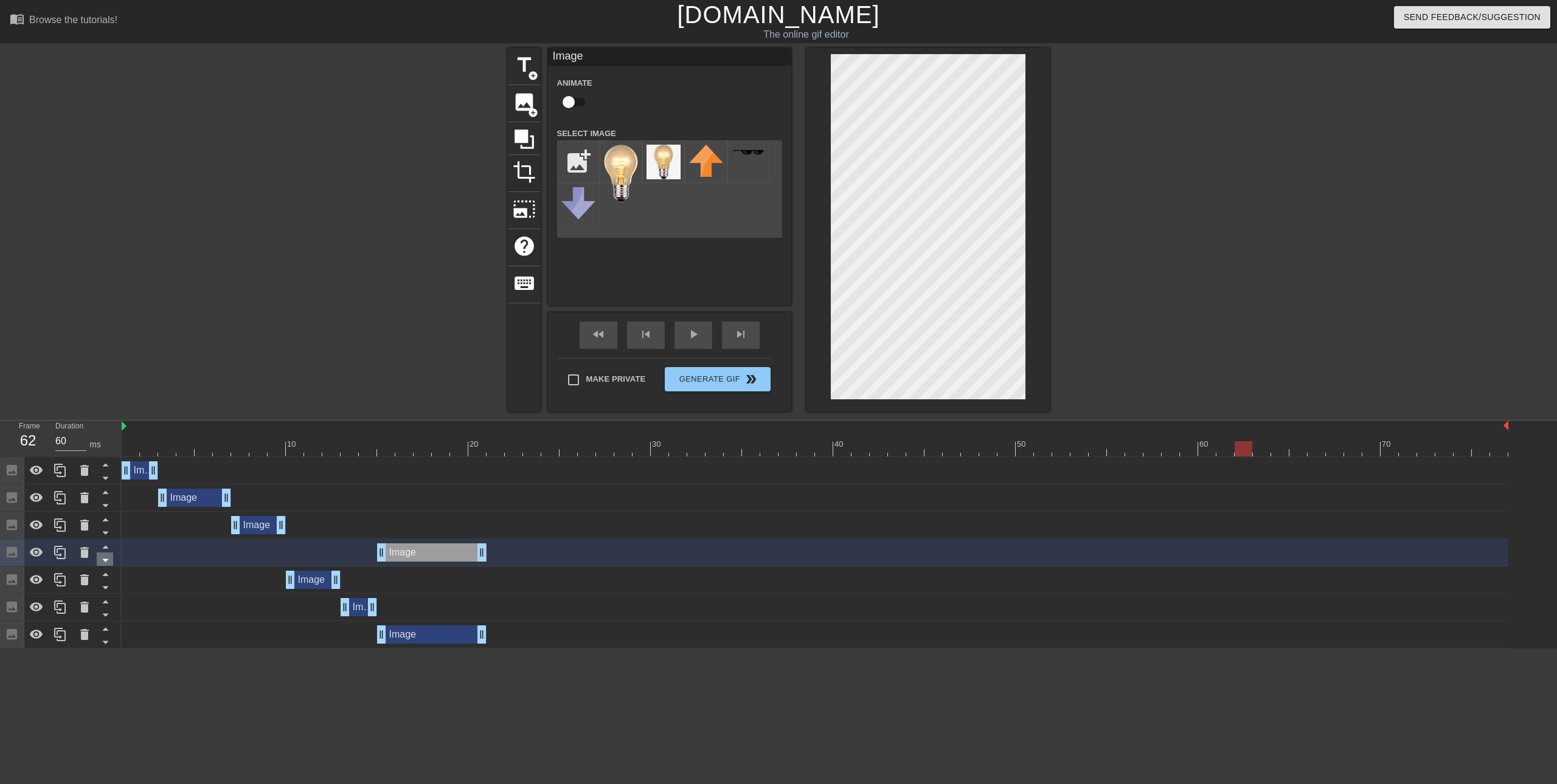
click at [108, 563] on icon at bounding box center [105, 559] width 15 height 15
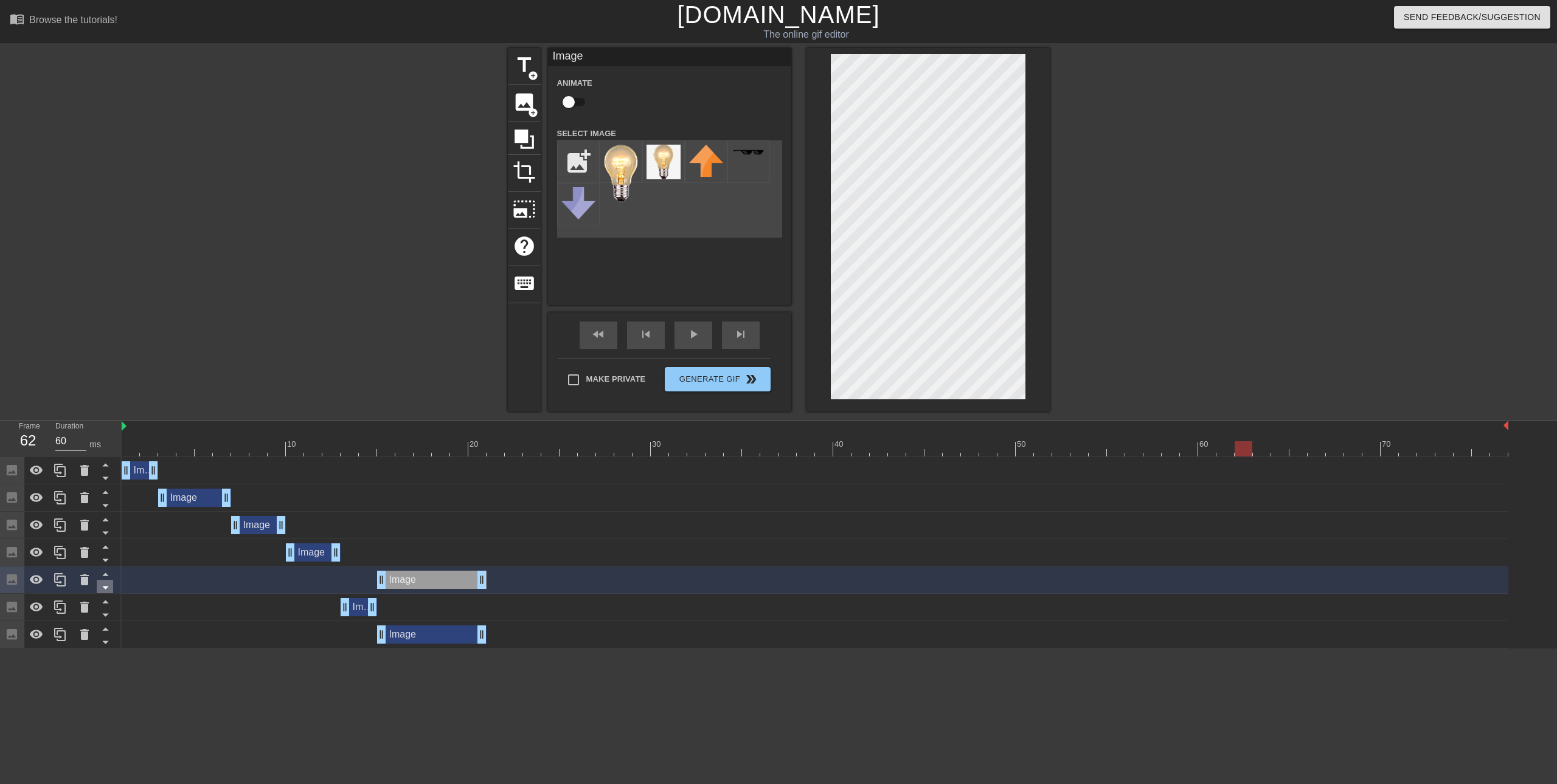
click at [109, 588] on icon at bounding box center [105, 587] width 15 height 15
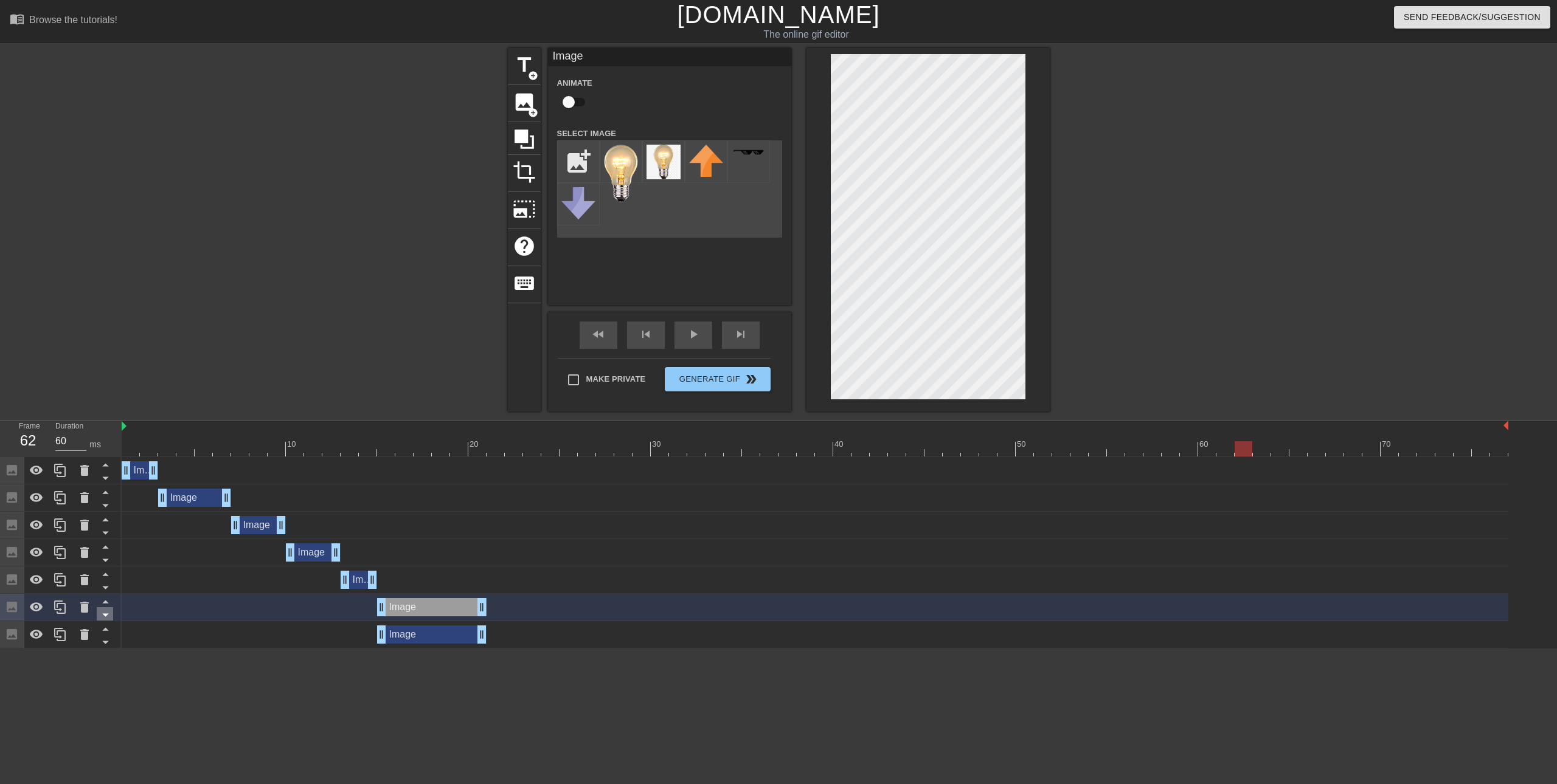
click at [106, 619] on icon at bounding box center [105, 615] width 15 height 15
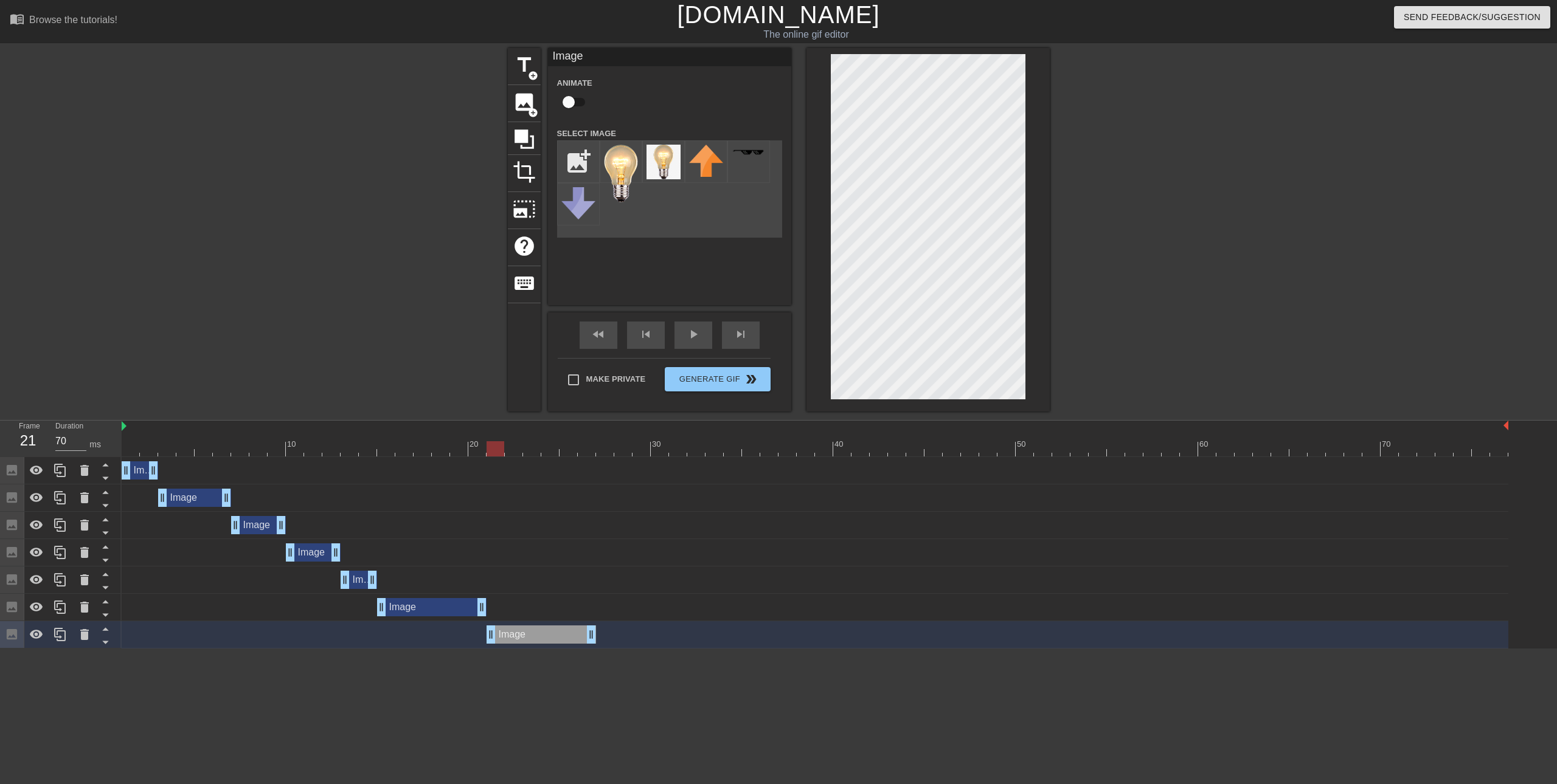
drag, startPoint x: 512, startPoint y: 641, endPoint x: 558, endPoint y: 639, distance: 46.0
click at [558, 639] on div "Image drag_handle drag_handle" at bounding box center [541, 635] width 110 height 18
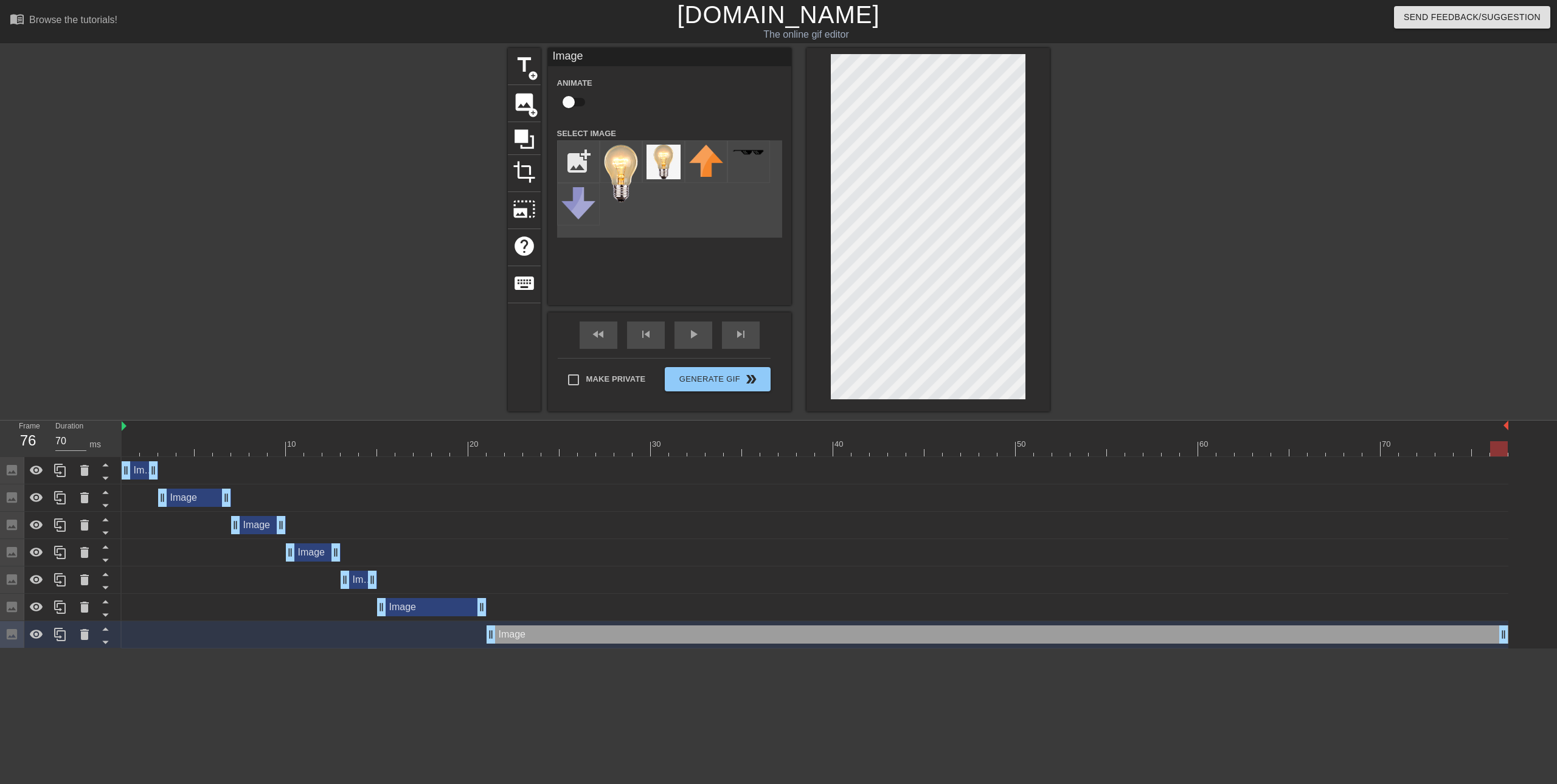
drag, startPoint x: 591, startPoint y: 636, endPoint x: 1520, endPoint y: 615, distance: 929.2
click at [1520, 615] on div "Image drag_handle drag_handle Image drag_handle drag_handle Image drag_handle d…" at bounding box center [839, 552] width 1435 height 191
click at [701, 339] on div "play_arrow" at bounding box center [694, 335] width 38 height 27
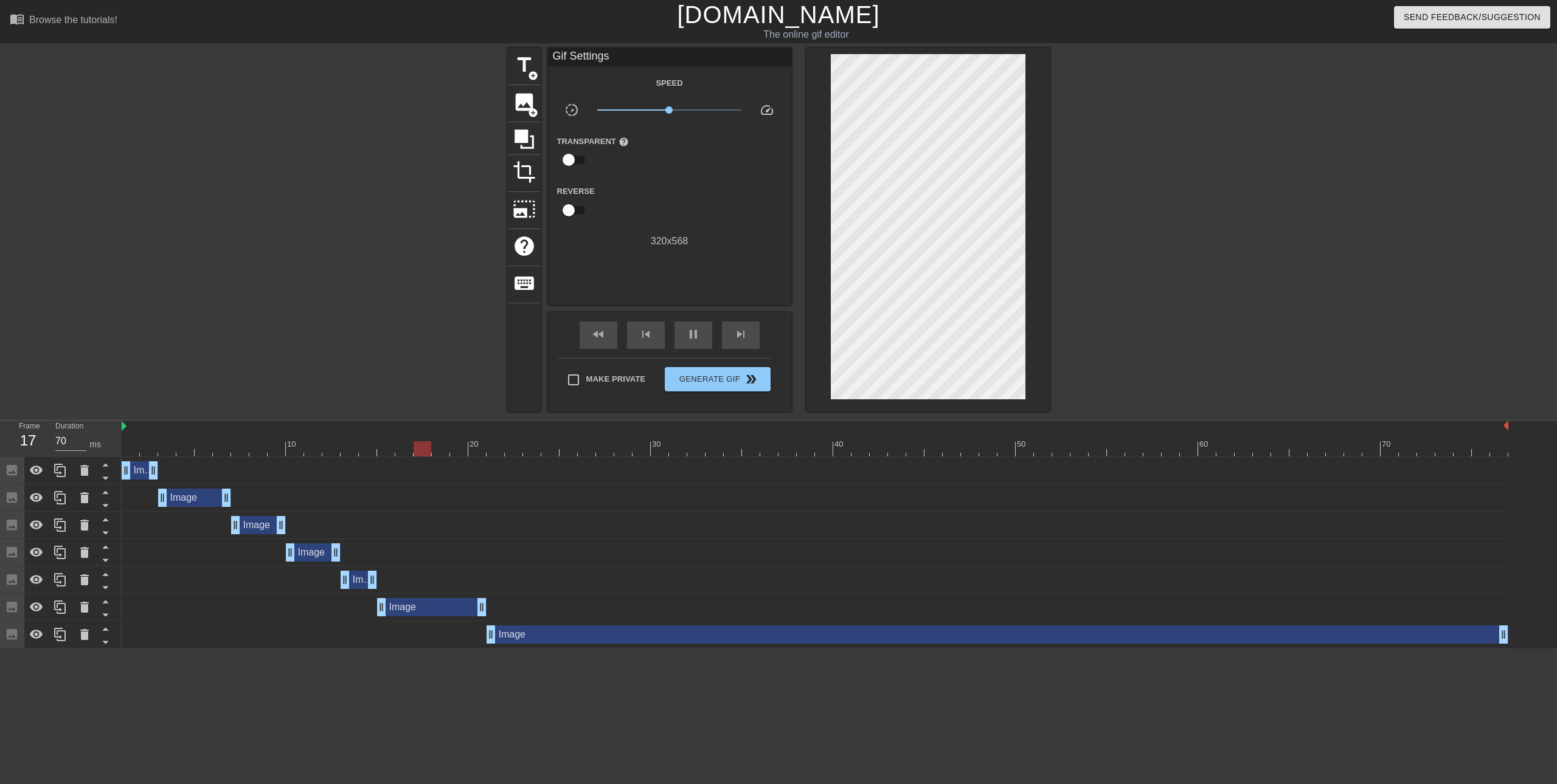
click at [574, 648] on html "menu_book Browse the tutorials! [DOMAIN_NAME] The online gif editor Send Feedba…" at bounding box center [778, 324] width 1557 height 648
click at [519, 104] on span "image" at bounding box center [524, 102] width 24 height 24
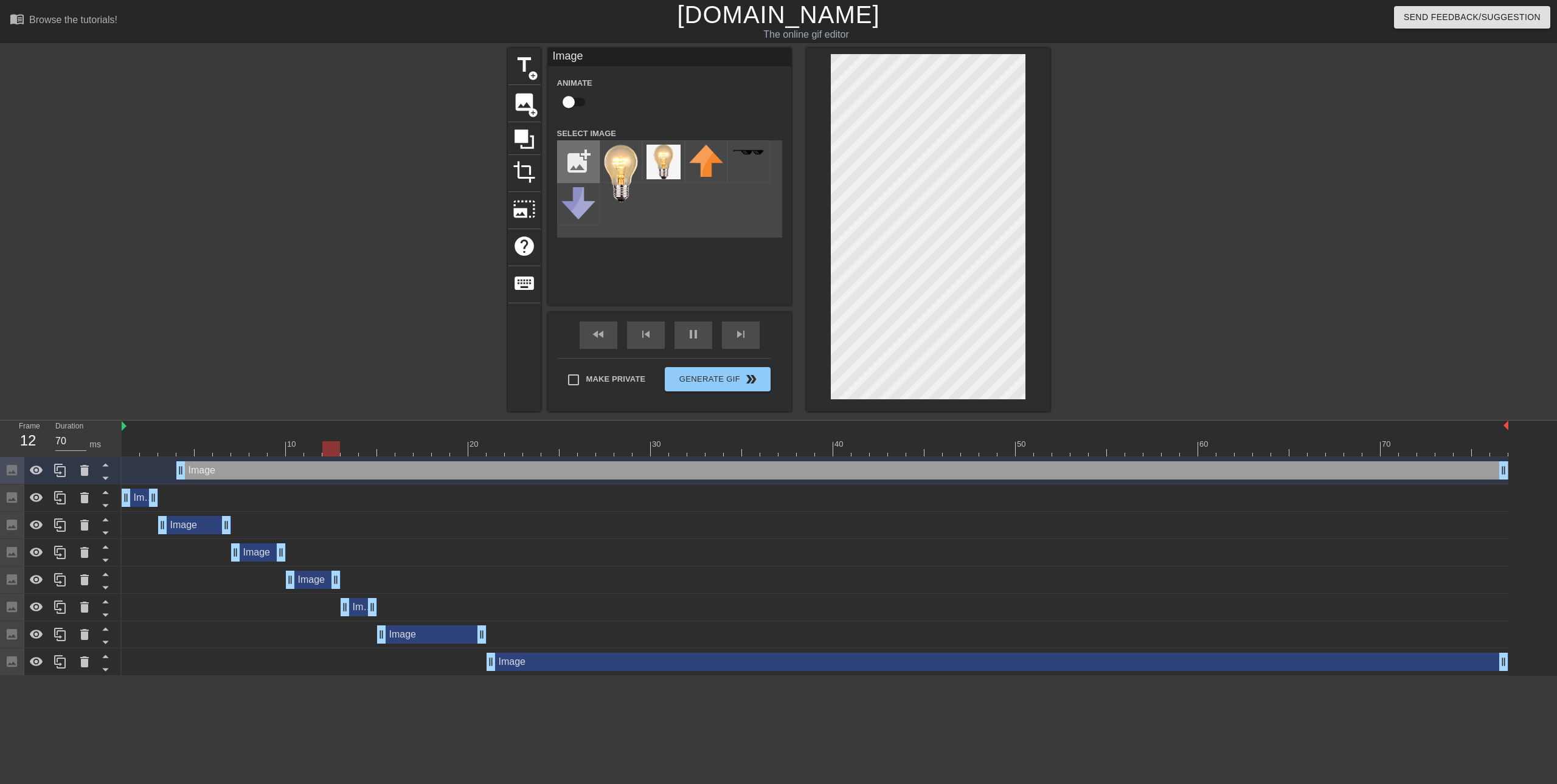
click at [577, 159] on input "file" at bounding box center [579, 162] width 42 height 42
type input "70"
type input "C:\fakepath\png-clipart-arsenal-f-c-arsenal-training-centre-arsenal-l-f-c-t-shi…"
click at [630, 162] on img at bounding box center [621, 154] width 34 height 19
click at [615, 158] on img at bounding box center [621, 154] width 34 height 19
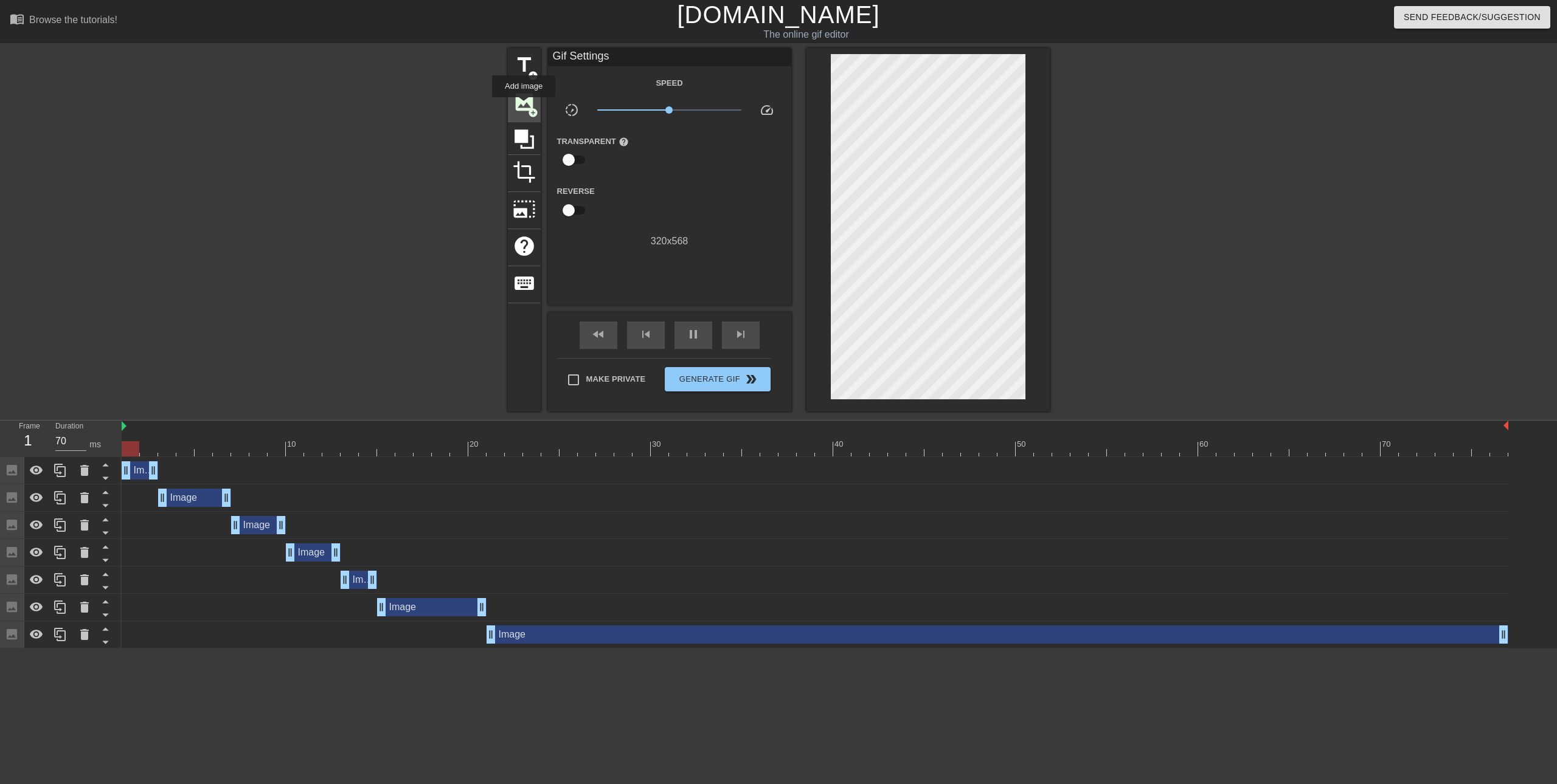
click at [524, 106] on span "image" at bounding box center [524, 102] width 24 height 24
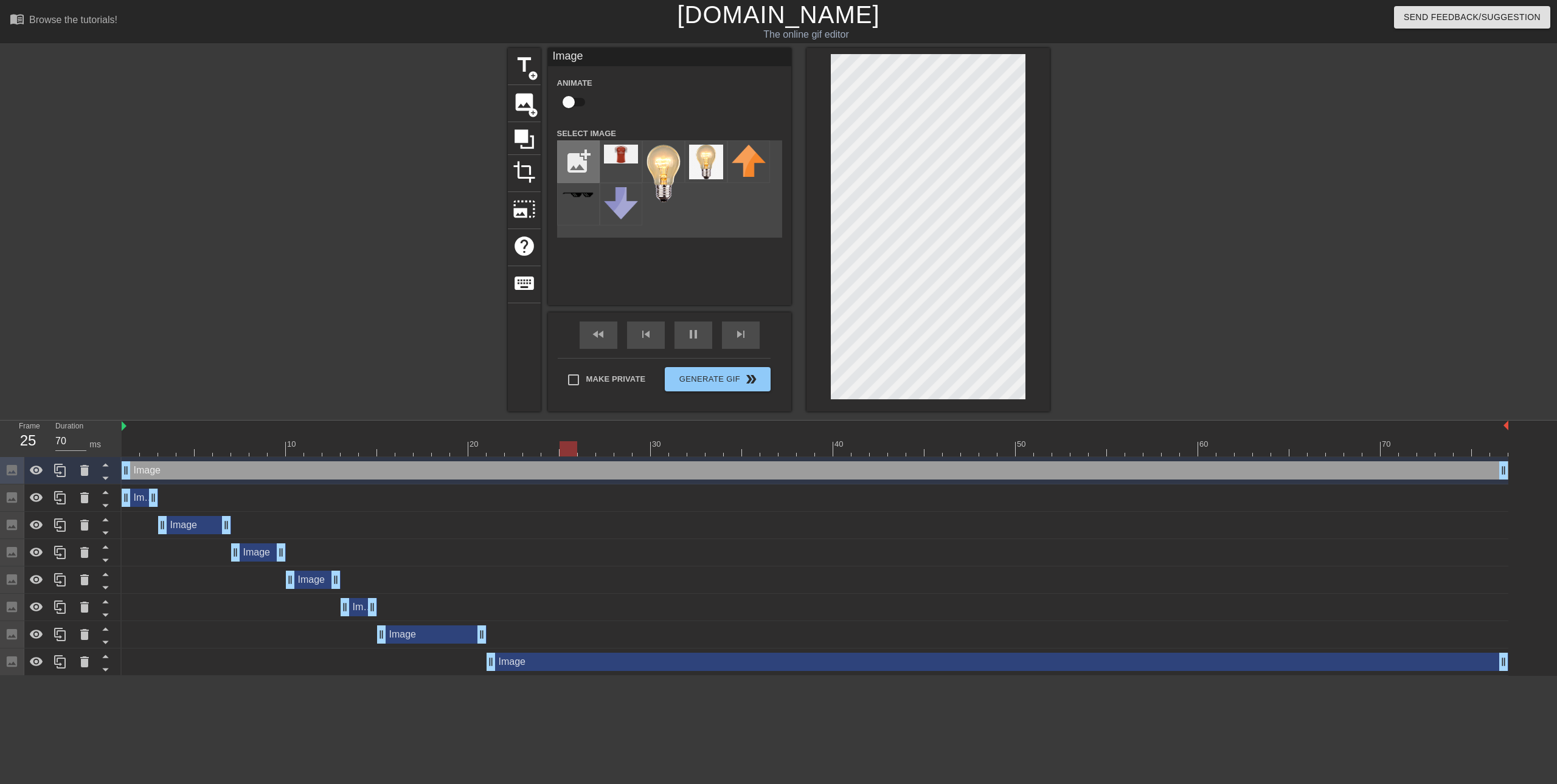
click at [579, 153] on input "file" at bounding box center [579, 162] width 42 height 42
type input "60"
type input "C:\fakepath\arsenal shirt.png"
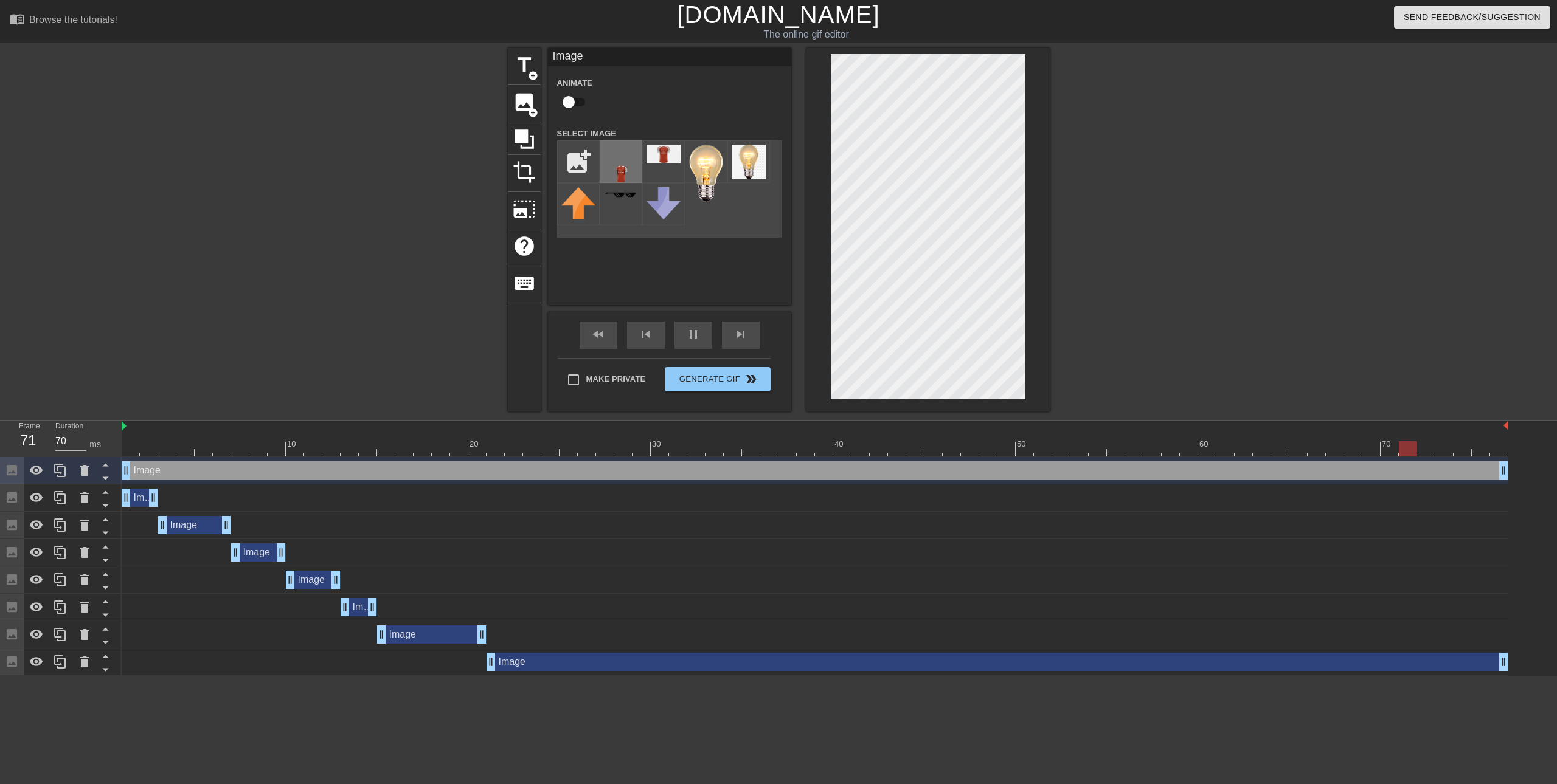
click at [627, 165] on img at bounding box center [621, 174] width 34 height 58
click at [1090, 400] on div "title add_circle image add_circle crop photo_size_select_large help keyboard Im…" at bounding box center [778, 230] width 1557 height 365
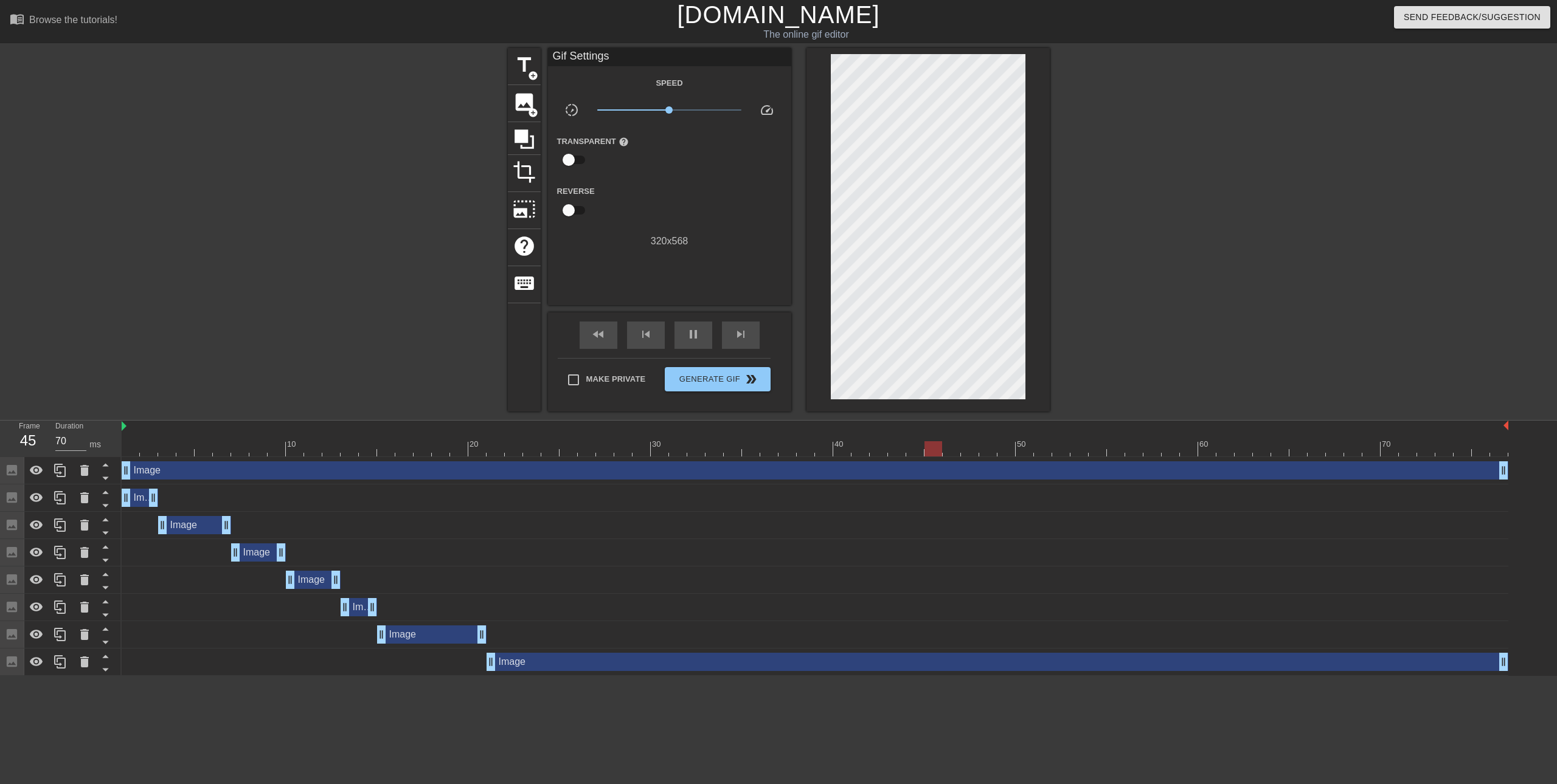
click at [1059, 394] on div "title add_circle image add_circle crop photo_size_select_large help keyboard Gi…" at bounding box center [778, 230] width 1557 height 365
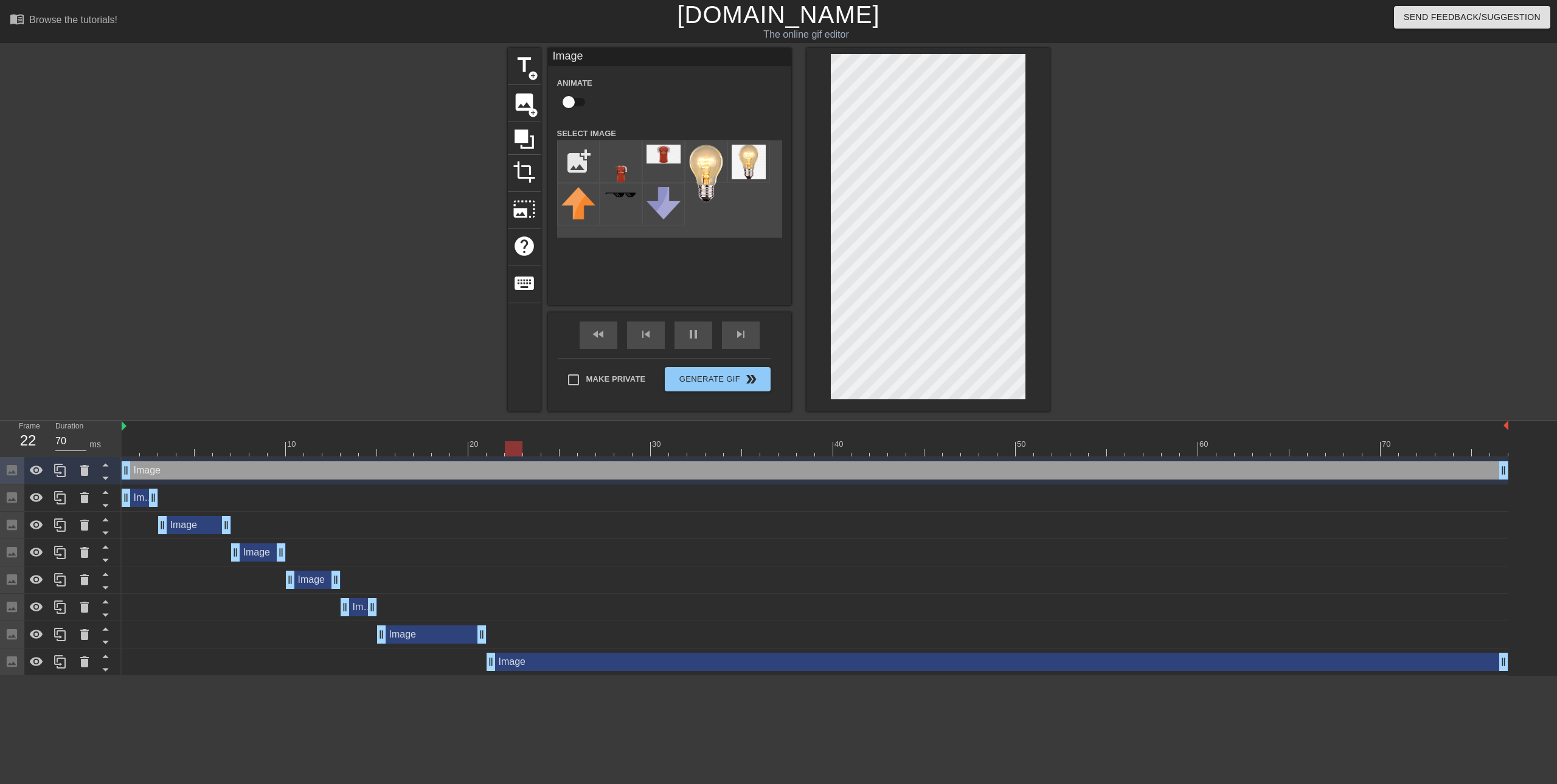
click at [1137, 483] on div "menu_book Browse the tutorials! [DOMAIN_NAME] The online gif editor Send Feedba…" at bounding box center [778, 338] width 1557 height 676
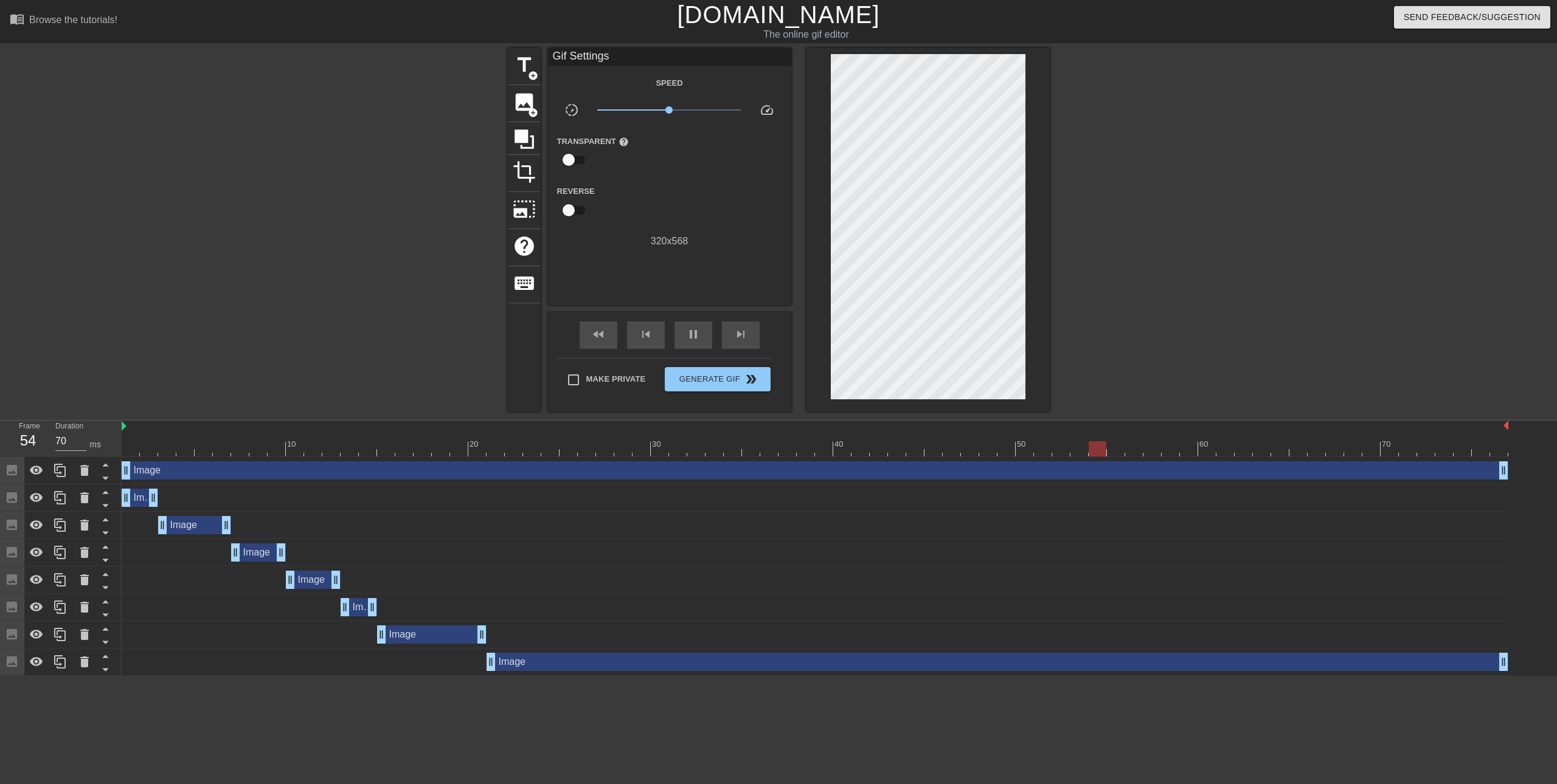
click at [1177, 261] on div at bounding box center [1155, 230] width 182 height 365
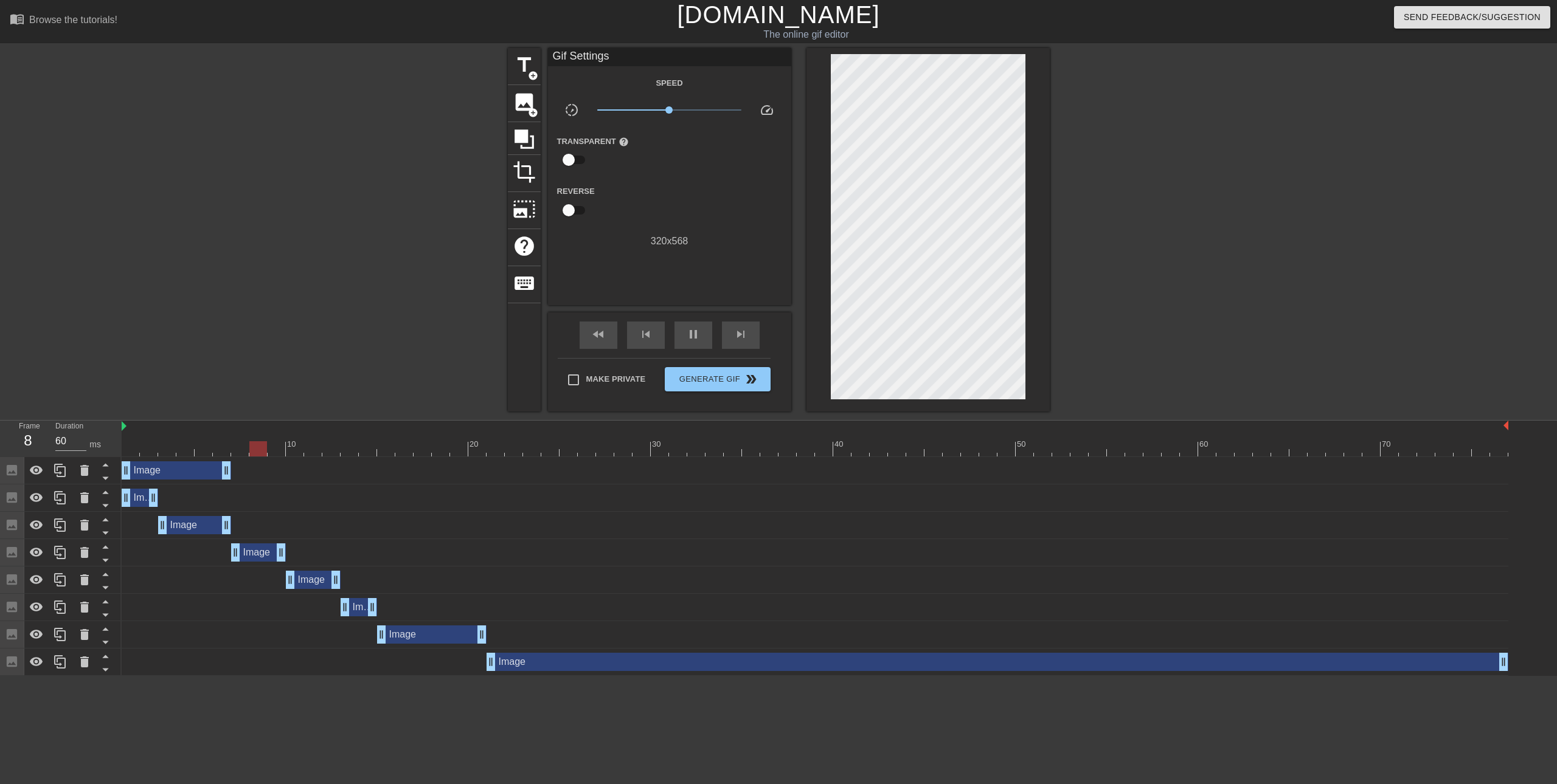
drag, startPoint x: 1502, startPoint y: 472, endPoint x: 571, endPoint y: 404, distance: 933.5
click at [678, 335] on div "pause" at bounding box center [694, 335] width 38 height 27
click at [603, 335] on span "fast_rewind" at bounding box center [599, 334] width 14 height 14
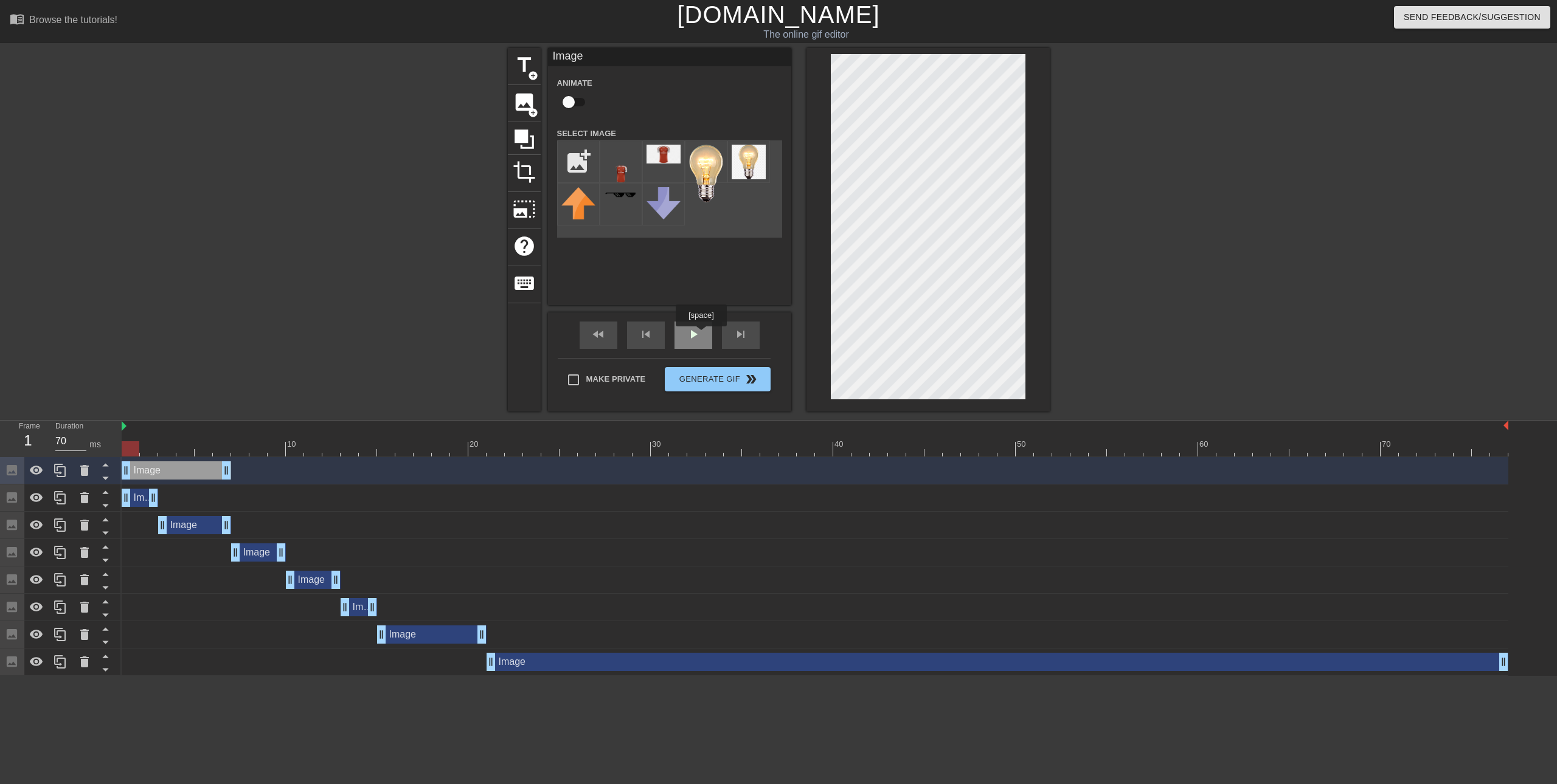
click at [700, 335] on div "play_arrow" at bounding box center [694, 335] width 38 height 27
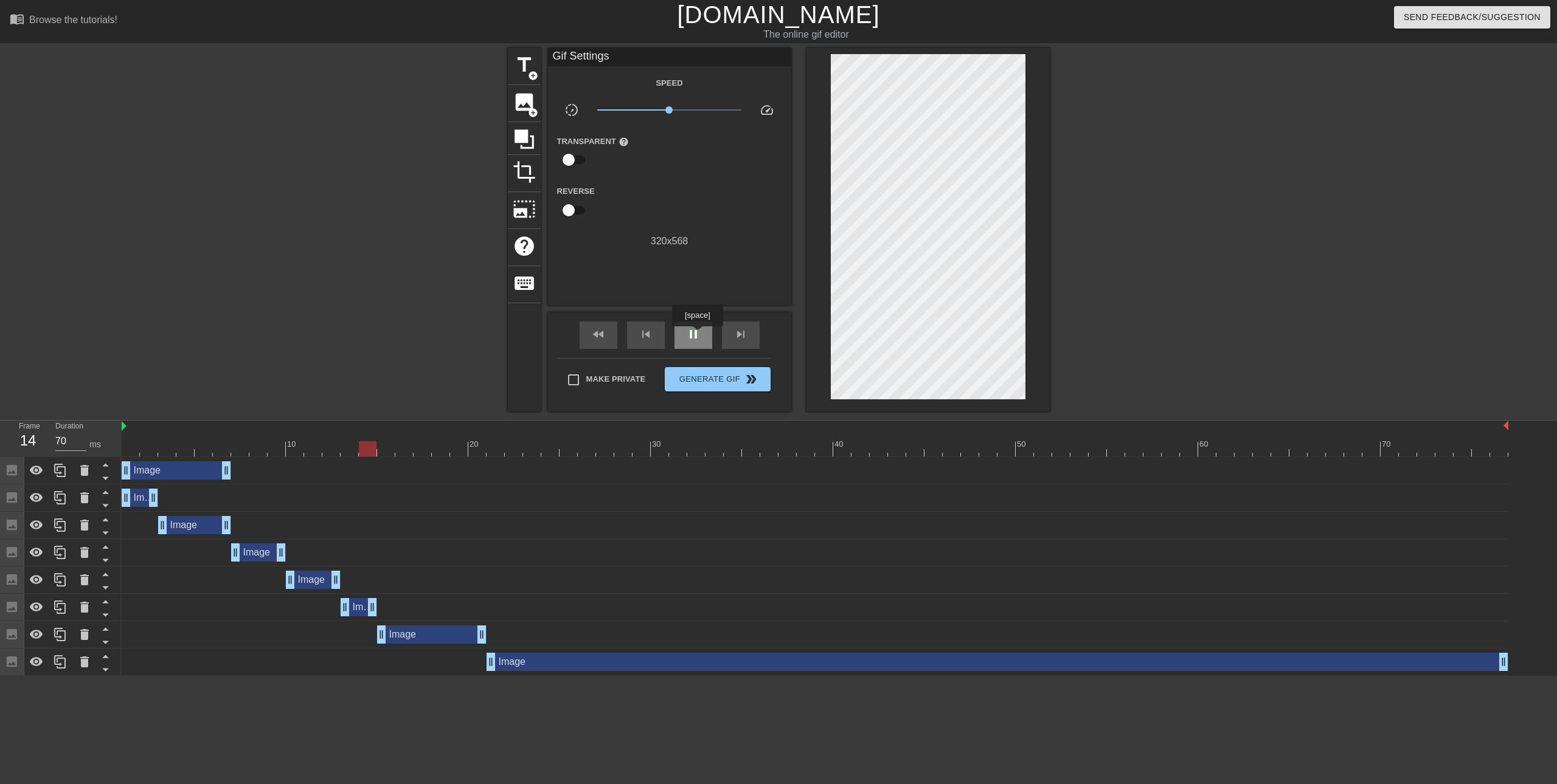
click at [697, 335] on span "pause" at bounding box center [693, 334] width 14 height 14
click at [62, 473] on icon at bounding box center [60, 471] width 14 height 14
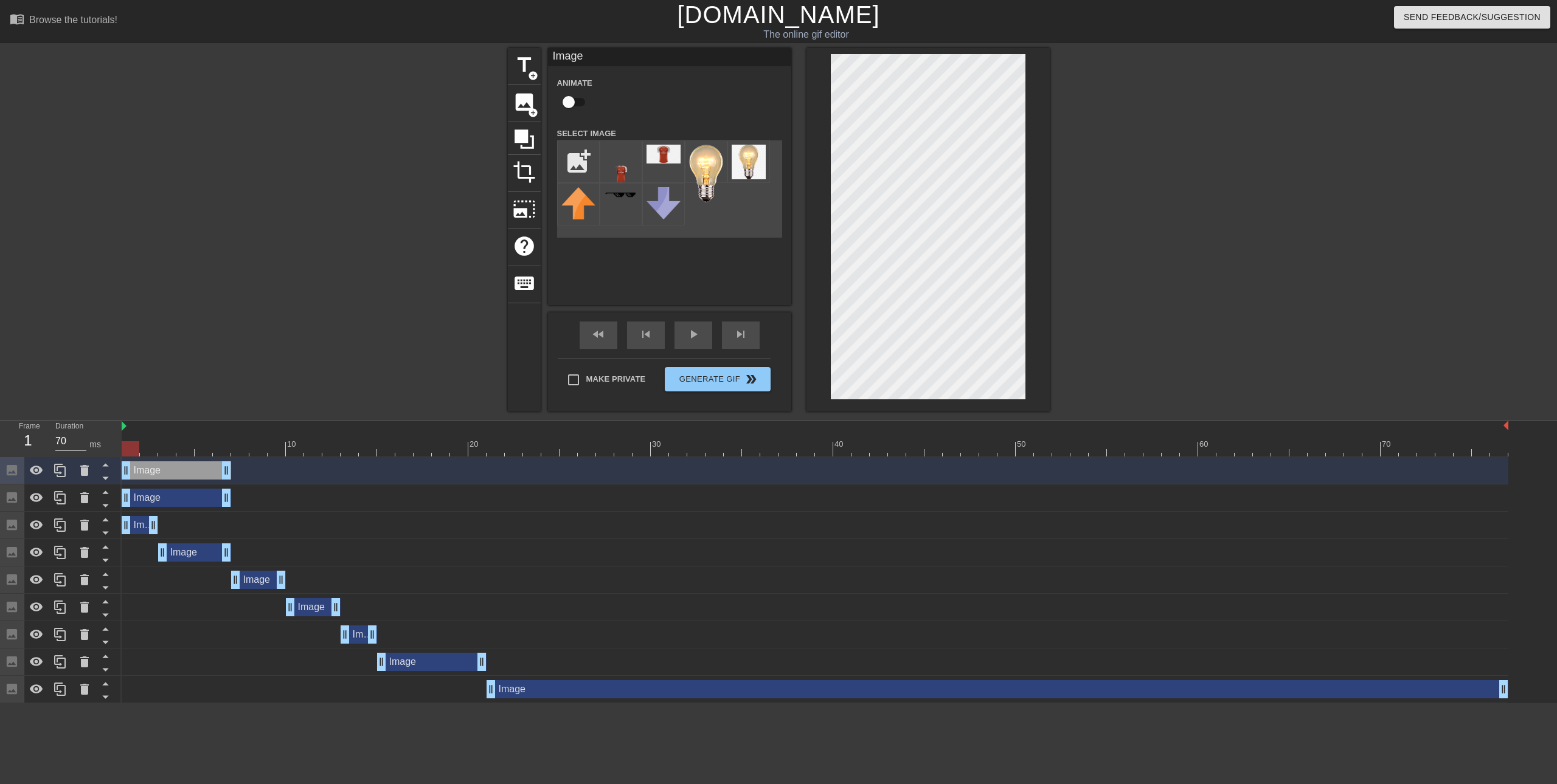
drag, startPoint x: 187, startPoint y: 471, endPoint x: 200, endPoint y: 489, distance: 22.2
click at [194, 467] on div "Image drag_handle drag_handle" at bounding box center [176, 471] width 110 height 18
drag, startPoint x: 263, startPoint y: 492, endPoint x: 295, endPoint y: 492, distance: 32.0
click at [295, 492] on div "Image drag_handle drag_handle" at bounding box center [285, 498] width 110 height 18
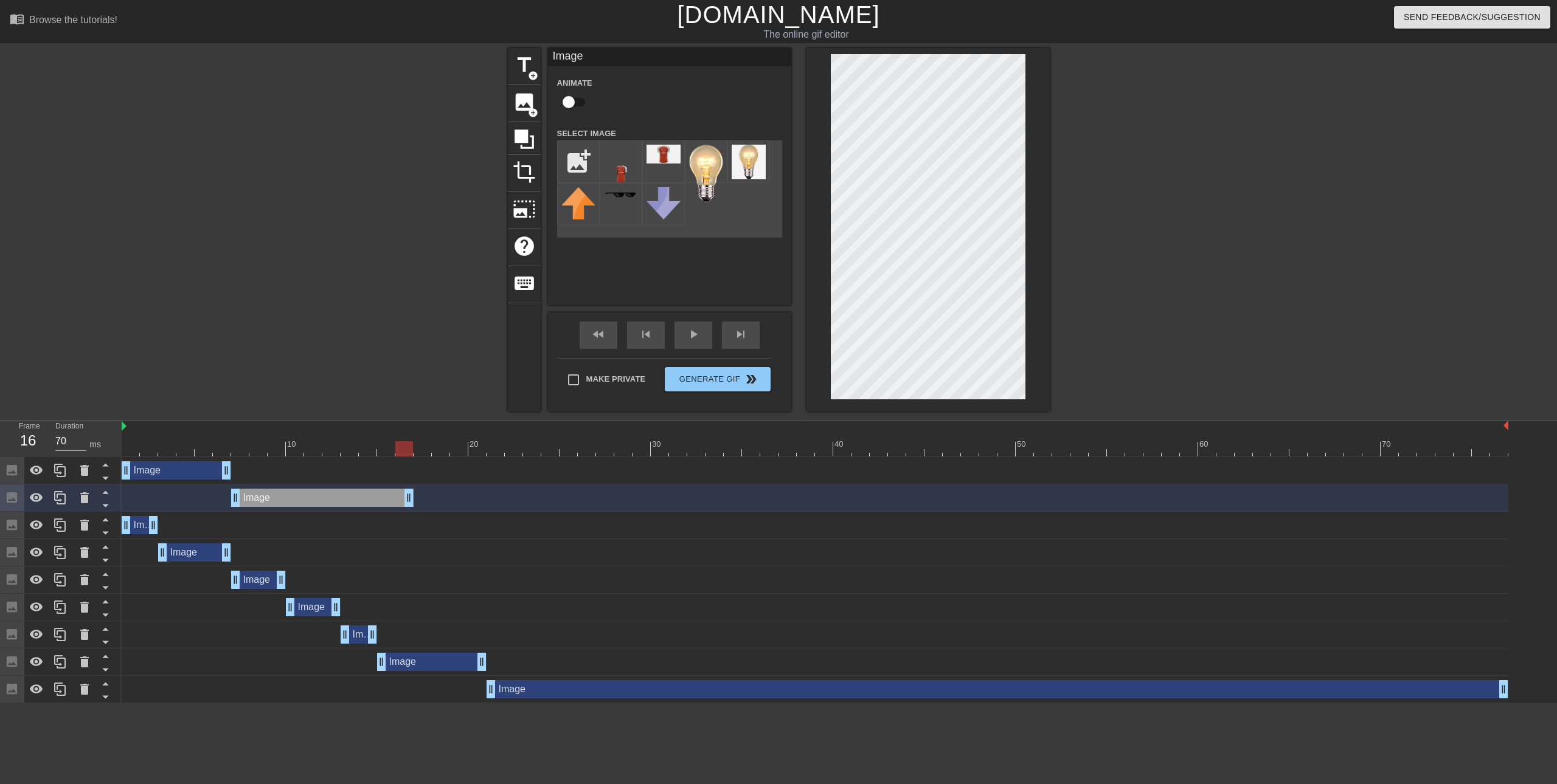
drag, startPoint x: 334, startPoint y: 498, endPoint x: 322, endPoint y: 485, distance: 17.7
click at [57, 498] on icon at bounding box center [60, 497] width 12 height 14
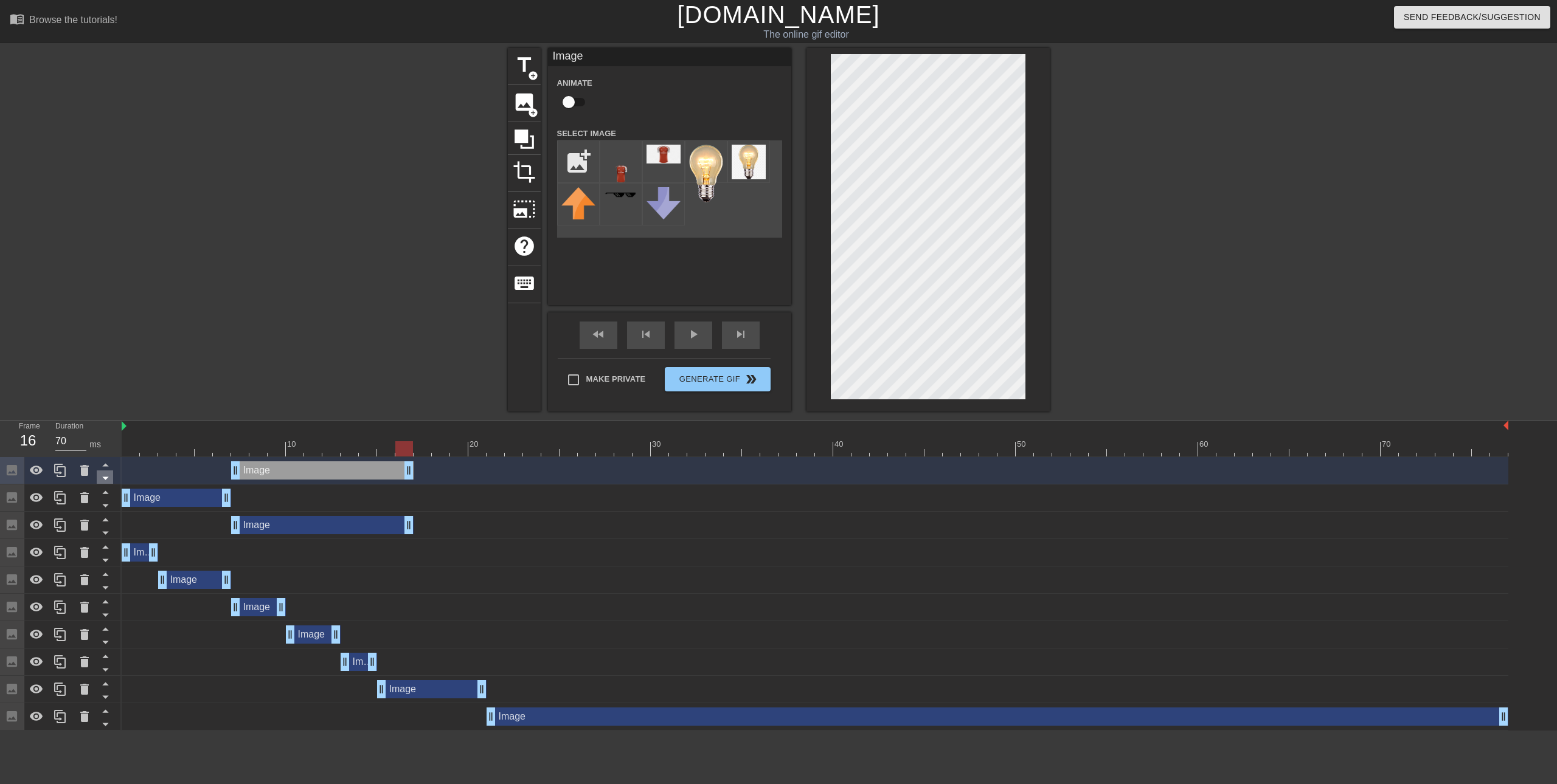
click at [107, 478] on icon at bounding box center [105, 478] width 6 height 3
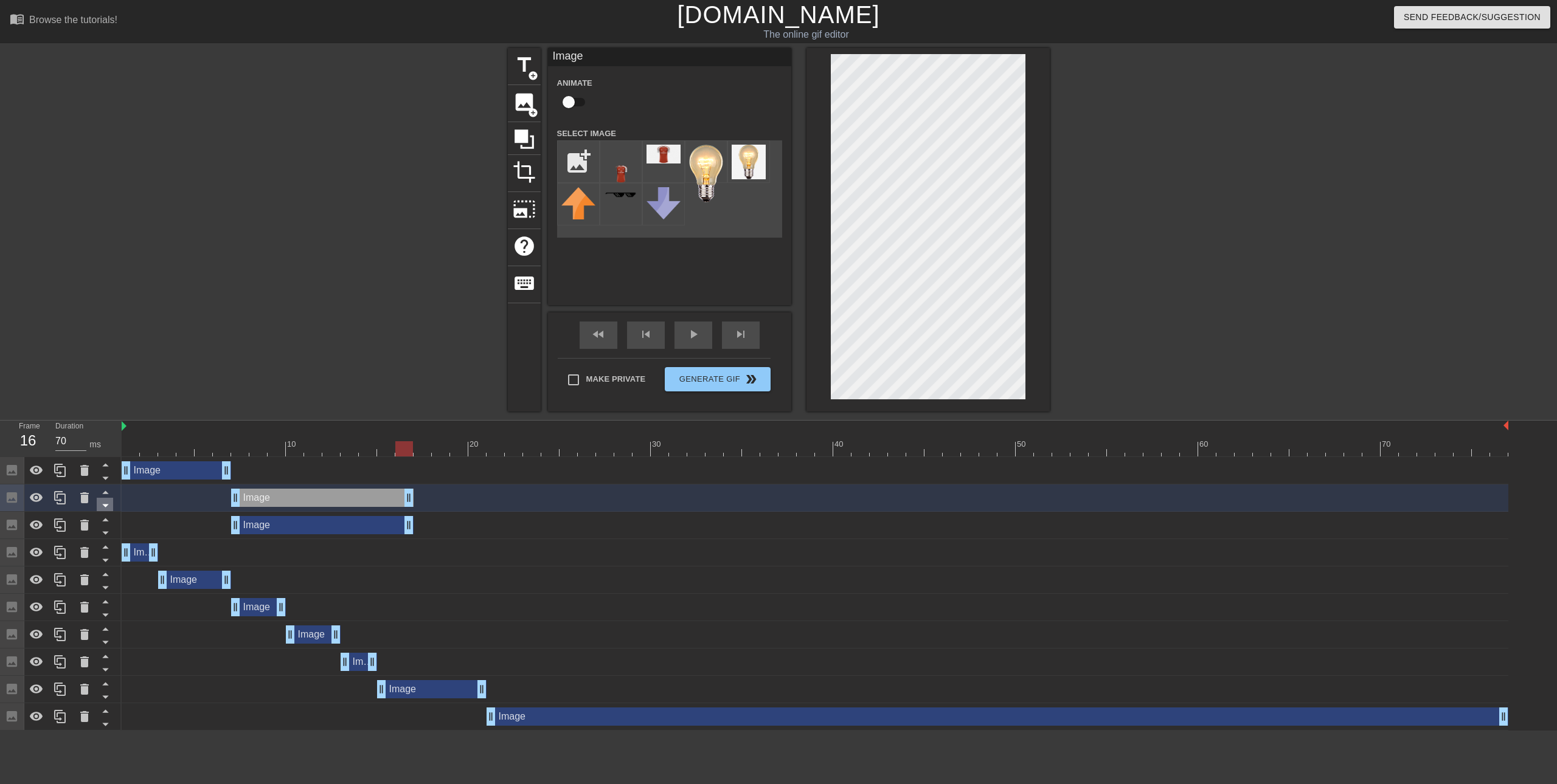
click at [107, 505] on icon at bounding box center [105, 505] width 6 height 3
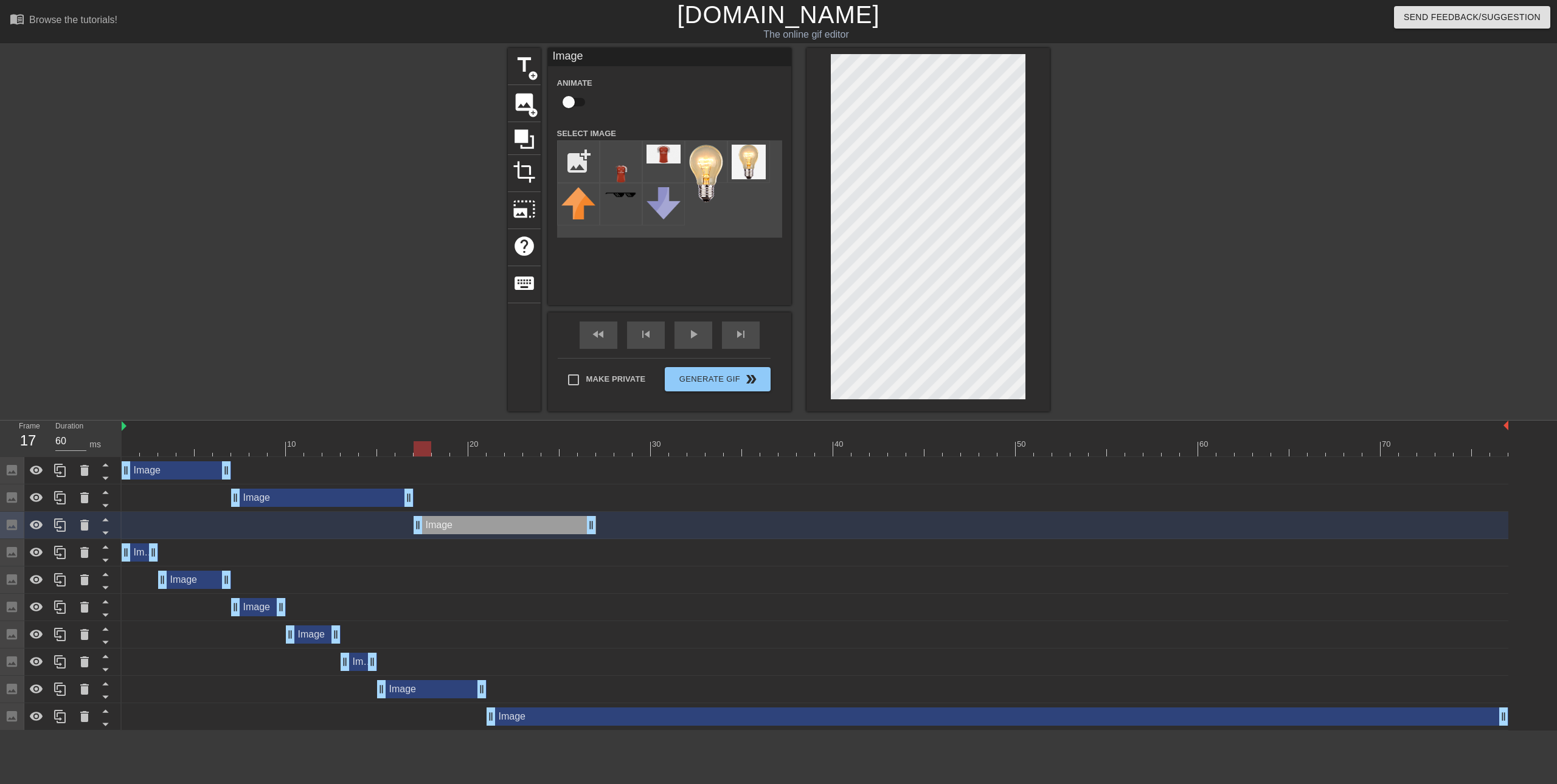
drag, startPoint x: 301, startPoint y: 521, endPoint x: 475, endPoint y: 521, distance: 174.0
click at [475, 521] on div "Image drag_handle drag_handle" at bounding box center [505, 525] width 182 height 18
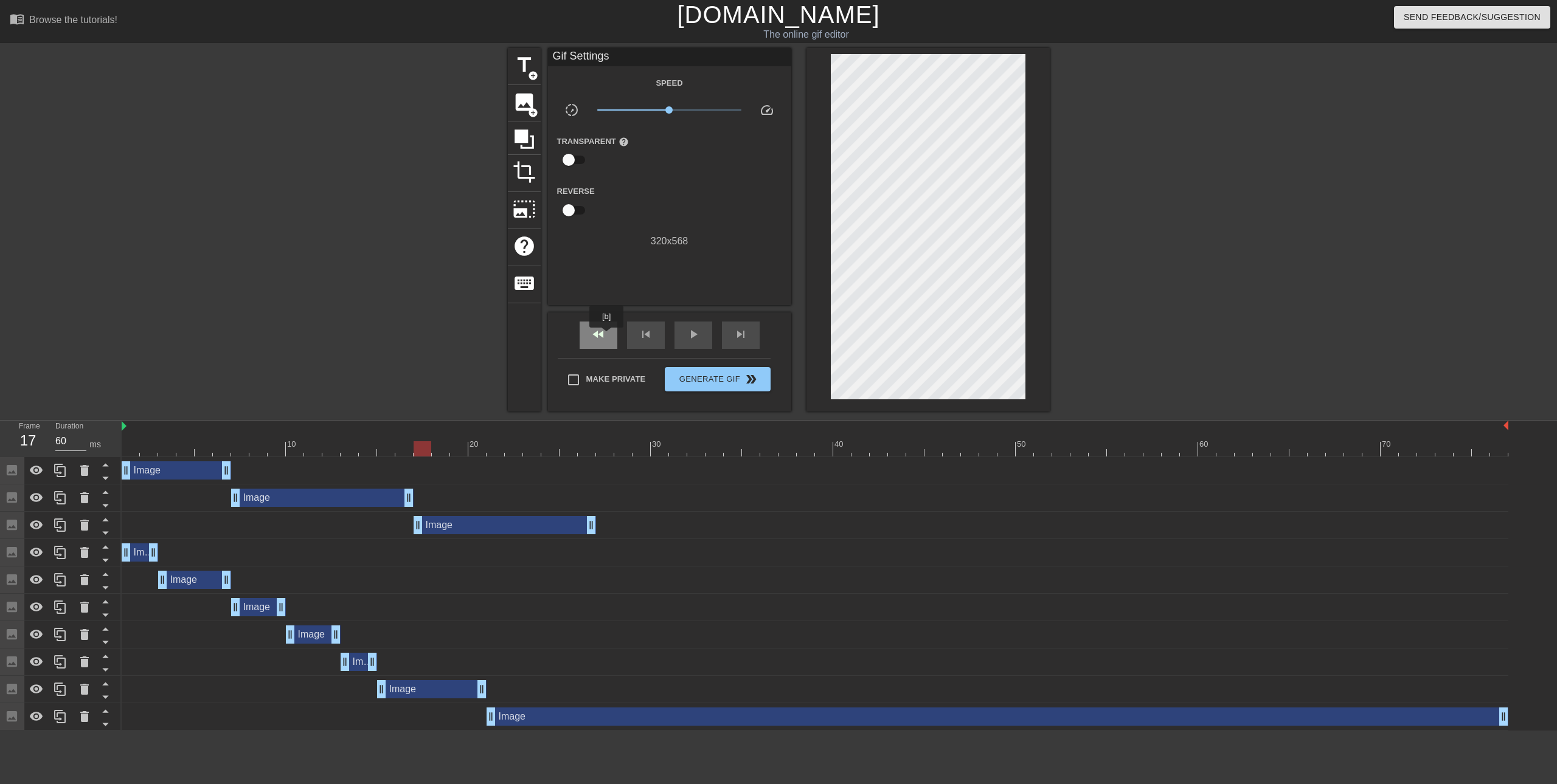
click at [607, 336] on div "fast_rewind" at bounding box center [599, 335] width 38 height 27
click at [690, 338] on span "play_arrow" at bounding box center [693, 334] width 14 height 14
click at [690, 338] on span "pause" at bounding box center [693, 334] width 14 height 14
drag, startPoint x: 590, startPoint y: 526, endPoint x: 497, endPoint y: 516, distance: 93.5
click at [57, 530] on icon at bounding box center [60, 525] width 12 height 14
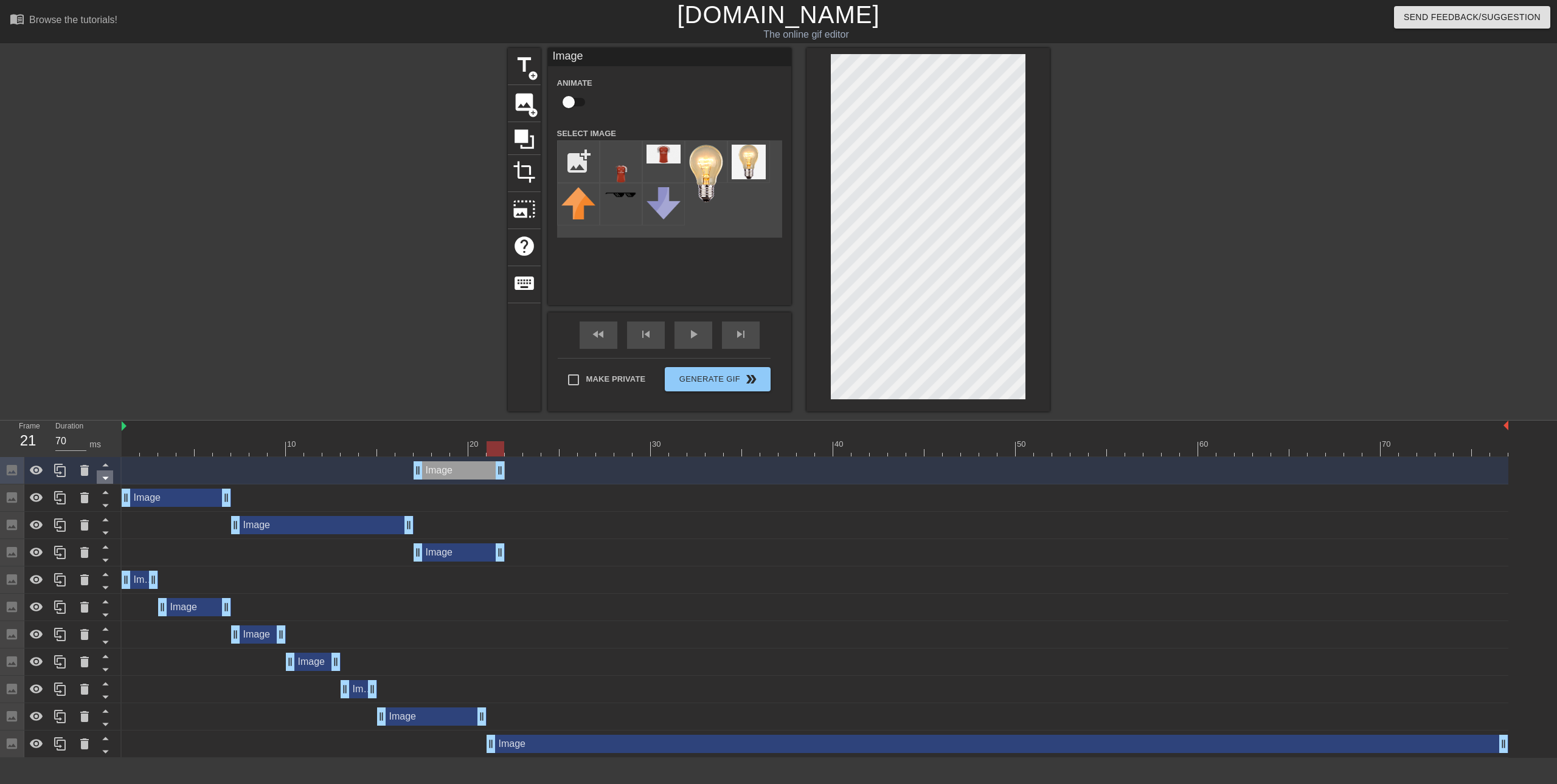
click at [104, 483] on icon at bounding box center [105, 478] width 15 height 15
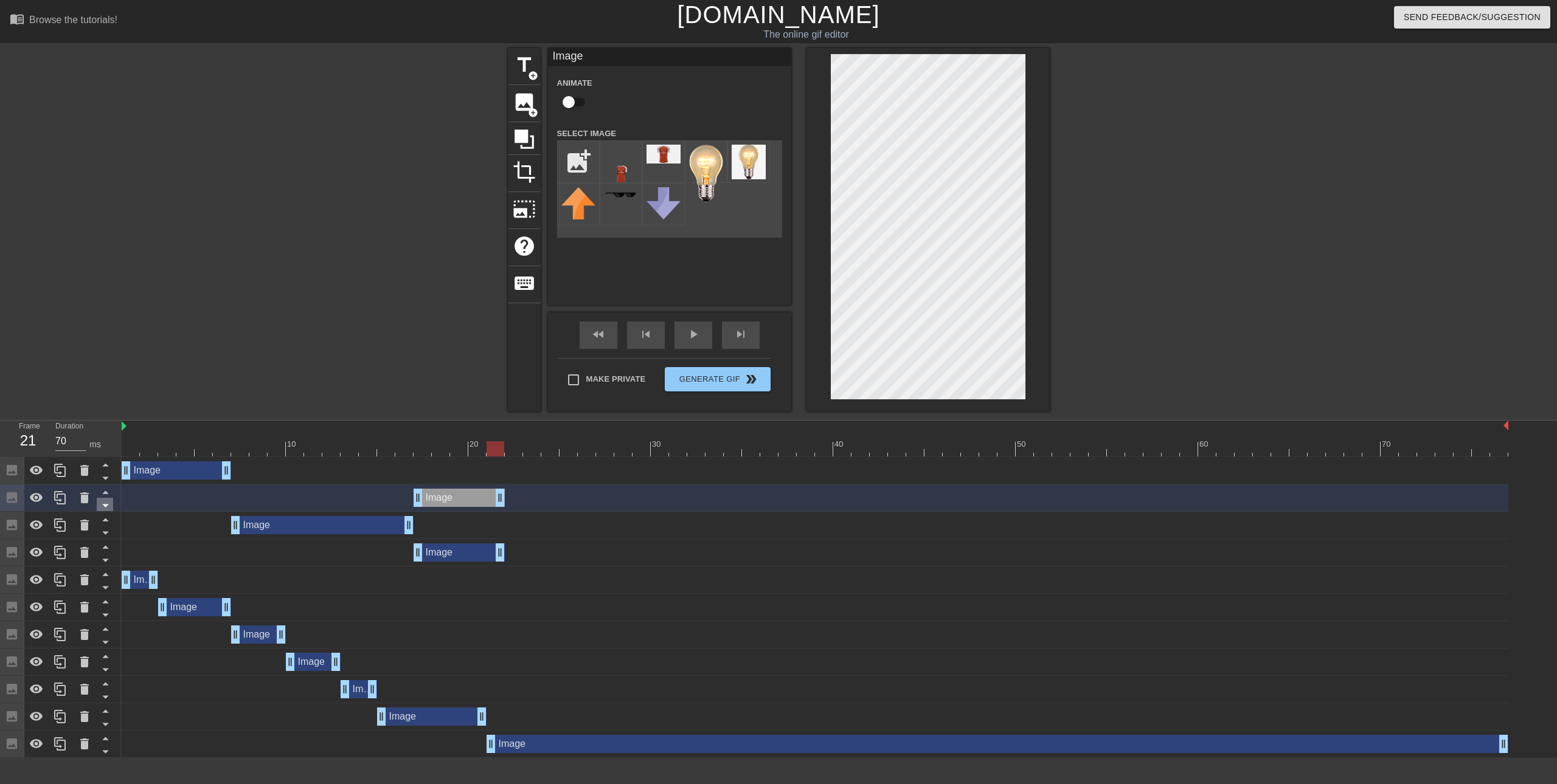
click at [104, 506] on icon at bounding box center [105, 505] width 6 height 3
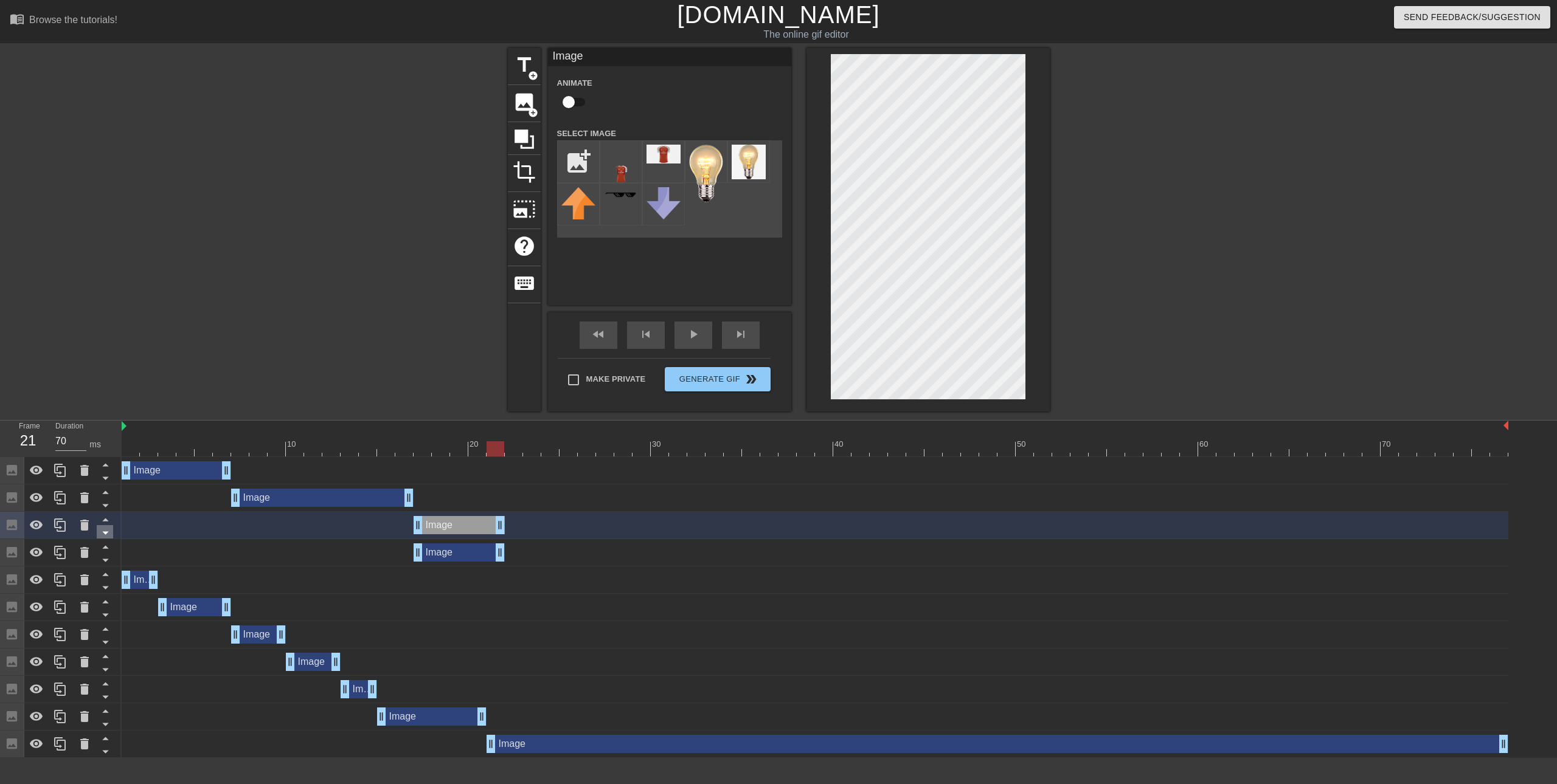
click at [106, 533] on icon at bounding box center [105, 532] width 6 height 3
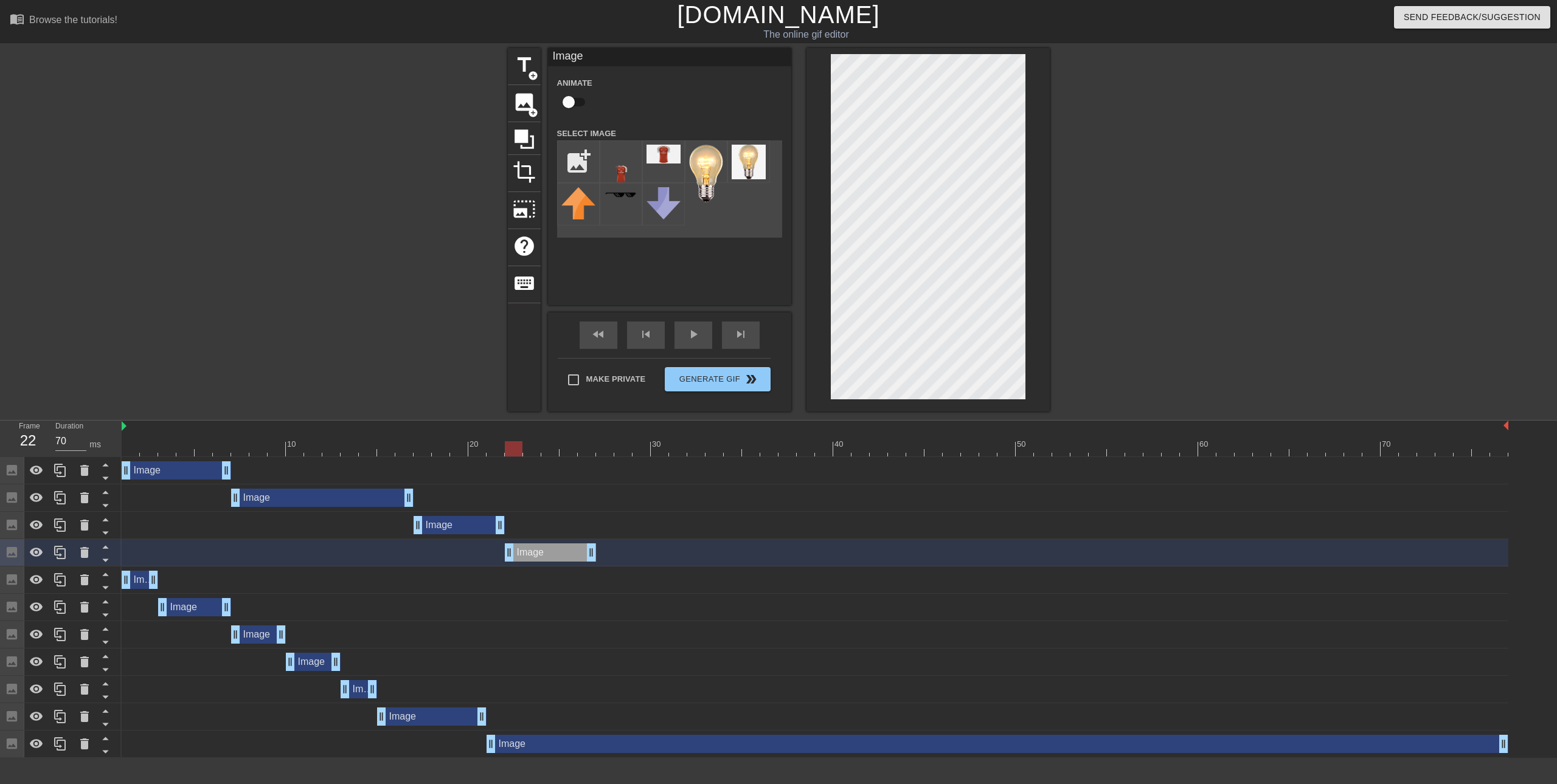
drag, startPoint x: 535, startPoint y: 550, endPoint x: 554, endPoint y: 551, distance: 19.0
click at [554, 551] on div "Image drag_handle drag_handle" at bounding box center [550, 552] width 91 height 18
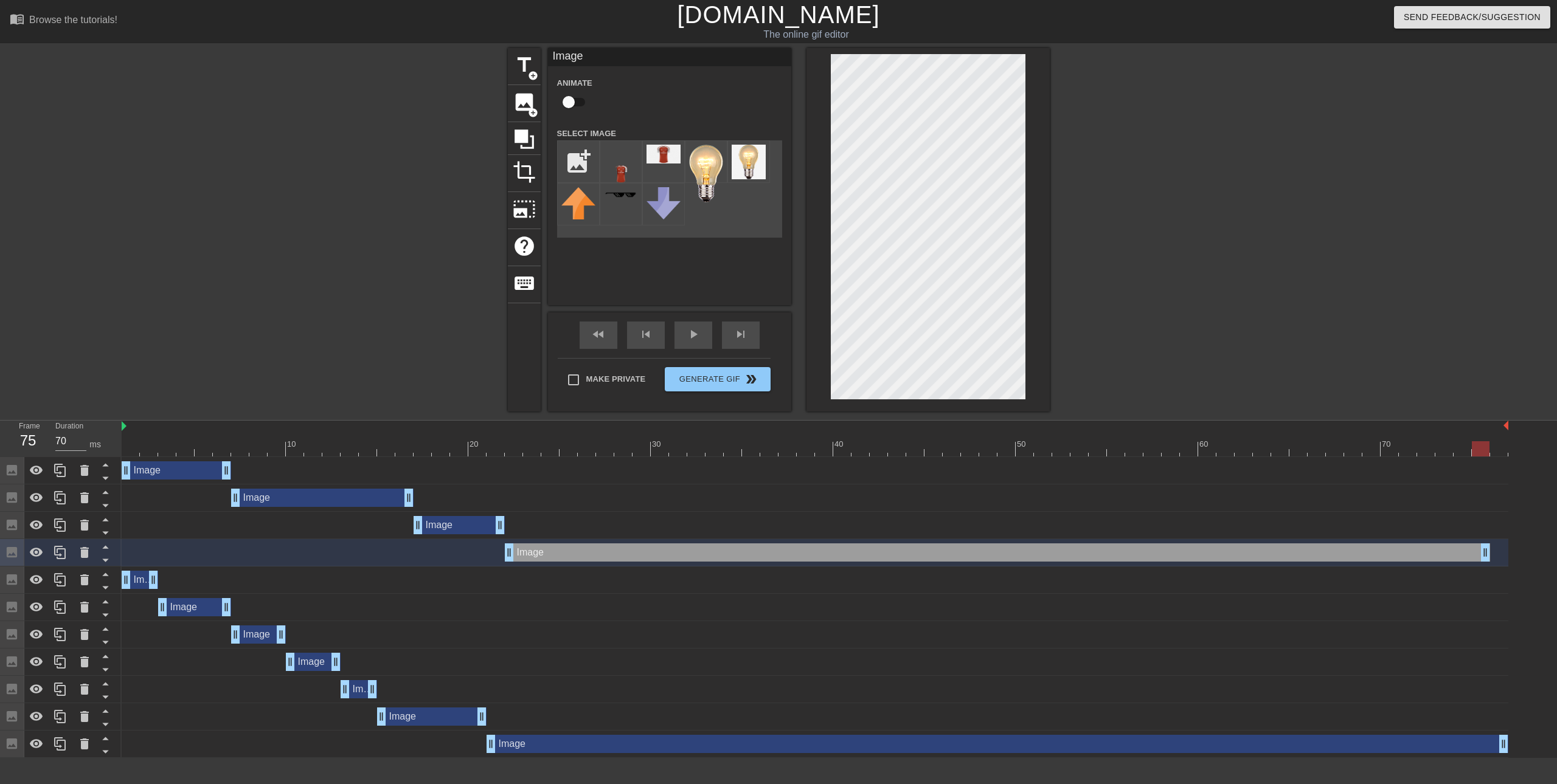
drag, startPoint x: 618, startPoint y: 554, endPoint x: 1490, endPoint y: 540, distance: 872.1
click at [1490, 540] on div "Image drag_handle drag_handle" at bounding box center [814, 553] width 1387 height 27
drag, startPoint x: 1487, startPoint y: 552, endPoint x: 1379, endPoint y: 556, distance: 108.1
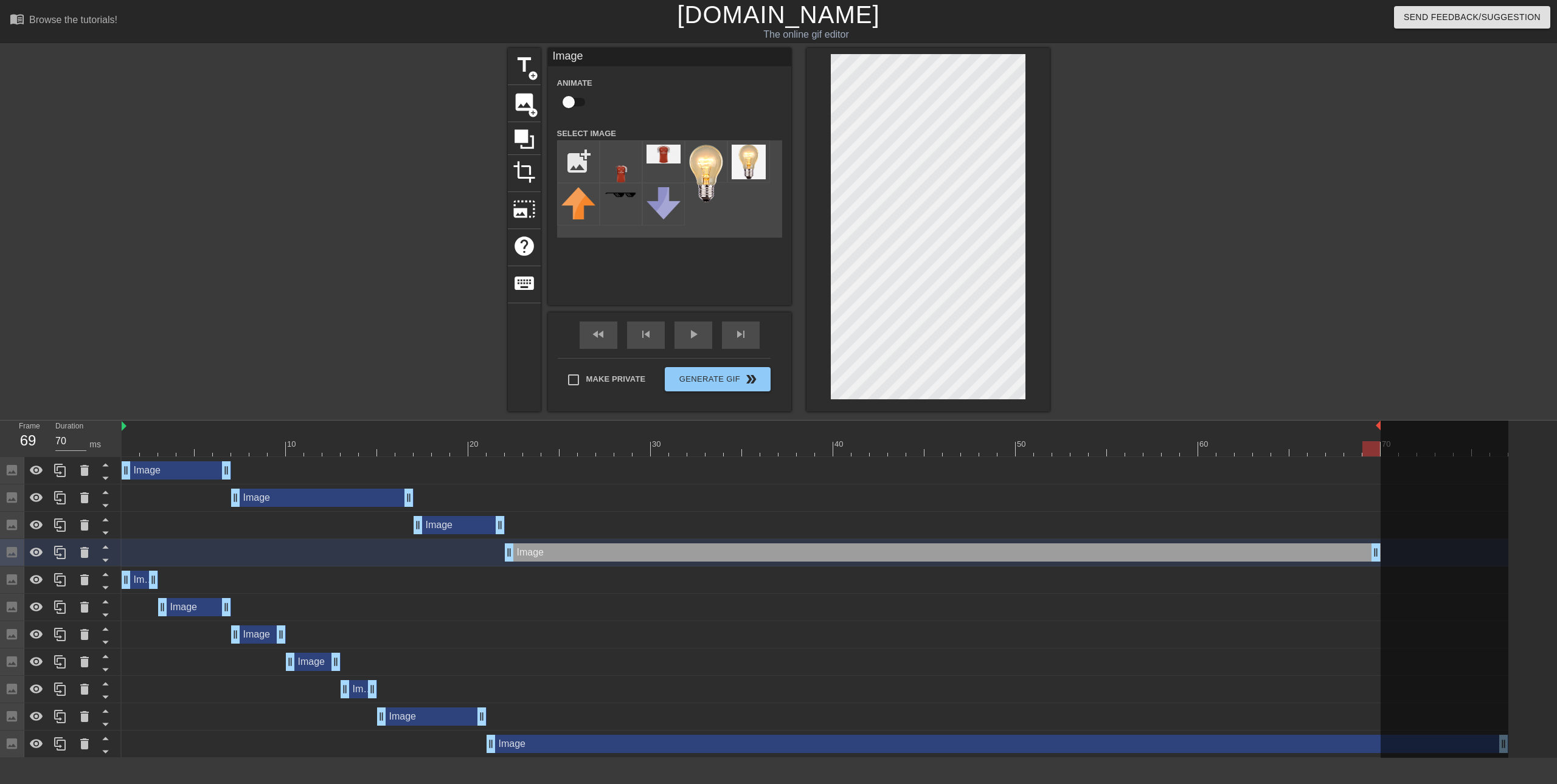
drag, startPoint x: 1506, startPoint y: 426, endPoint x: 1386, endPoint y: 446, distance: 121.7
click at [1386, 446] on div "10 20 30 40 50 60 70" at bounding box center [814, 439] width 1387 height 36
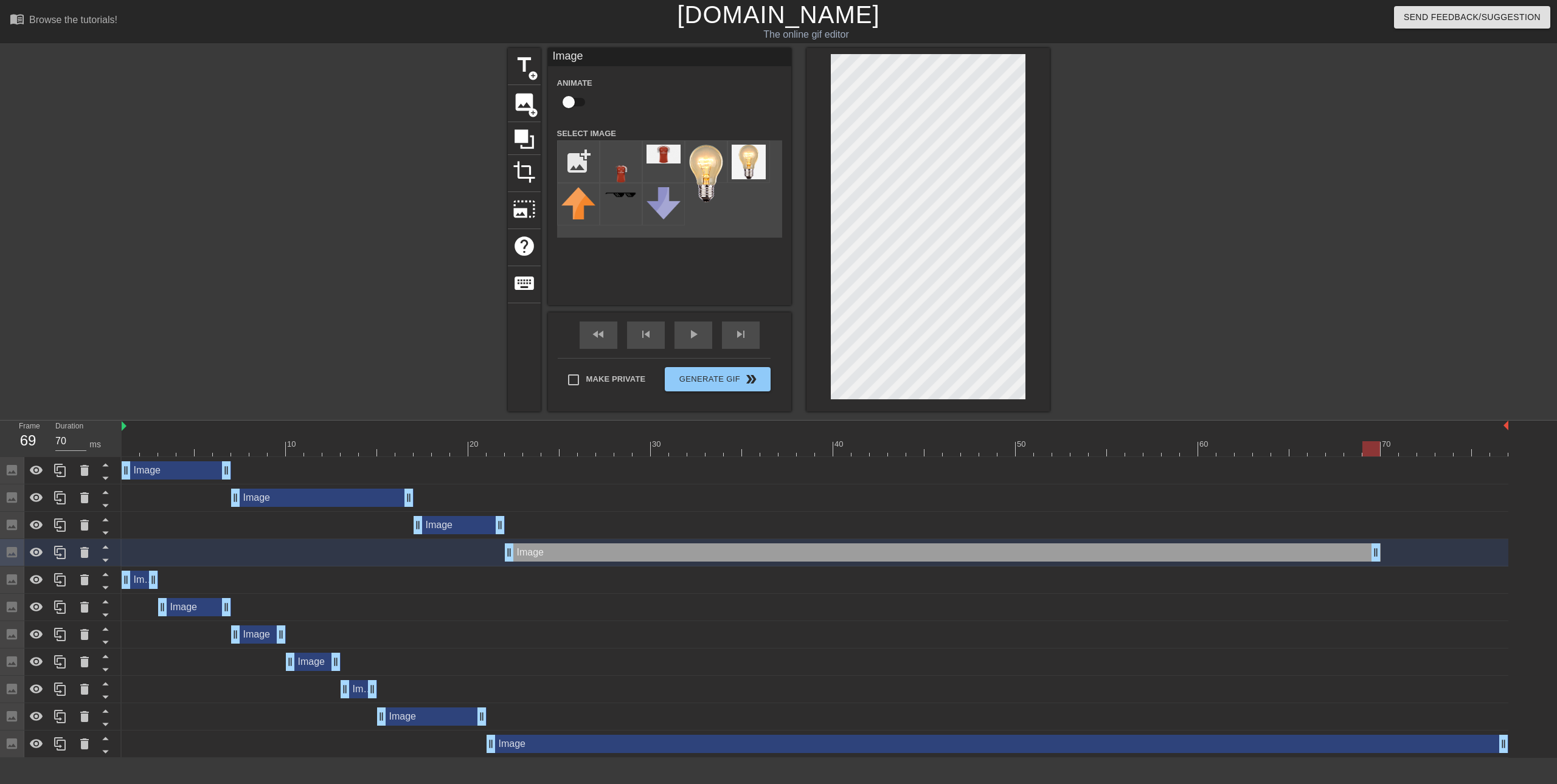
drag, startPoint x: 1378, startPoint y: 424, endPoint x: 1499, endPoint y: 426, distance: 121.0
click at [63, 557] on icon at bounding box center [60, 552] width 14 height 14
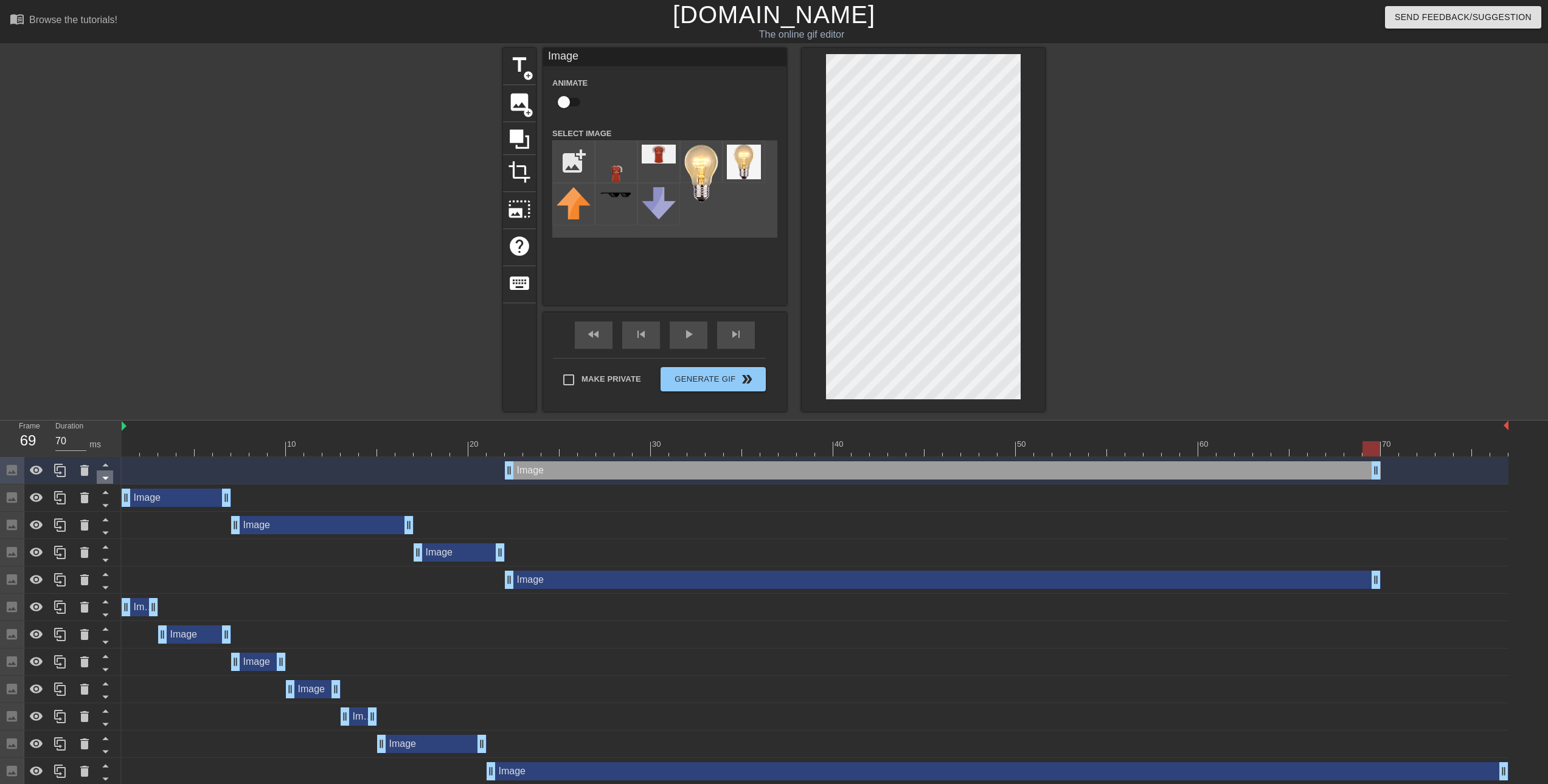
click at [100, 479] on icon at bounding box center [105, 478] width 15 height 15
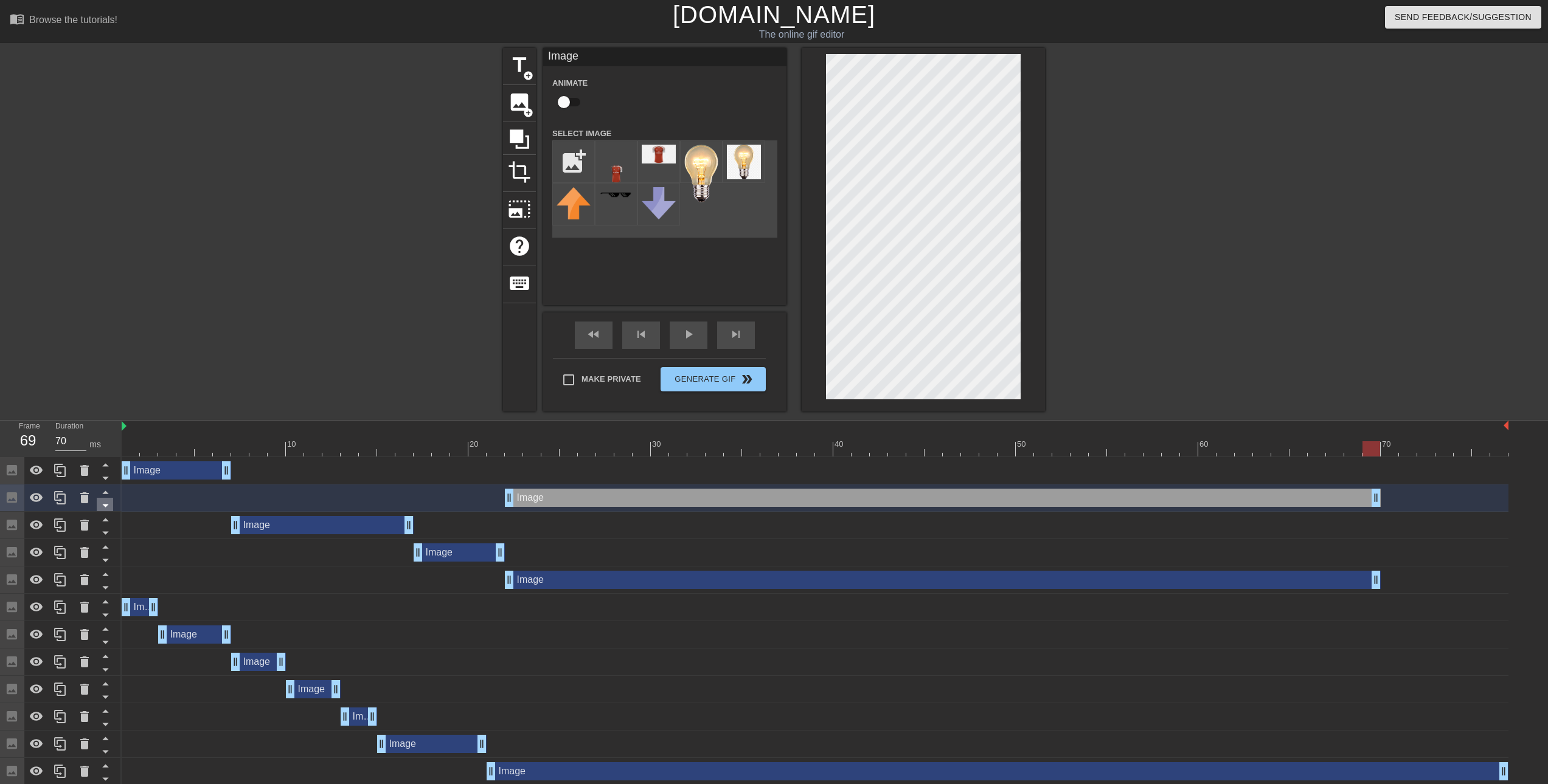
click at [104, 510] on icon at bounding box center [105, 505] width 15 height 15
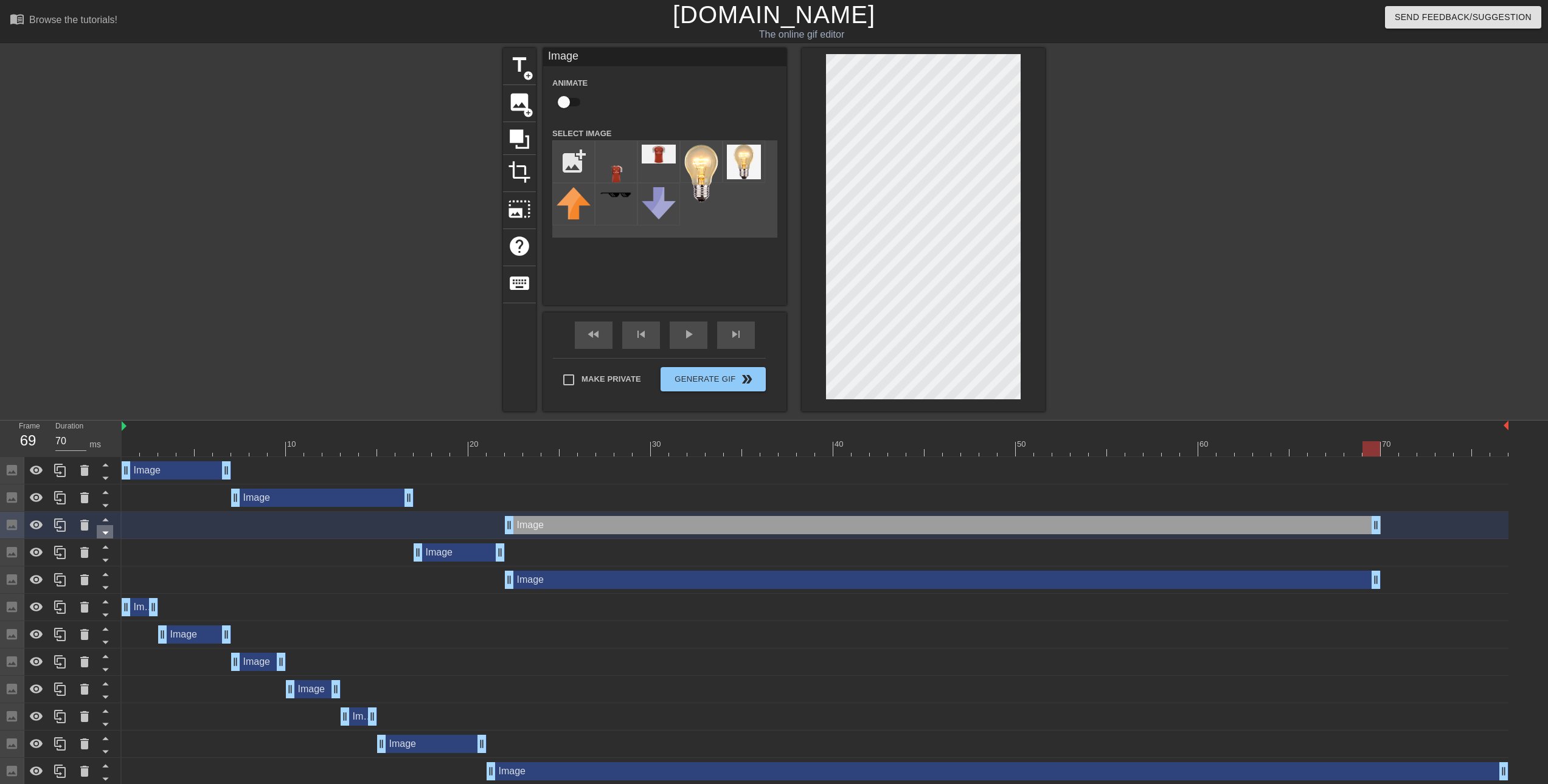
click at [104, 535] on icon at bounding box center [105, 532] width 6 height 3
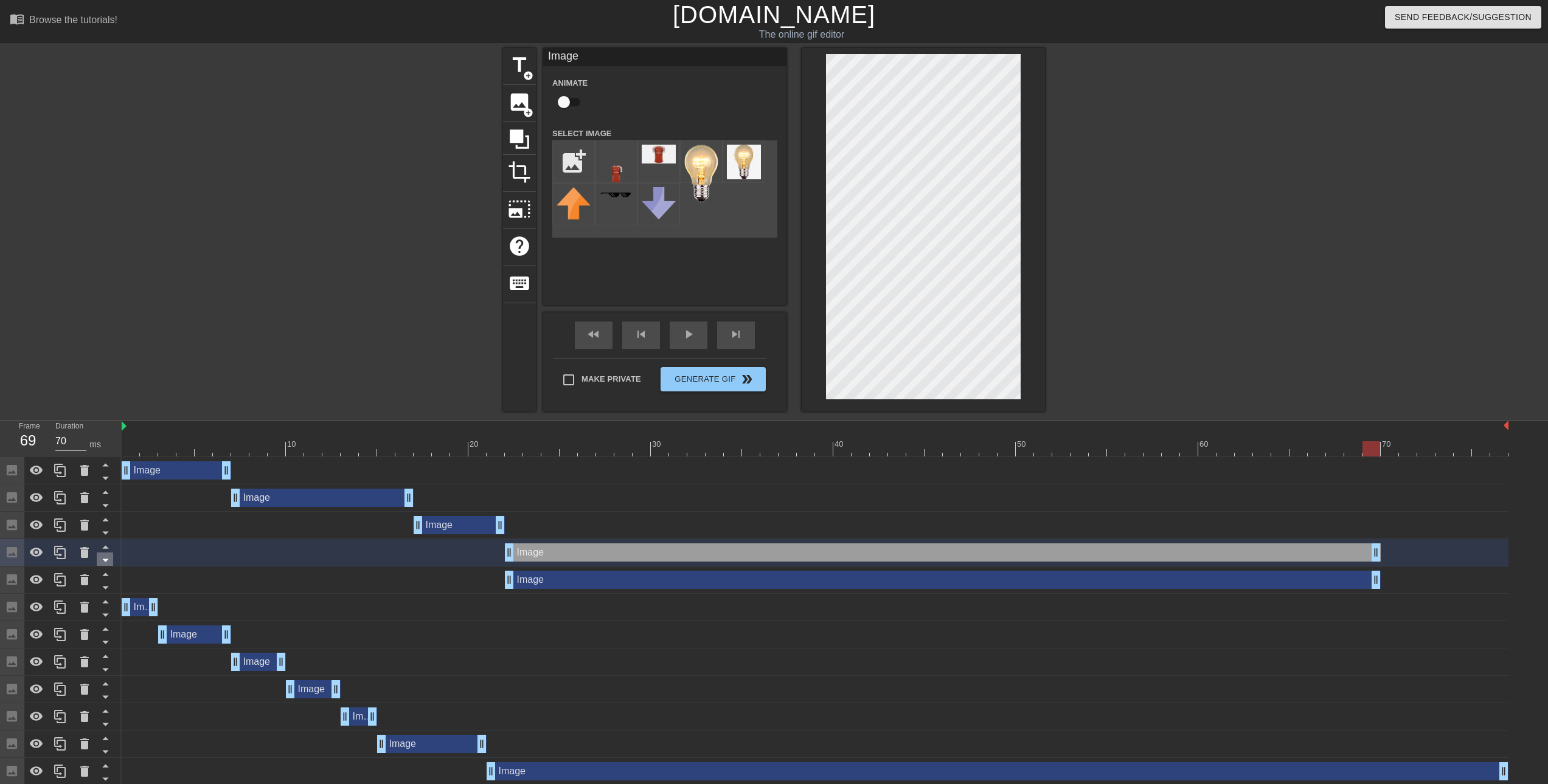
click at [106, 563] on icon at bounding box center [105, 559] width 15 height 15
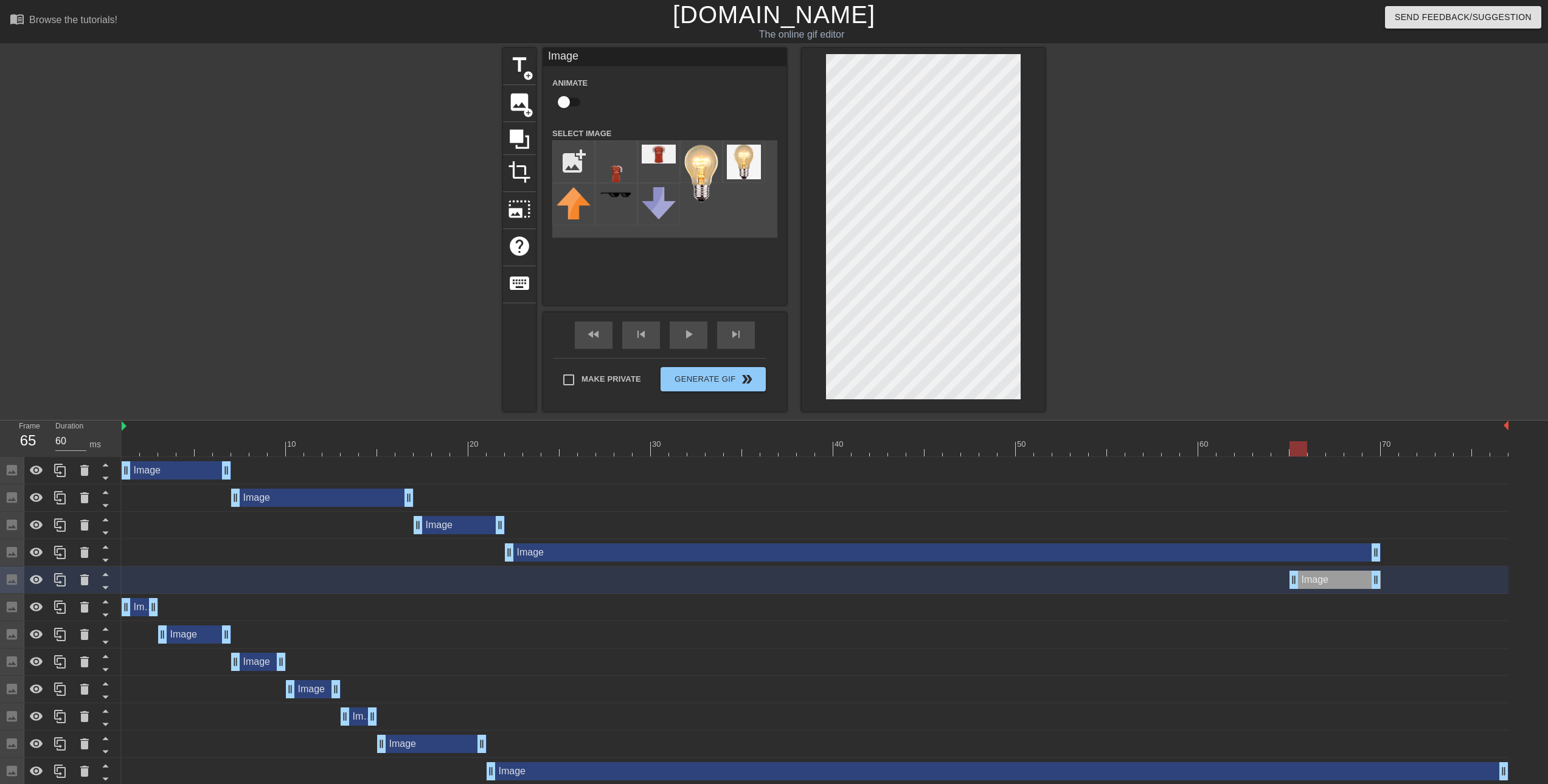
drag, startPoint x: 510, startPoint y: 582, endPoint x: 1292, endPoint y: 589, distance: 782.0
click at [1292, 589] on div "Image drag_handle drag_handle" at bounding box center [814, 580] width 1387 height 27
drag, startPoint x: 1338, startPoint y: 576, endPoint x: 1428, endPoint y: 578, distance: 90.0
click at [1428, 578] on div "Image drag_handle drag_handle" at bounding box center [1426, 579] width 91 height 18
drag, startPoint x: 1474, startPoint y: 581, endPoint x: 1505, endPoint y: 581, distance: 31.0
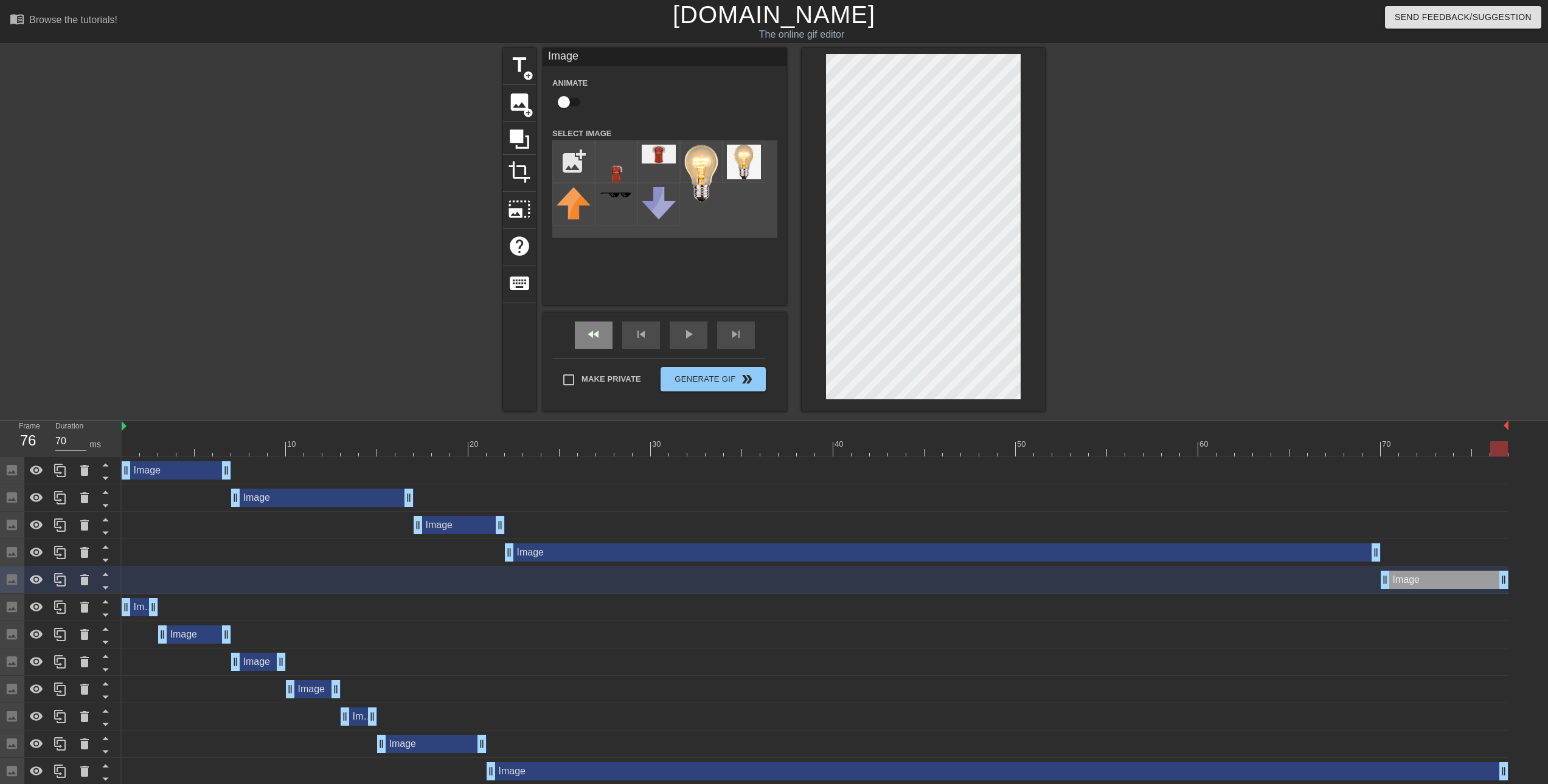
click at [595, 342] on div "fast_rewind" at bounding box center [593, 335] width 38 height 27
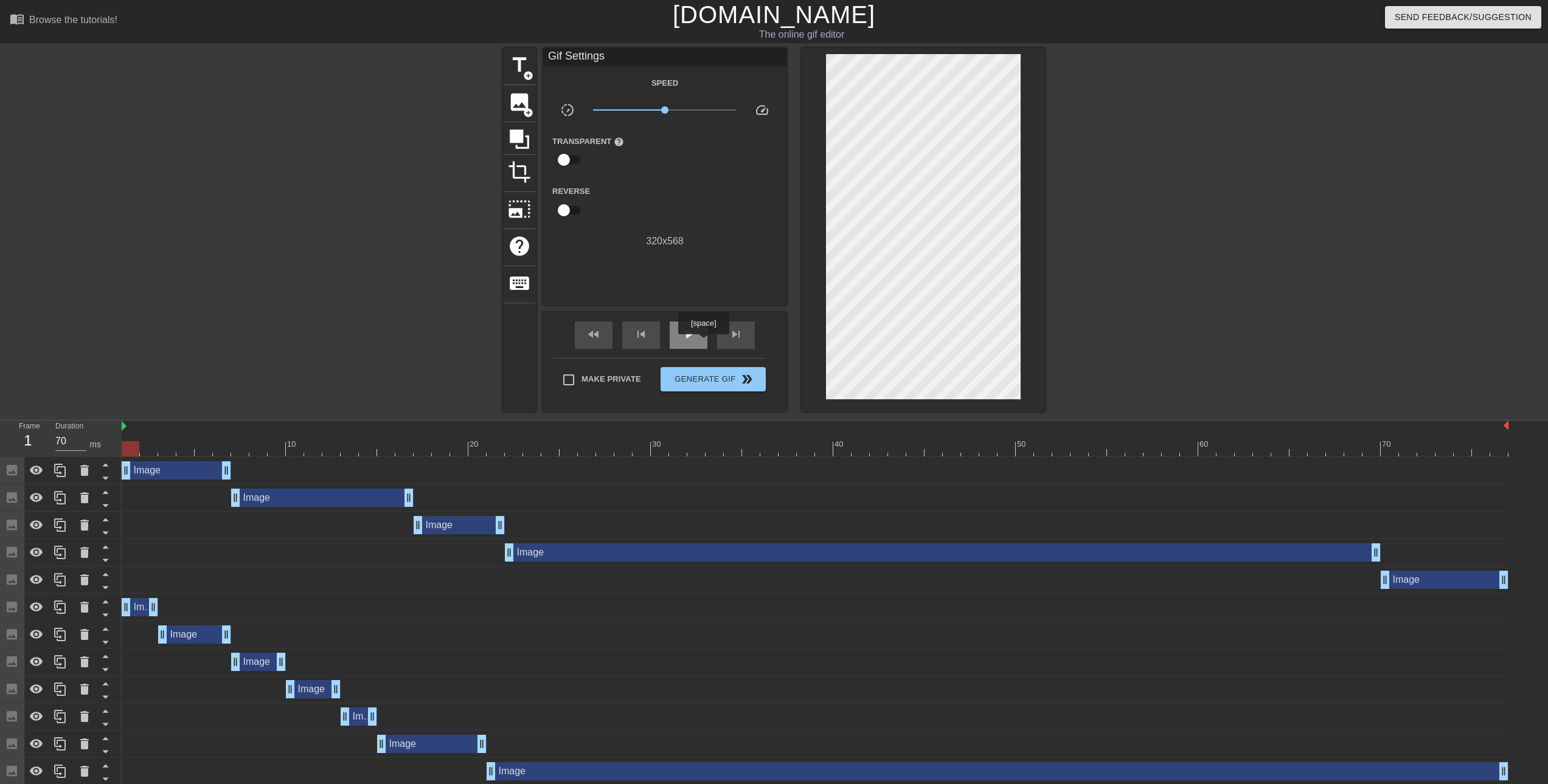
click at [692, 340] on span "play_arrow" at bounding box center [688, 334] width 14 height 14
type input "70"
click at [732, 378] on span "Generate Gif double_arrow" at bounding box center [712, 379] width 95 height 14
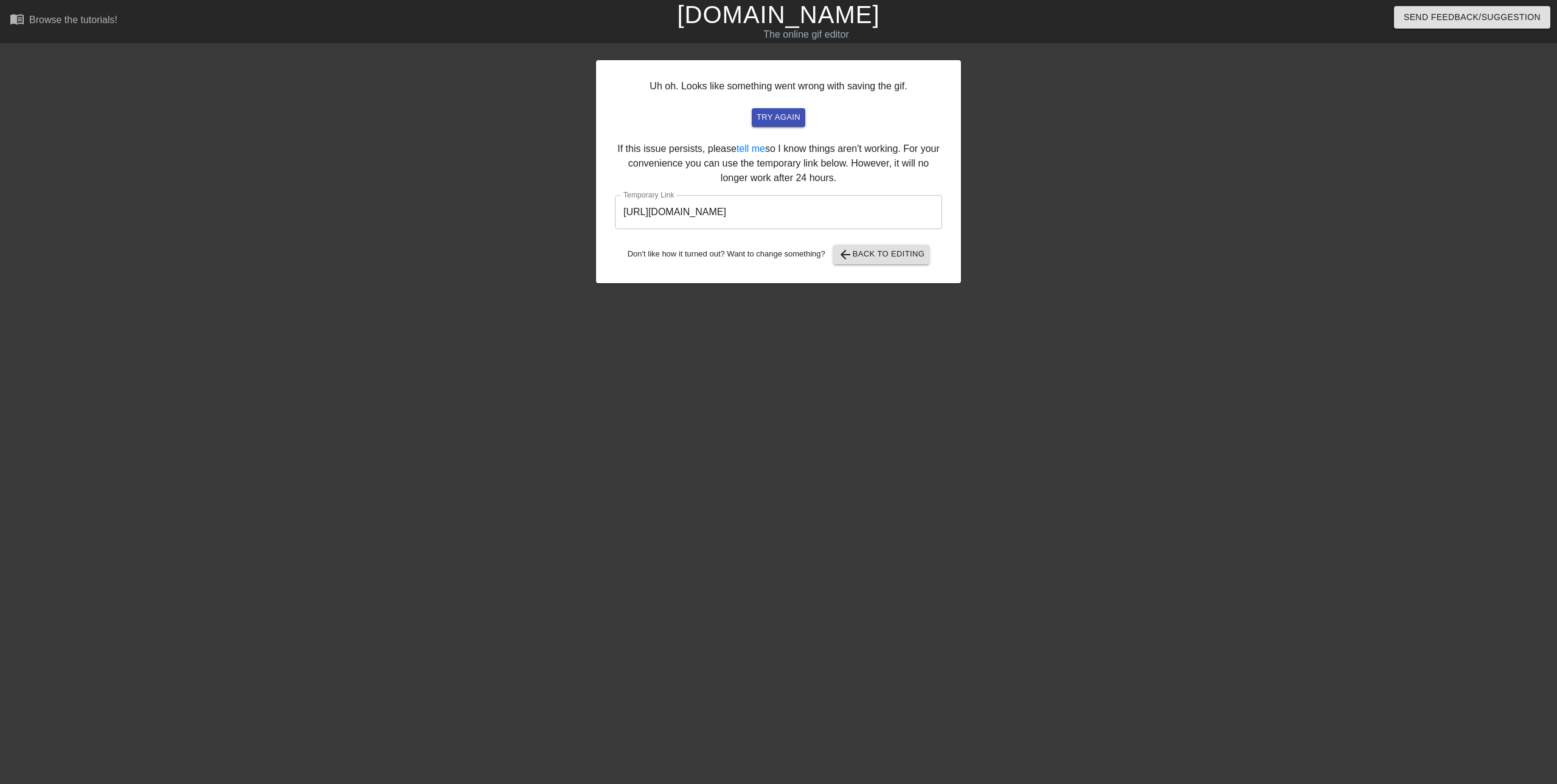
click at [821, 210] on input "[URL][DOMAIN_NAME]" at bounding box center [778, 213] width 327 height 34
